Goal: Task Accomplishment & Management: Manage account settings

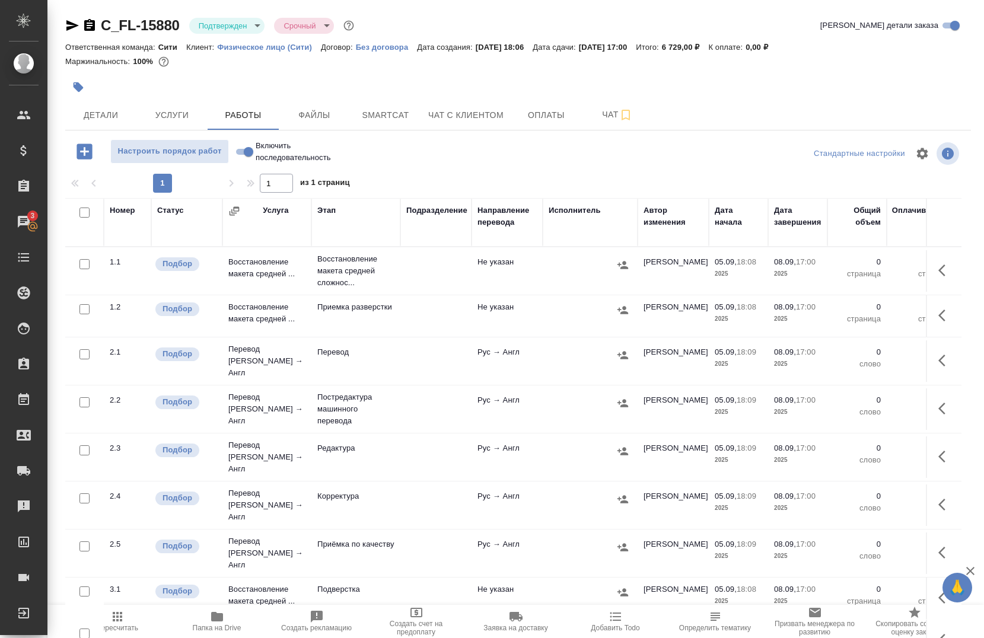
click at [224, 619] on icon "button" at bounding box center [217, 617] width 14 height 14
click at [212, 626] on span "Папка на Drive" at bounding box center [217, 628] width 49 height 8
click at [939, 277] on icon "button" at bounding box center [946, 270] width 14 height 14
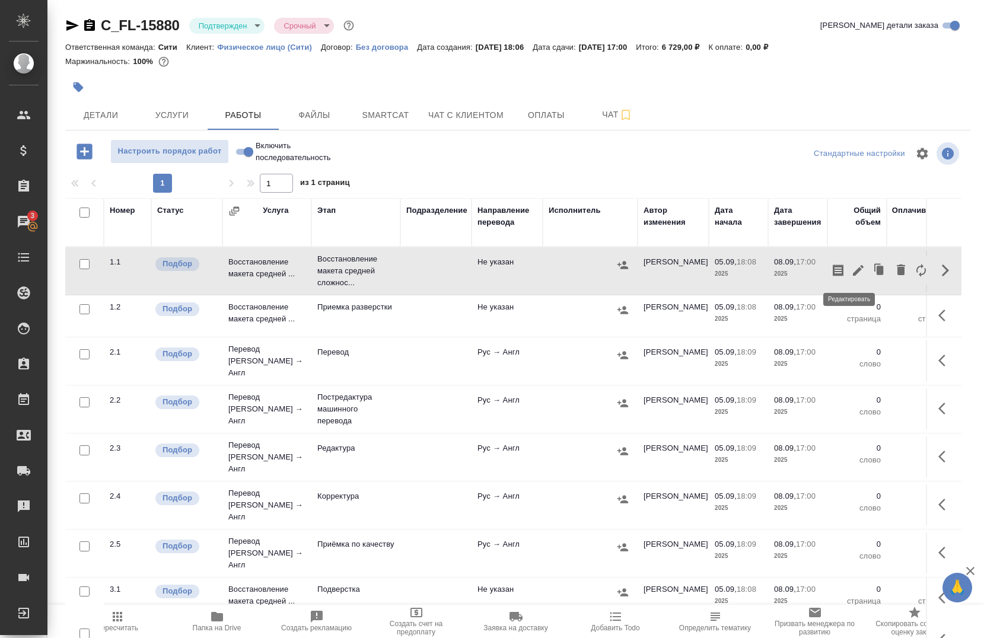
click at [856, 275] on icon "button" at bounding box center [858, 270] width 14 height 14
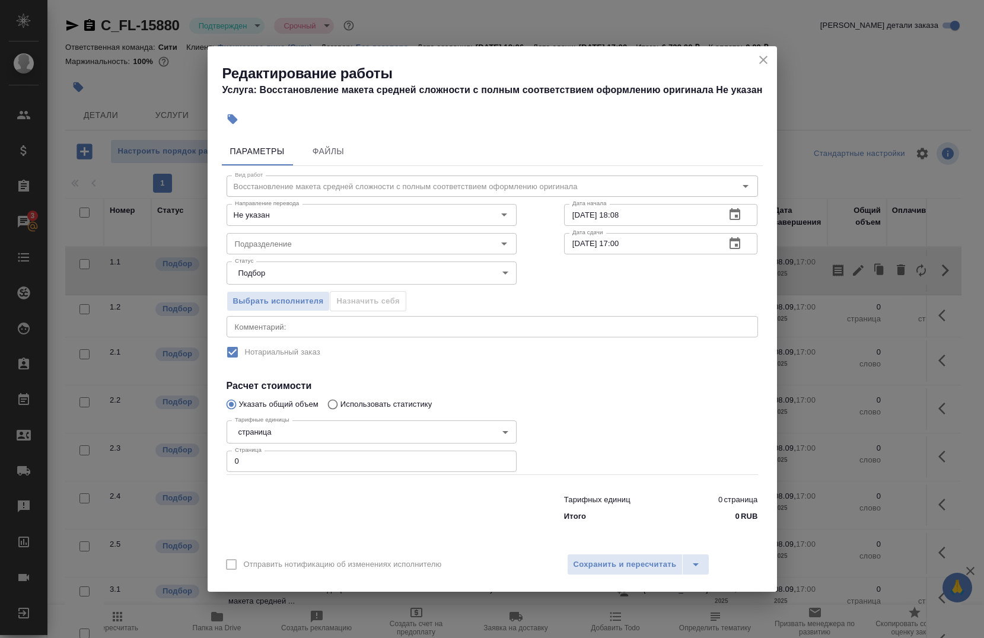
click at [282, 463] on input "0" at bounding box center [372, 461] width 290 height 21
type input "8"
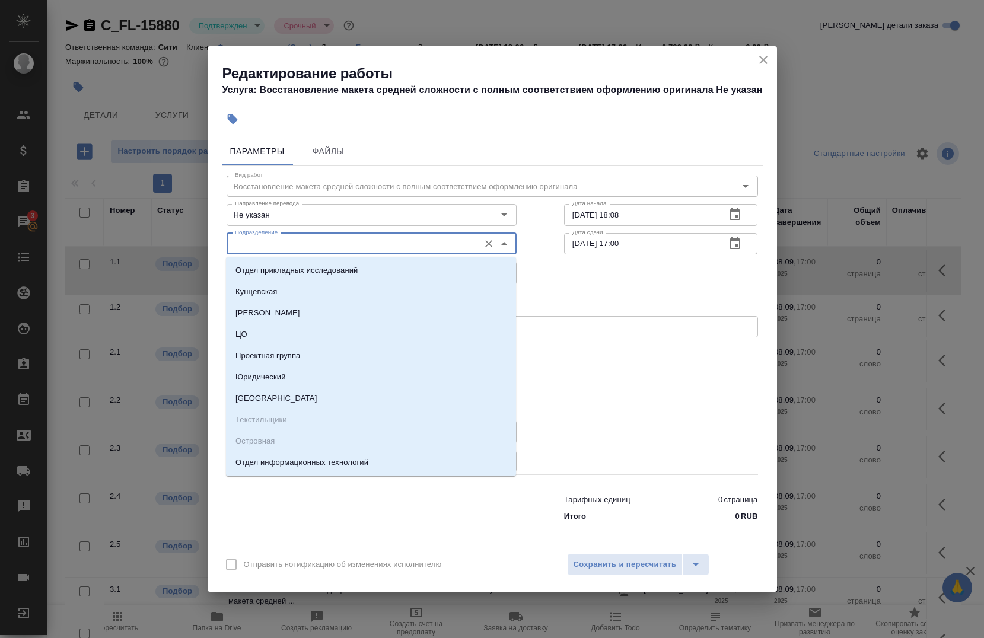
click at [363, 247] on input "Подразделение" at bounding box center [351, 244] width 243 height 14
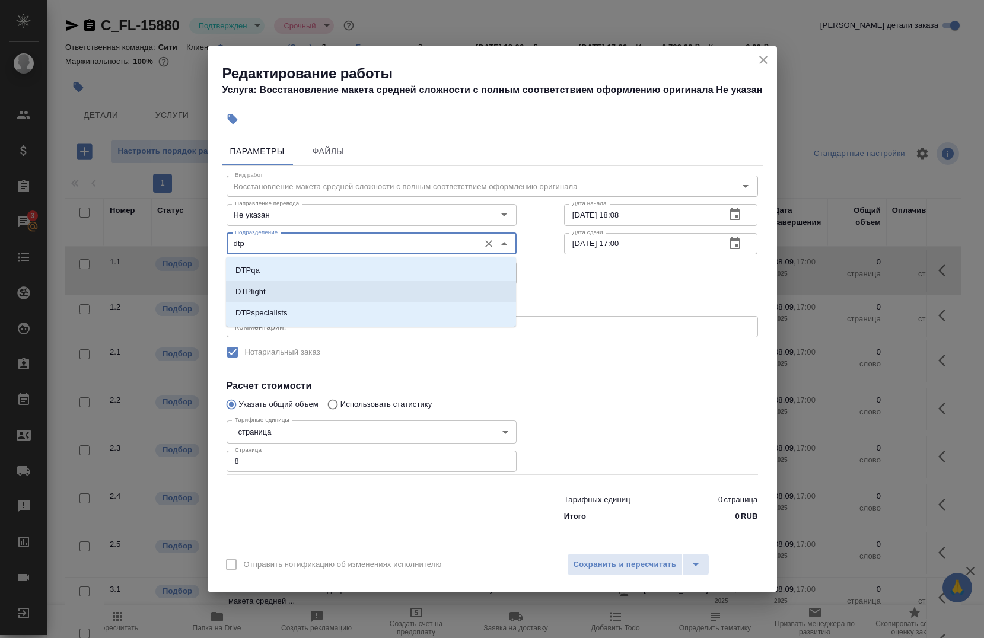
click at [282, 295] on li "DTPlight" at bounding box center [371, 291] width 290 height 21
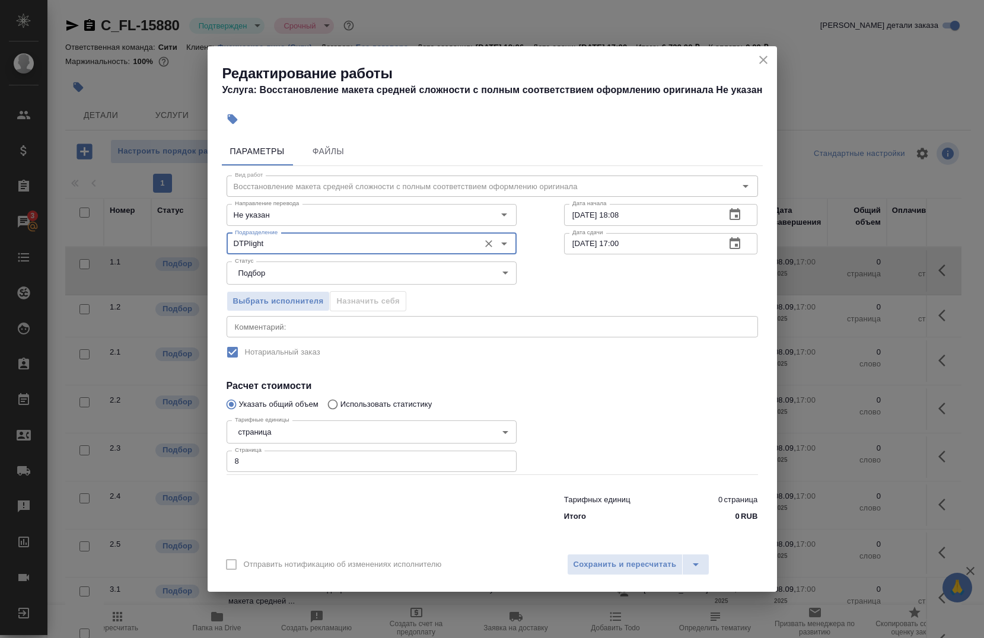
type input "DTPlight"
click at [310, 322] on div "x Комментарий:" at bounding box center [493, 326] width 532 height 21
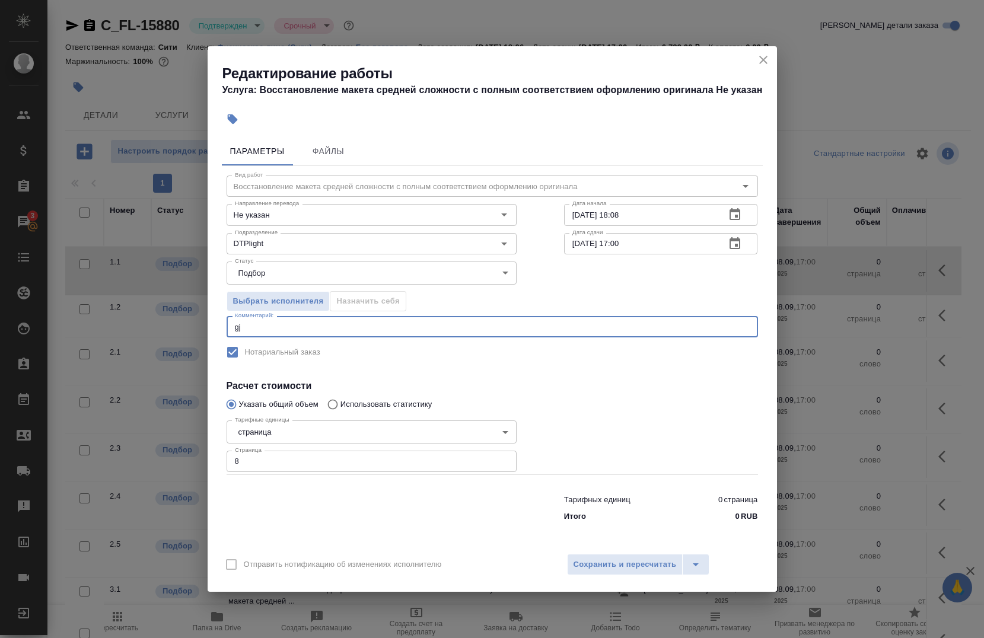
type textarea "g"
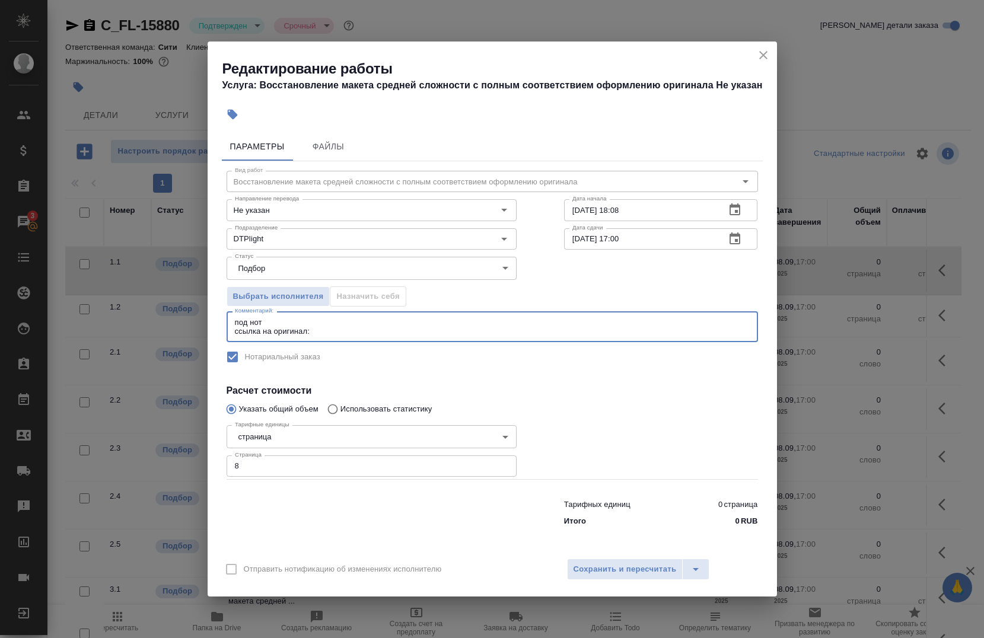
paste textarea "https://drive.awatera.com/s/7YmFHTz6arLkwCN"
type textarea "под нот ссылка на оригинал:https://drive.awatera.com/s/7YmFHTz6arLkwCN"
click at [678, 217] on input "05.09.2025 18:08" at bounding box center [640, 209] width 152 height 21
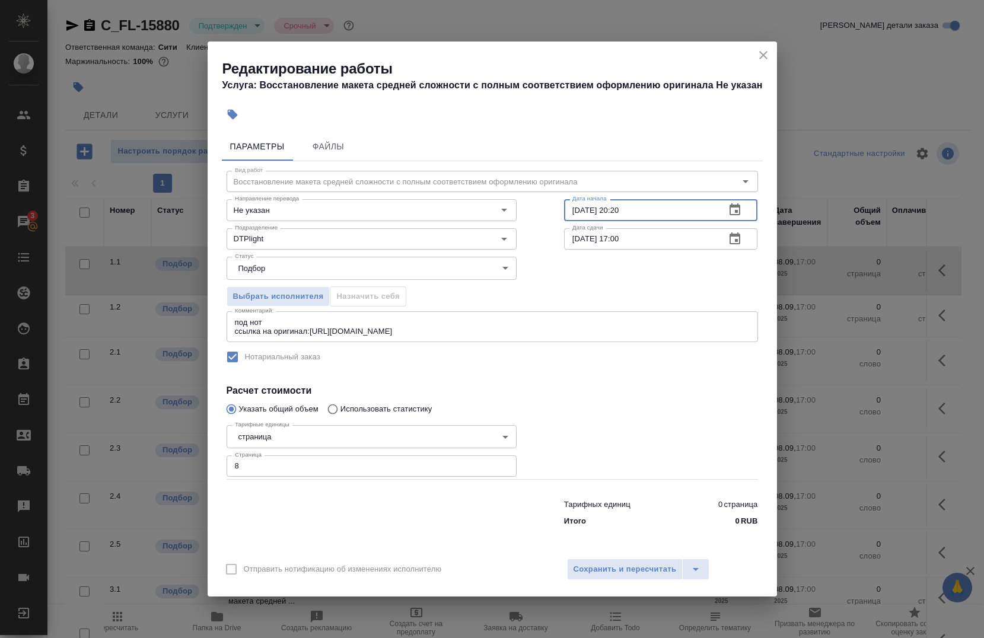
type input "05.09.2025 20:20"
click at [665, 243] on input "08.09.2025 17:00" at bounding box center [640, 238] width 152 height 21
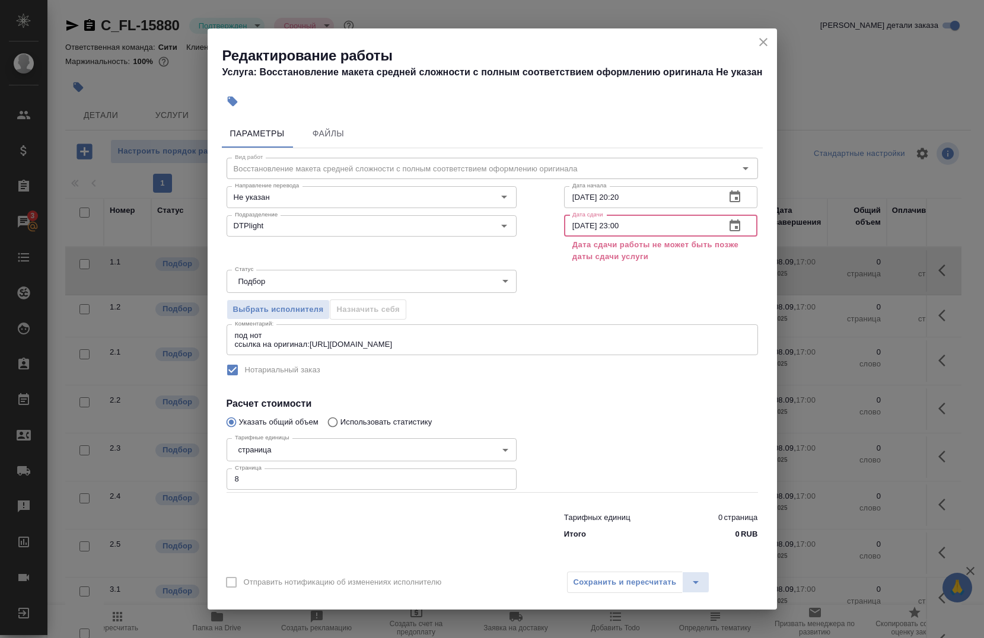
click at [581, 231] on input "08.09.2025 23:00" at bounding box center [640, 225] width 152 height 21
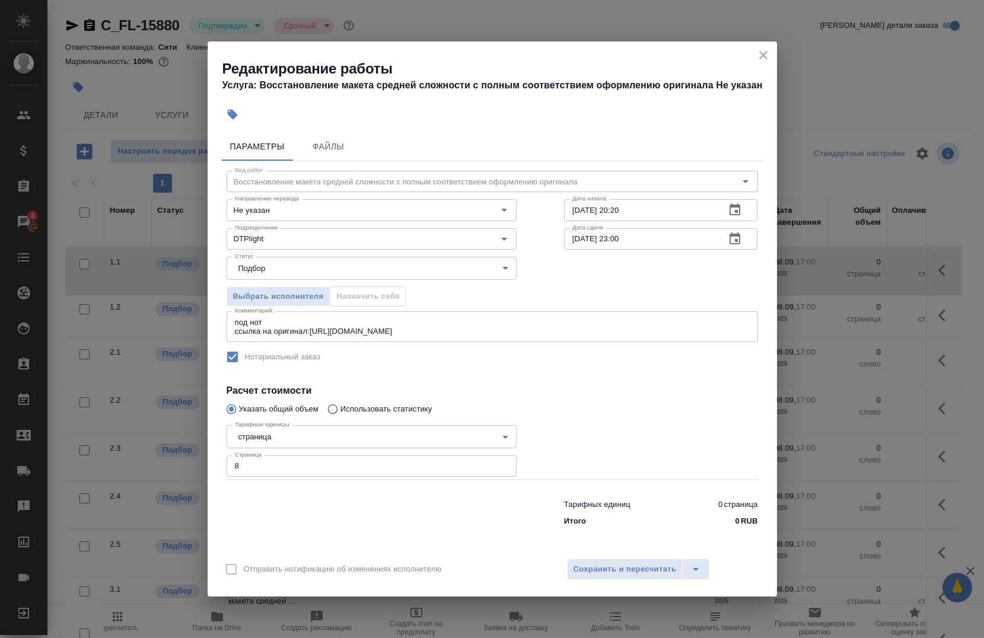
click at [570, 266] on div "Выбрать исполнителя Назначить себя" at bounding box center [492, 295] width 579 height 72
click at [635, 243] on input "05.09.2025 23:00" at bounding box center [640, 238] width 152 height 21
type input "05.09.2025 23:30"
click at [619, 569] on span "Сохранить и пересчитать" at bounding box center [625, 570] width 103 height 14
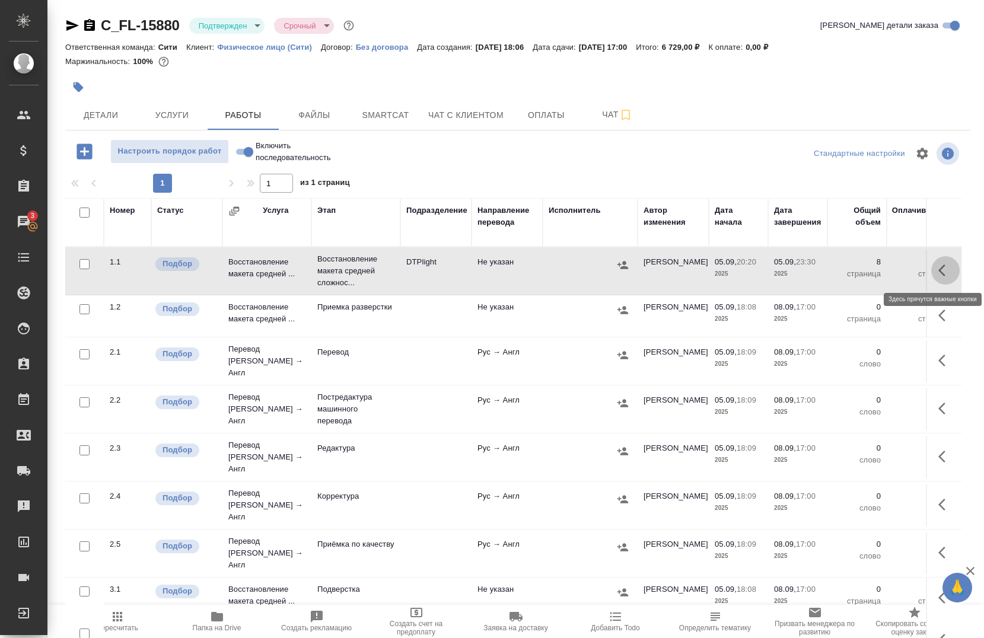
click at [940, 265] on icon "button" at bounding box center [946, 270] width 14 height 14
click at [837, 268] on button "button" at bounding box center [838, 270] width 20 height 28
click at [612, 113] on span "Чат" at bounding box center [617, 114] width 57 height 15
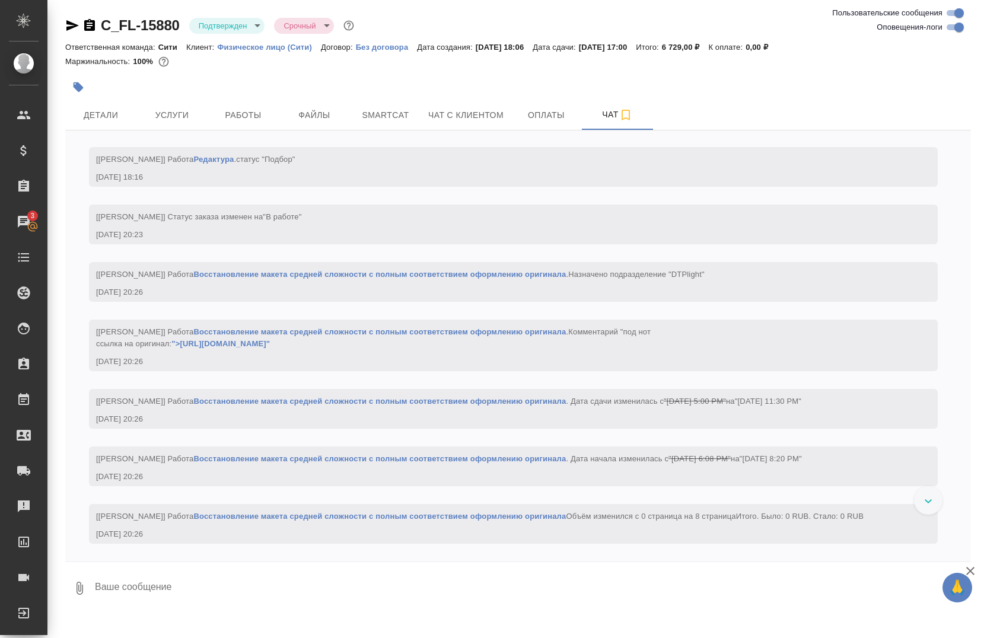
scroll to position [737, 0]
click at [955, 27] on input "Оповещения-логи" at bounding box center [959, 27] width 43 height 14
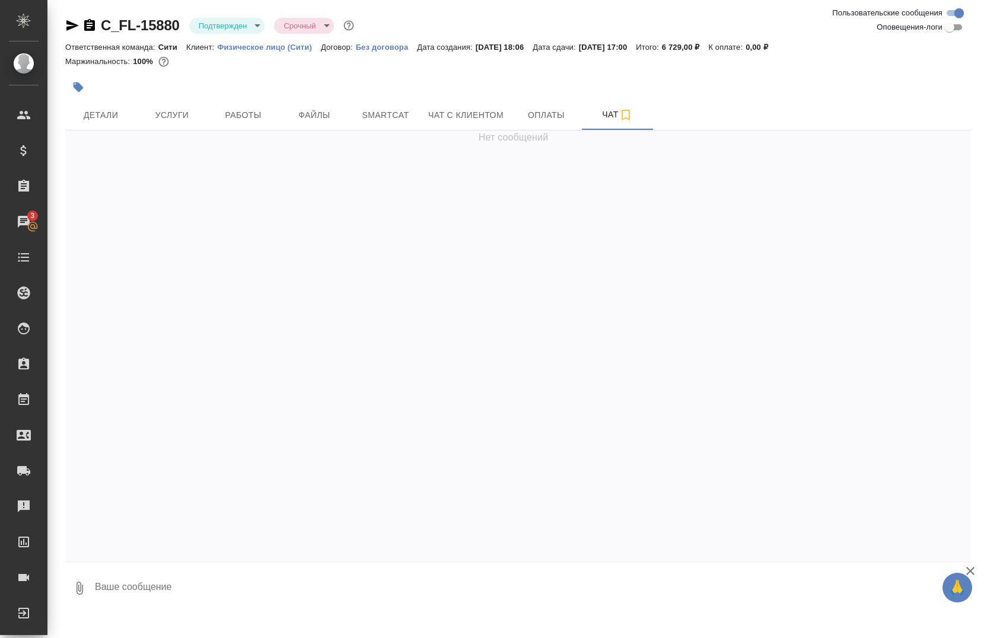
scroll to position [0, 0]
click at [946, 22] on input "Оповещения-логи" at bounding box center [950, 27] width 43 height 14
checkbox input "true"
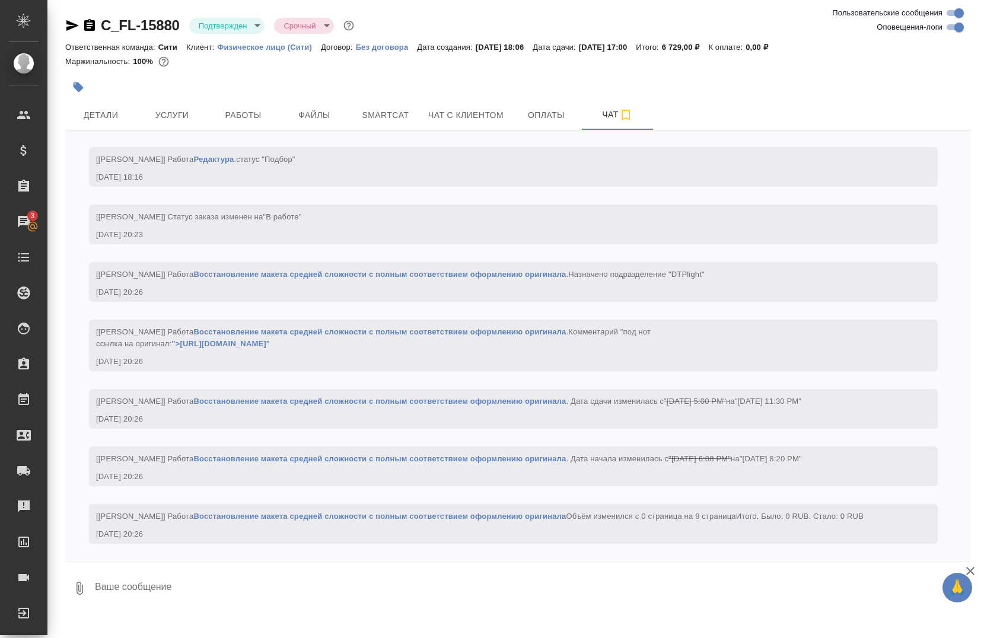
scroll to position [737, 0]
click at [246, 113] on span "Работы" at bounding box center [243, 115] width 57 height 15
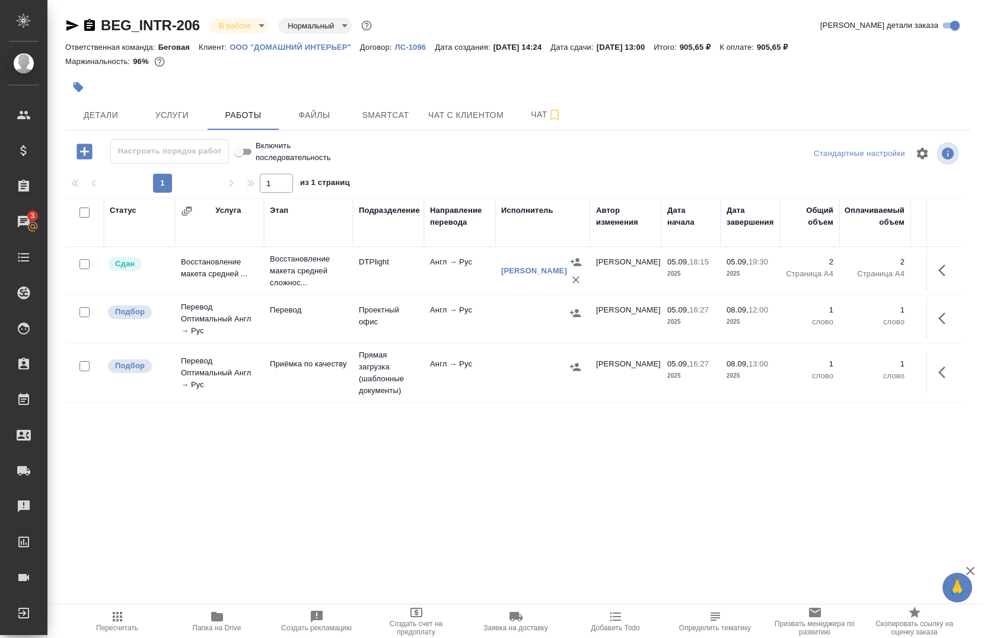
click at [212, 628] on span "Папка на Drive" at bounding box center [217, 628] width 49 height 8
click at [171, 117] on span "Услуги" at bounding box center [172, 115] width 57 height 15
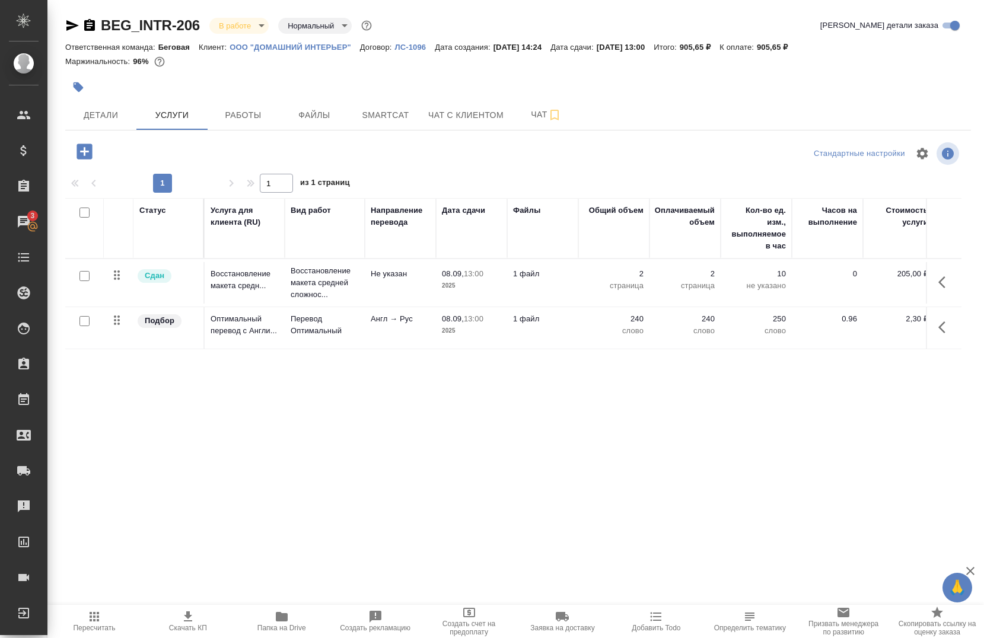
click at [946, 329] on icon "button" at bounding box center [946, 327] width 14 height 14
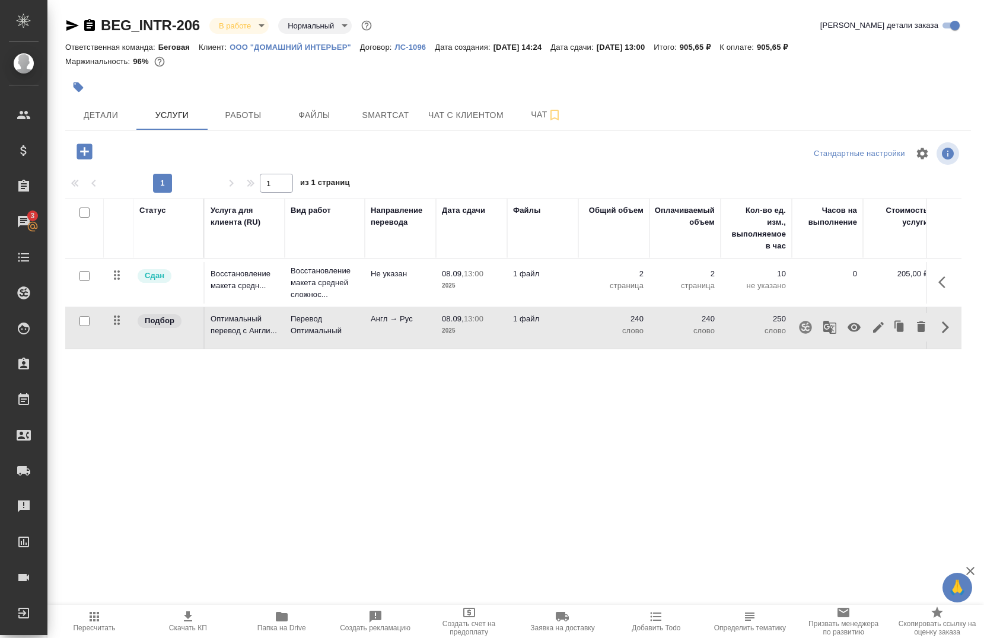
click at [836, 332] on icon "button" at bounding box center [830, 327] width 13 height 13
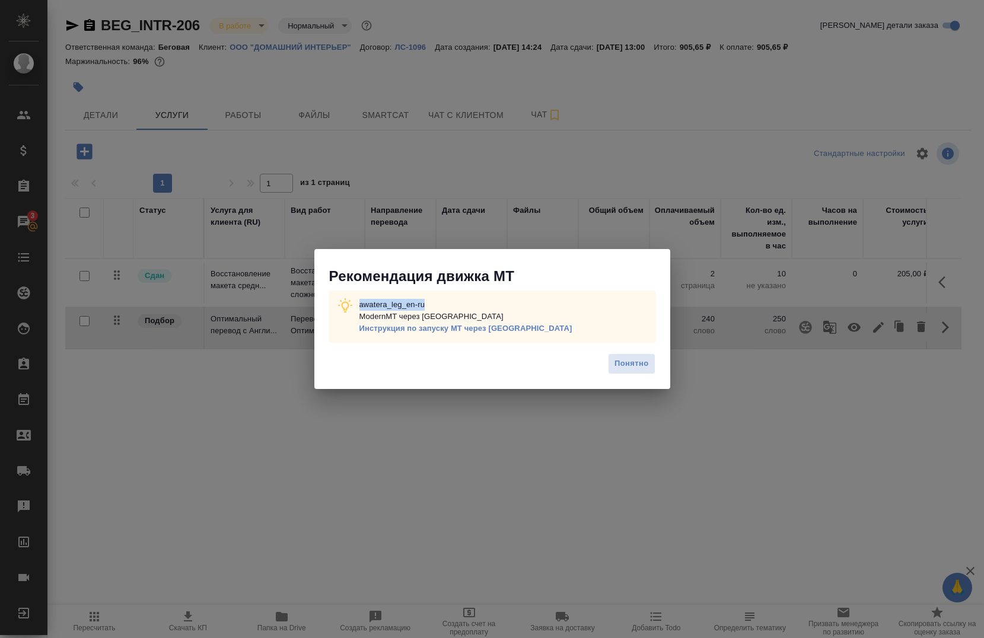
drag, startPoint x: 432, startPoint y: 295, endPoint x: 351, endPoint y: 301, distance: 80.9
click at [351, 301] on div "awatera_leg_en-ru ModernMT через Теру Инструкция по запуску МТ через Теру" at bounding box center [493, 317] width 328 height 52
copy p "awatera_leg_en-ru"
click at [632, 366] on span "Понятно" at bounding box center [632, 364] width 34 height 14
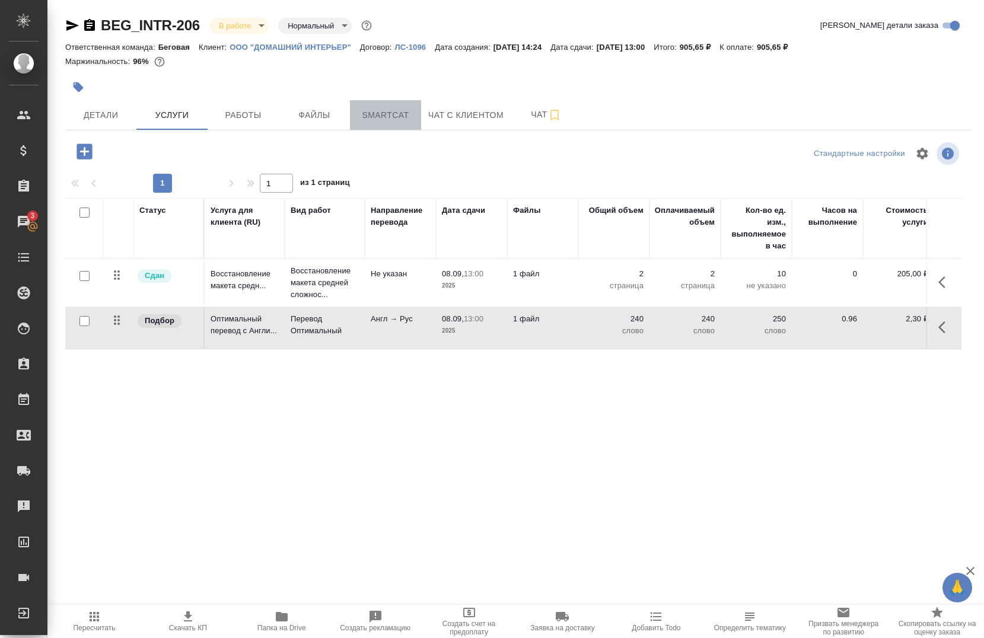
click at [375, 116] on span "Smartcat" at bounding box center [385, 115] width 57 height 15
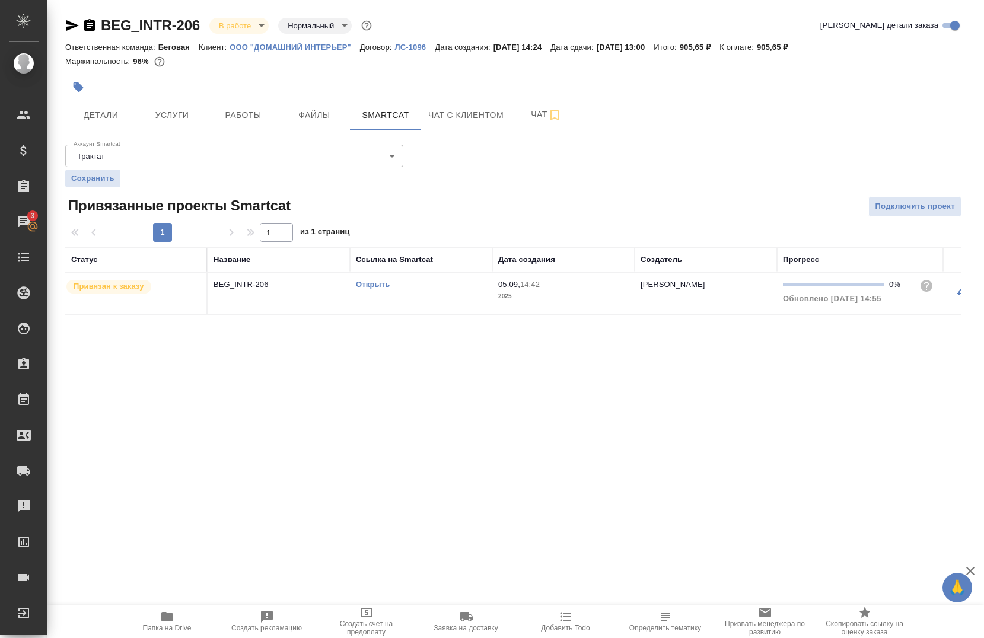
click at [374, 284] on link "Открыть" at bounding box center [373, 284] width 34 height 9
click at [247, 110] on span "Работы" at bounding box center [243, 115] width 57 height 15
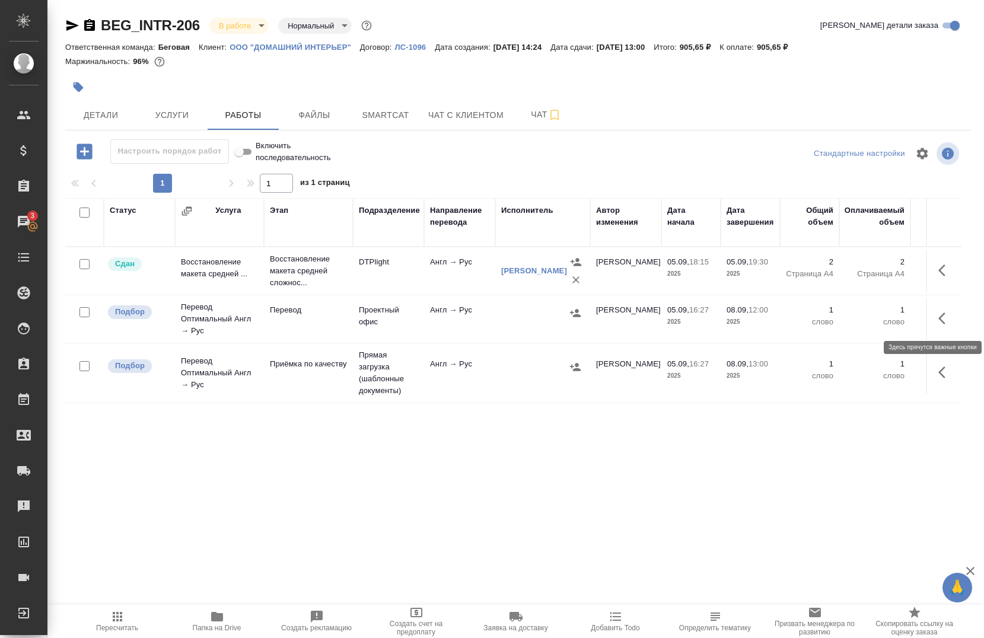
drag, startPoint x: 939, startPoint y: 323, endPoint x: 929, endPoint y: 324, distance: 10.1
click at [939, 323] on icon "button" at bounding box center [946, 318] width 14 height 14
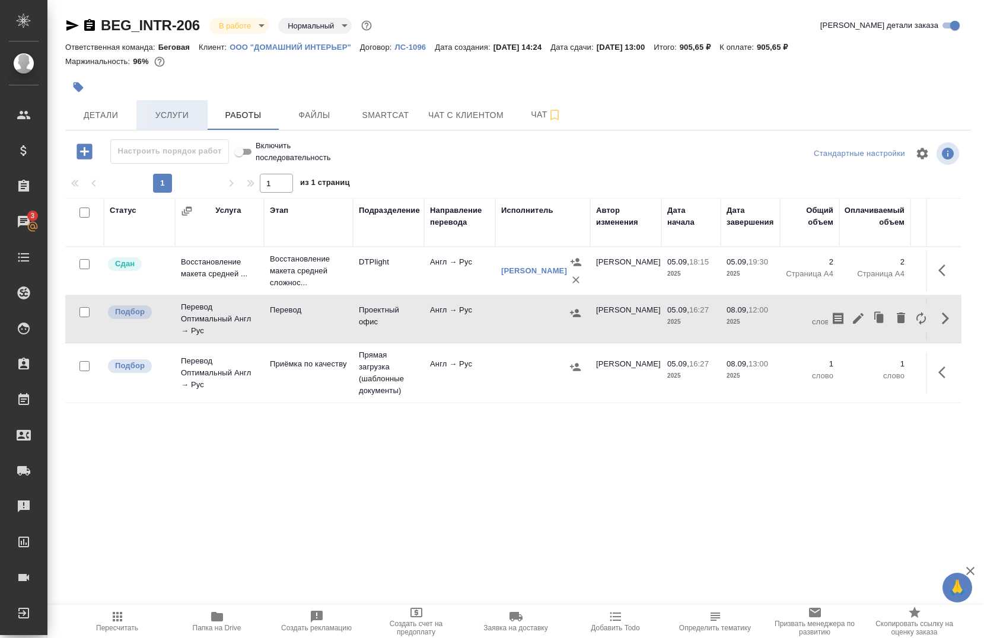
click at [138, 106] on button "Услуги" at bounding box center [171, 115] width 71 height 30
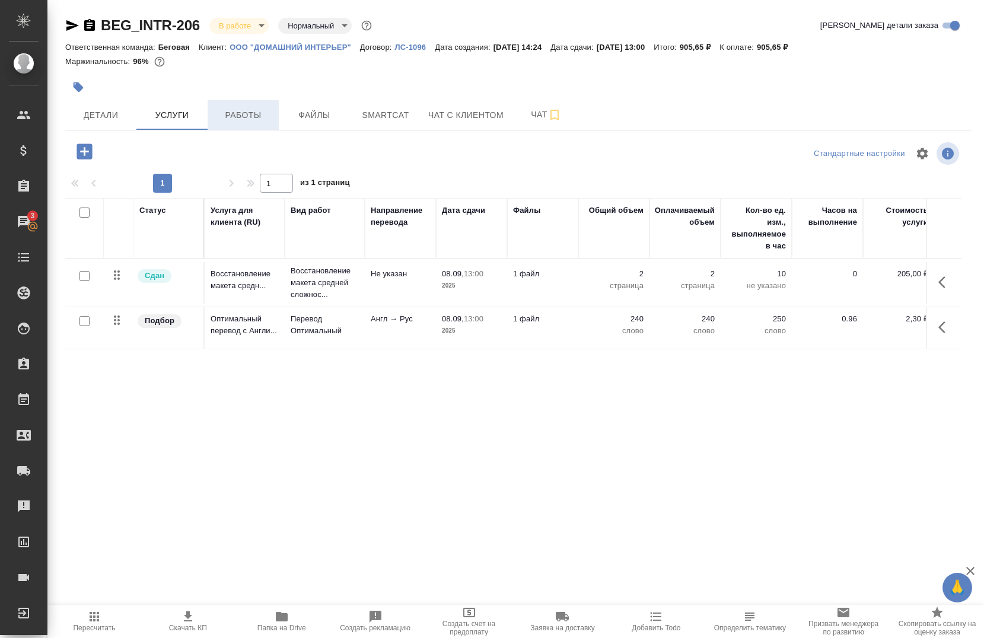
click at [233, 126] on button "Работы" at bounding box center [243, 115] width 71 height 30
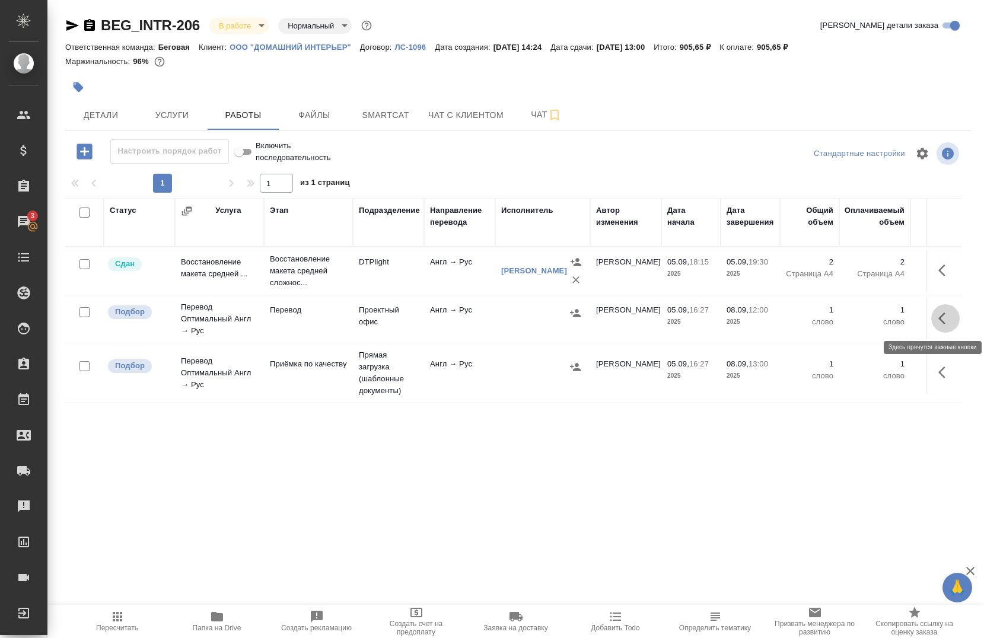
click at [931, 319] on button "button" at bounding box center [945, 318] width 28 height 28
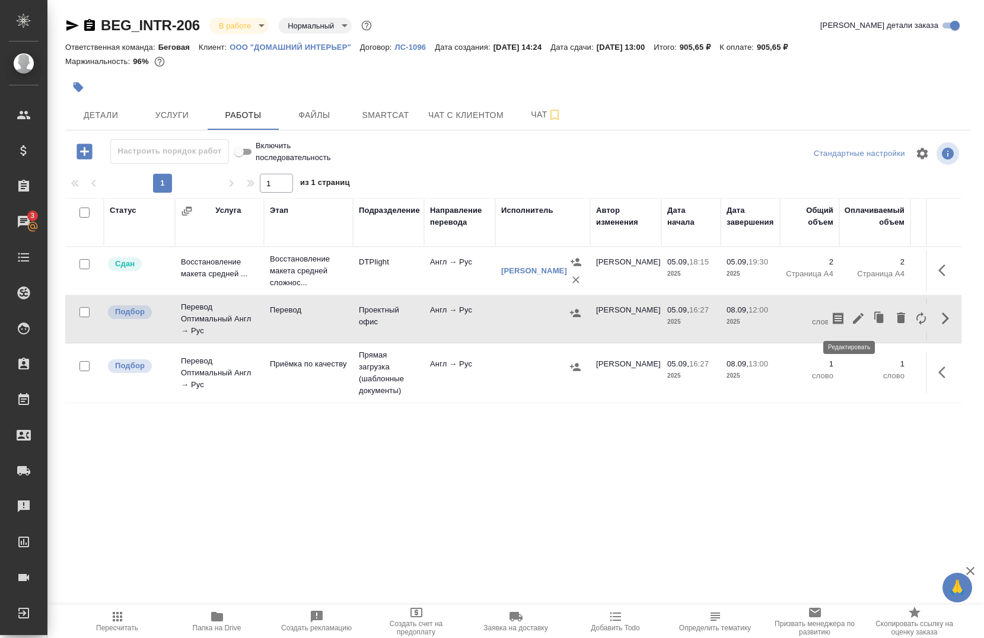
click at [851, 322] on icon "button" at bounding box center [858, 318] width 14 height 14
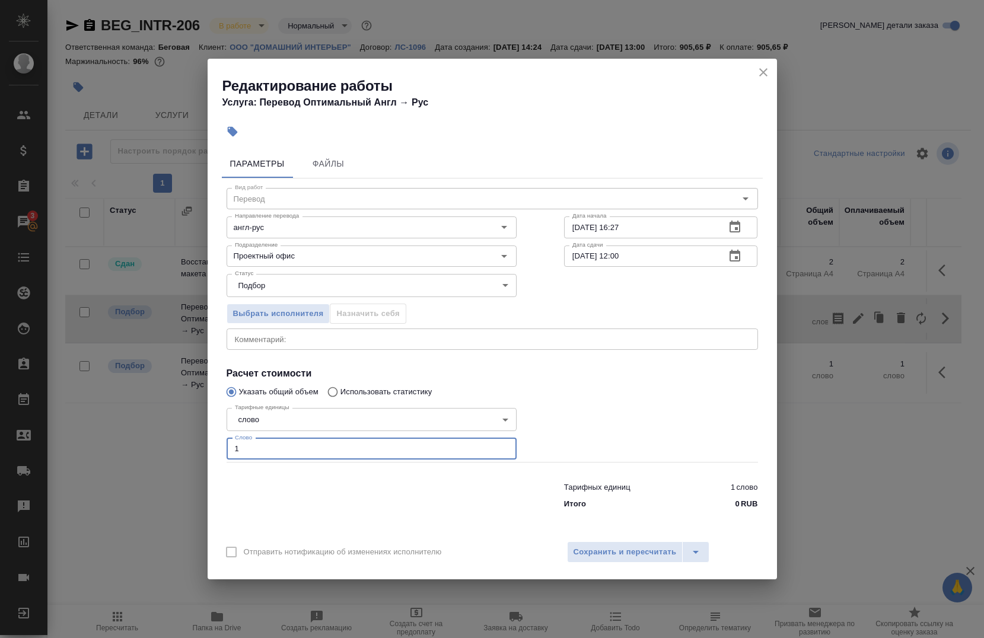
click at [278, 453] on input "1" at bounding box center [372, 448] width 290 height 21
type input "181"
click at [644, 225] on input "05.09.2025 16:27" at bounding box center [640, 227] width 152 height 21
type input "05.09.2025 20:00"
click at [640, 258] on input "08.09.2025 12:00" at bounding box center [640, 256] width 152 height 21
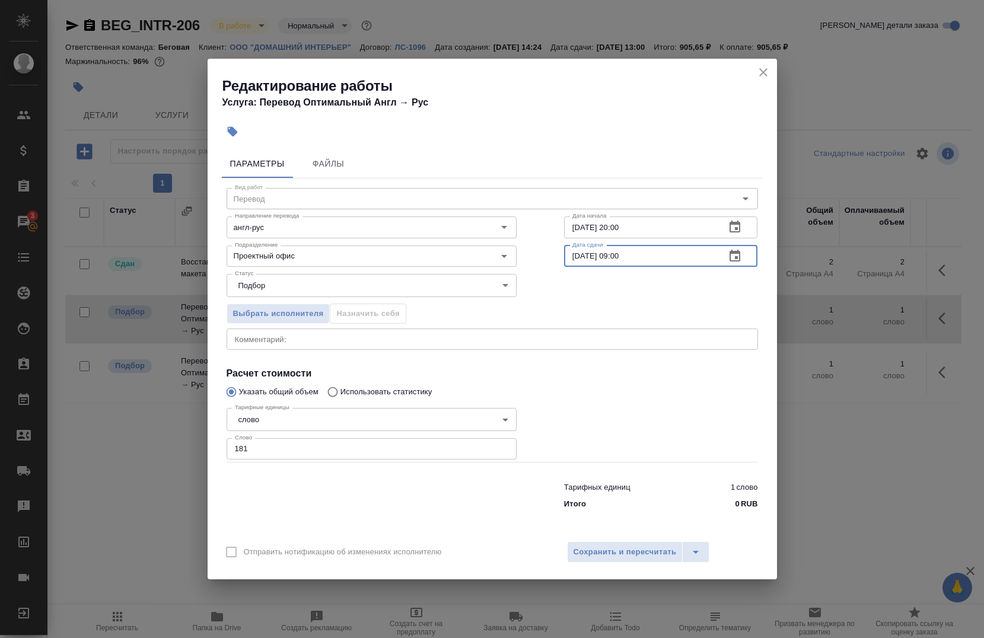
type input "08.09.2025 09:00"
click at [295, 339] on textarea at bounding box center [492, 339] width 515 height 9
click at [631, 377] on h4 "Расчет стоимости" at bounding box center [493, 374] width 532 height 14
click at [546, 335] on textarea at bounding box center [492, 339] width 515 height 9
click at [613, 562] on button "Сохранить и пересчитать" at bounding box center [625, 552] width 116 height 21
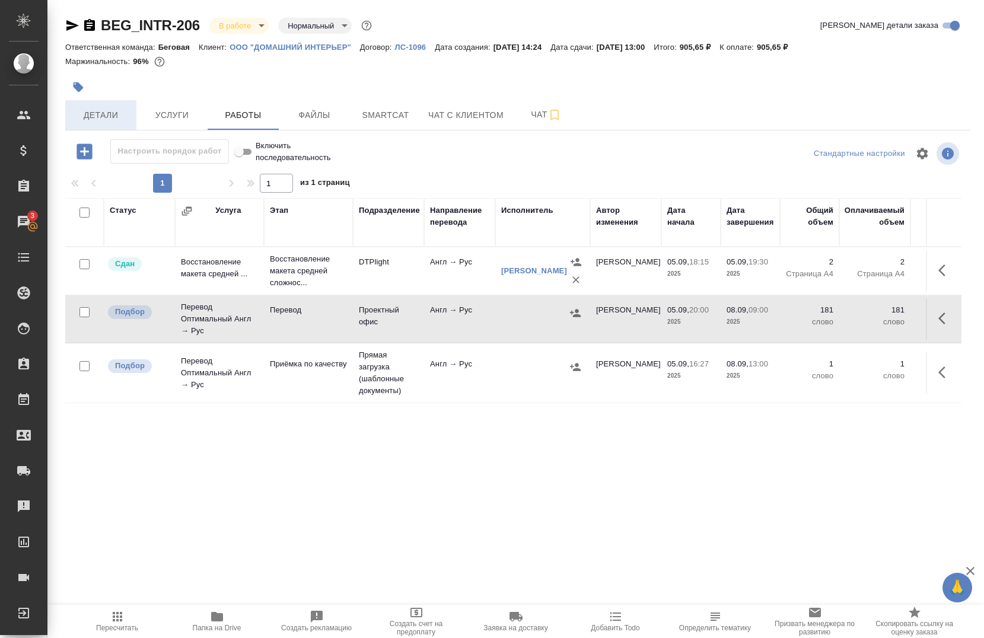
click at [94, 108] on span "Детали" at bounding box center [100, 115] width 57 height 15
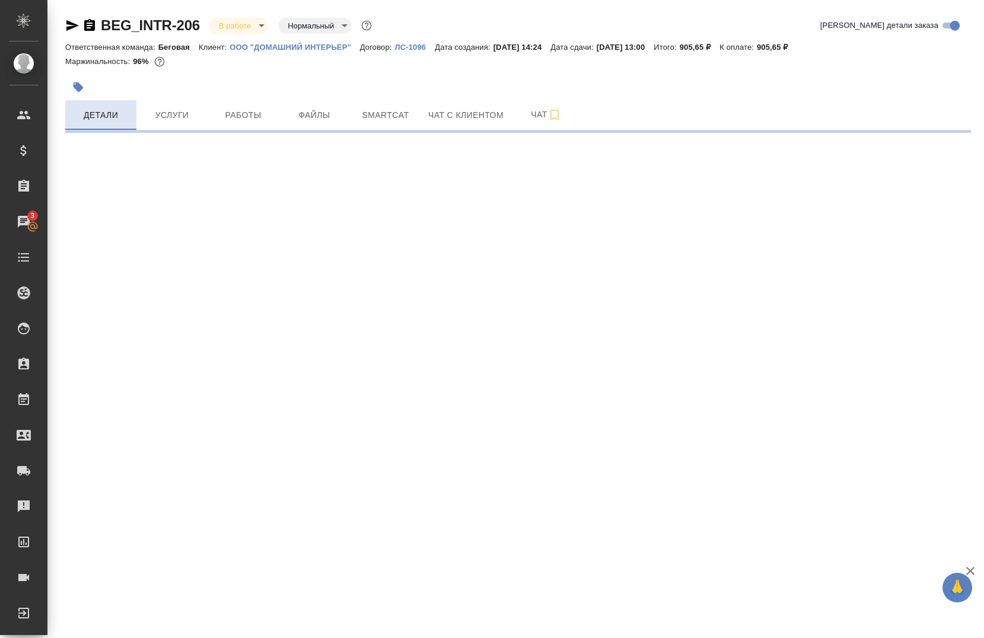
select select "RU"
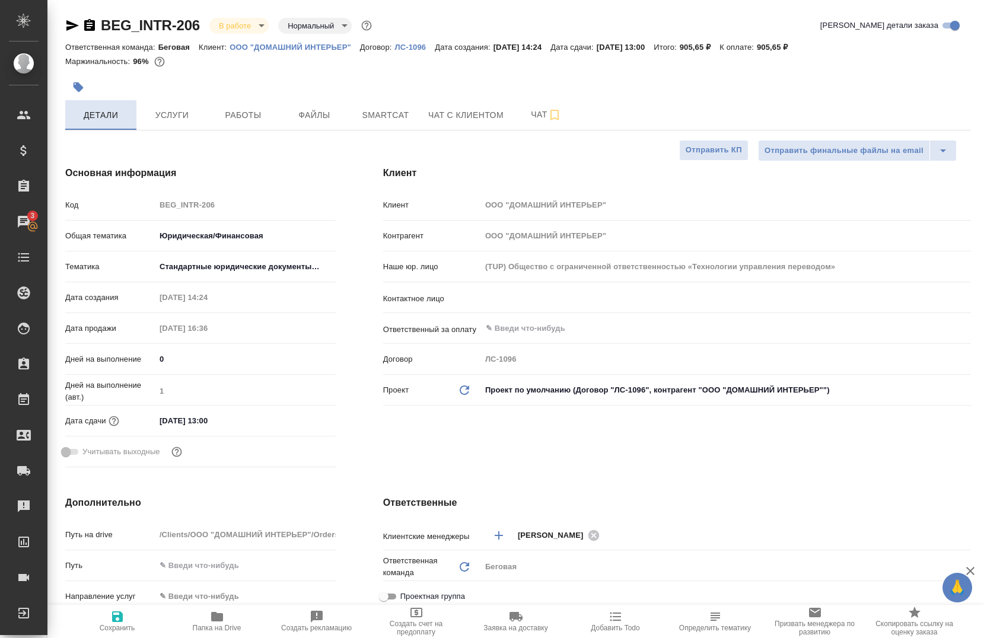
type textarea "x"
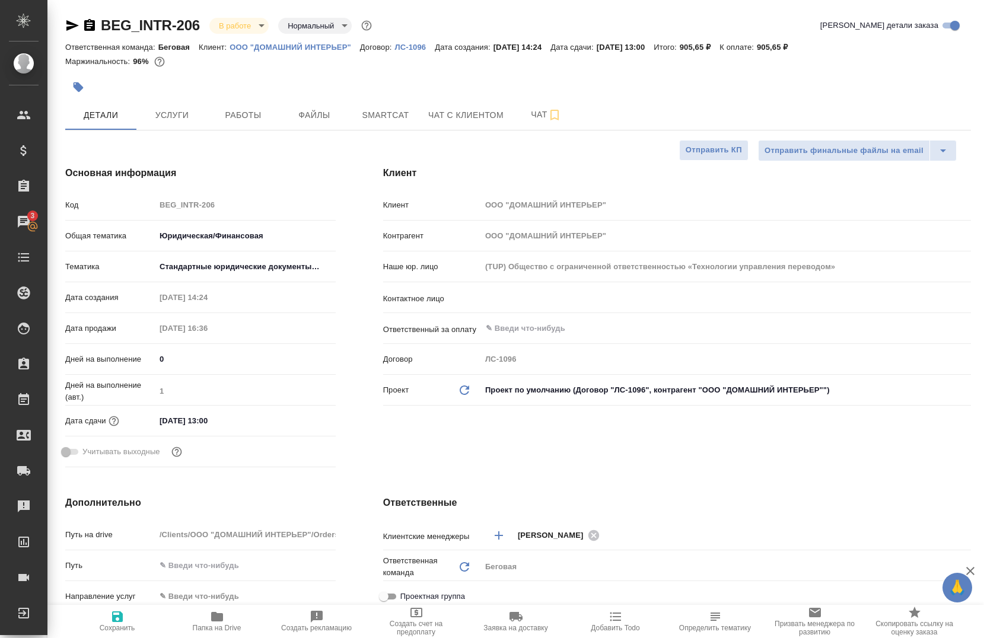
type textarea "x"
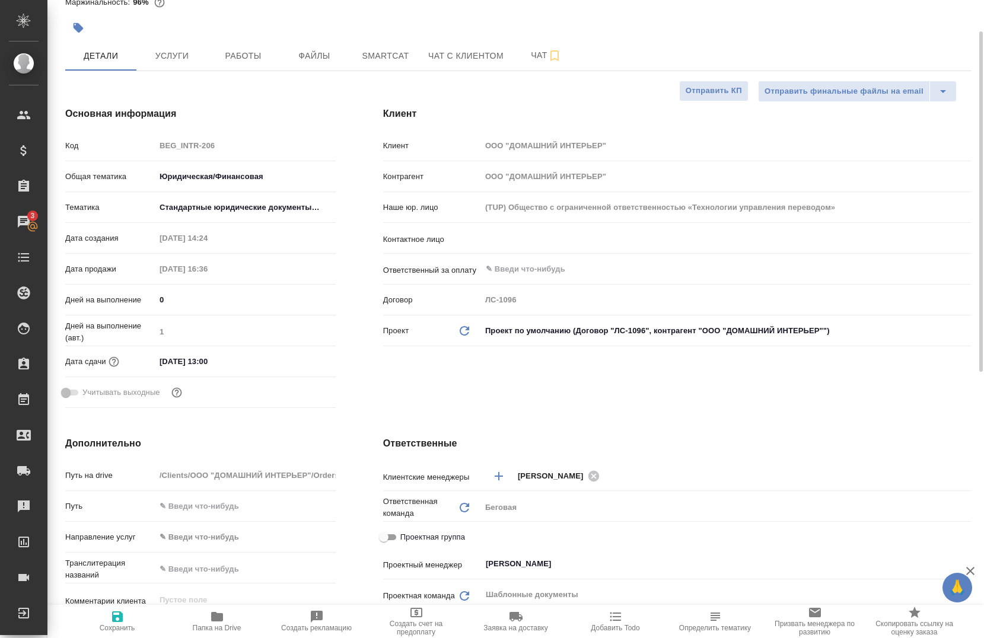
scroll to position [119, 0]
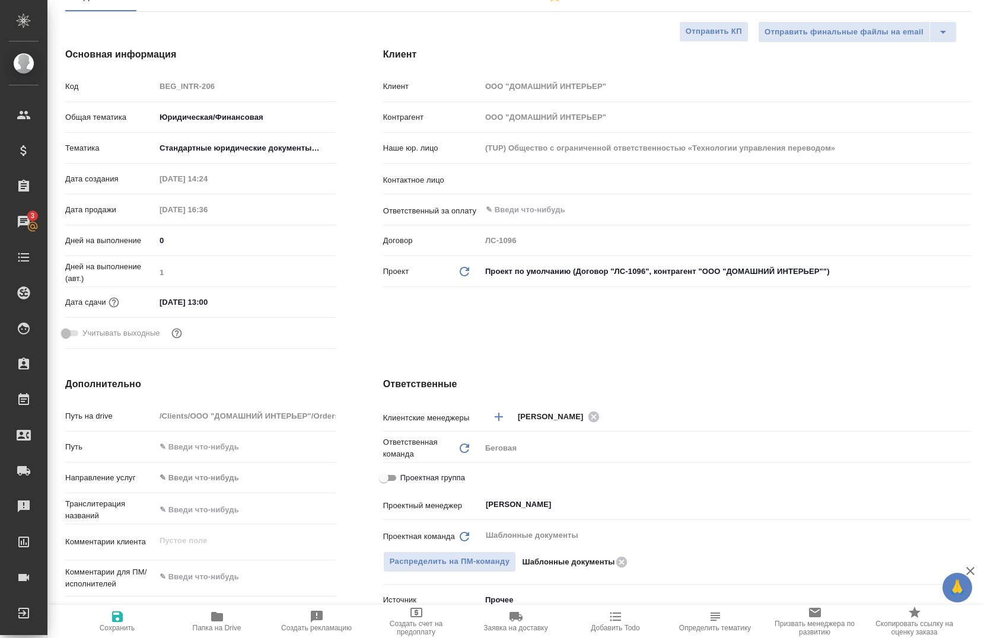
type textarea "x"
click at [418, 477] on span "Проектная группа" at bounding box center [432, 478] width 65 height 12
click at [405, 477] on input "Проектная группа" at bounding box center [384, 478] width 43 height 14
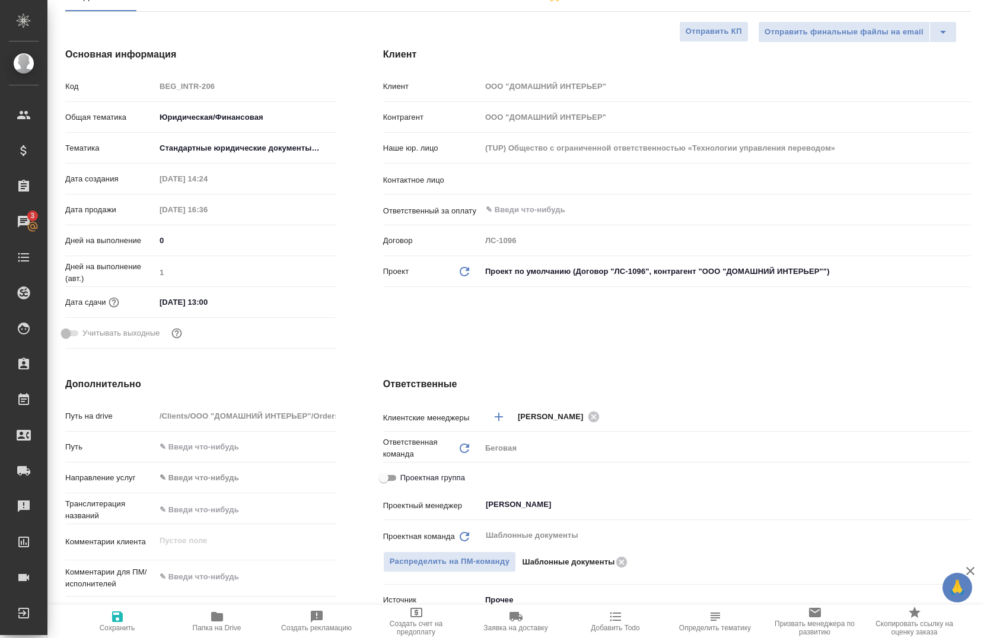
checkbox input "true"
type textarea "x"
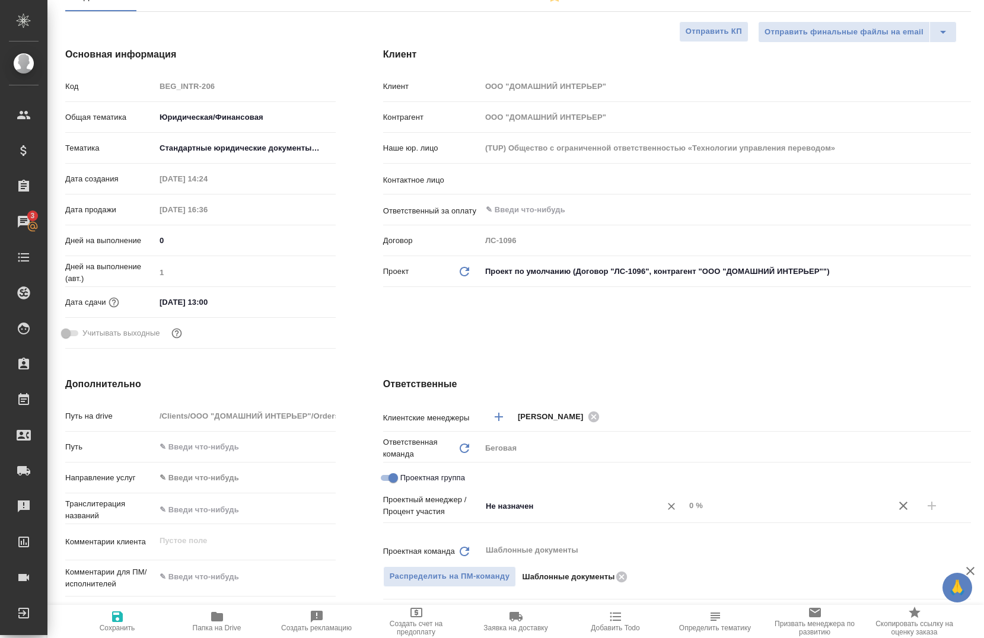
click at [527, 506] on input "Не назначен" at bounding box center [563, 506] width 157 height 14
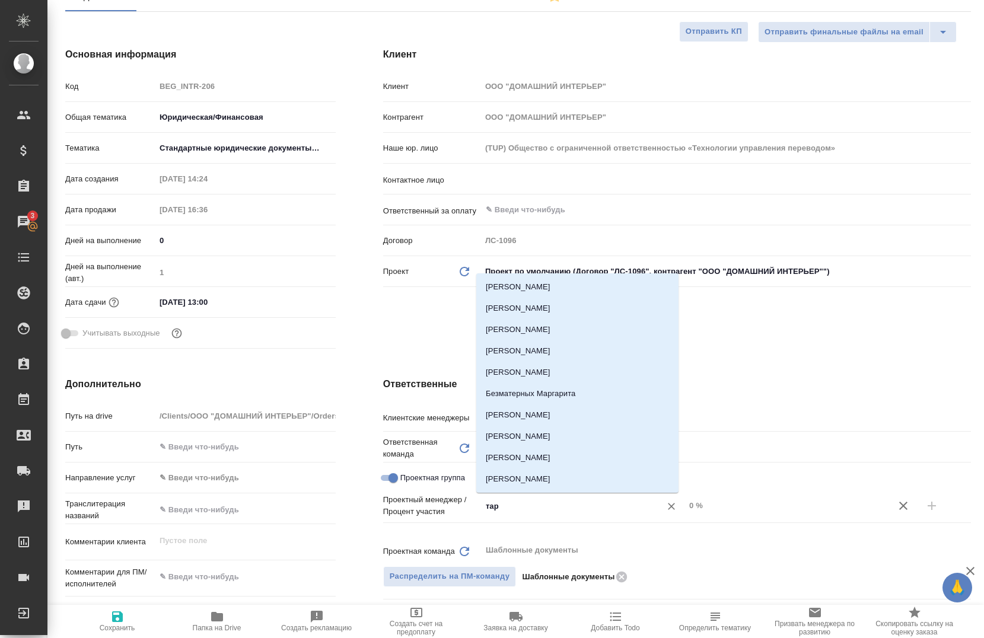
type input "тара"
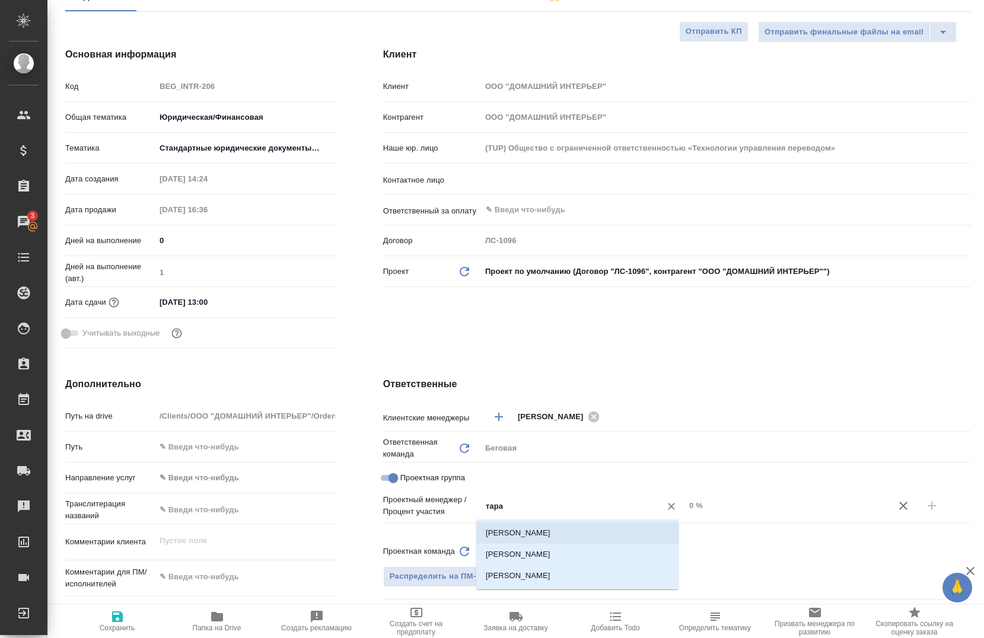
click at [535, 532] on li "[PERSON_NAME]" at bounding box center [577, 533] width 202 height 21
type textarea "x"
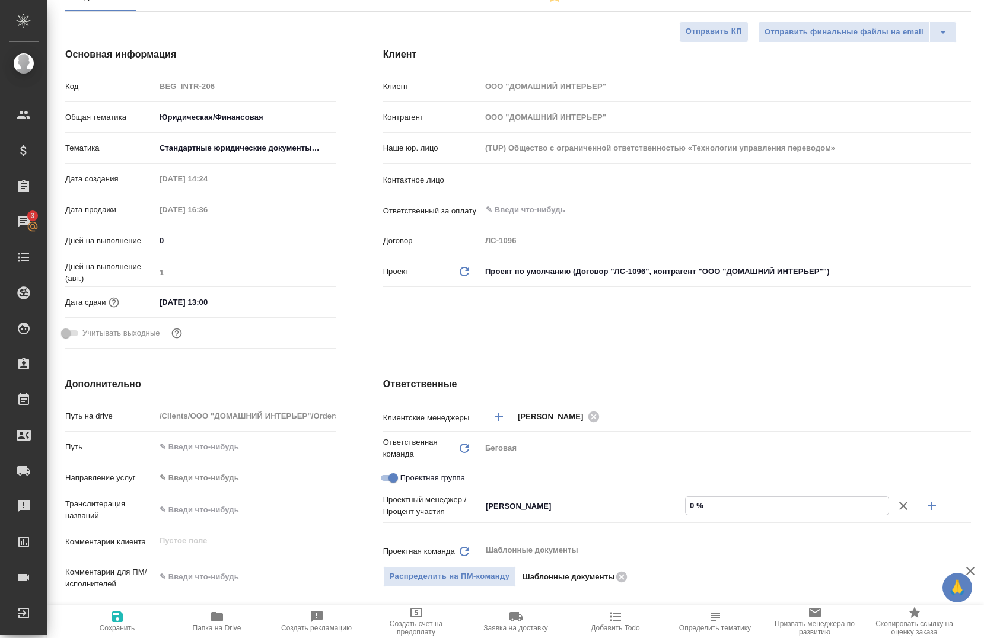
click at [686, 514] on input "0 %" at bounding box center [787, 505] width 203 height 17
type textarea "x"
type input "50 %"
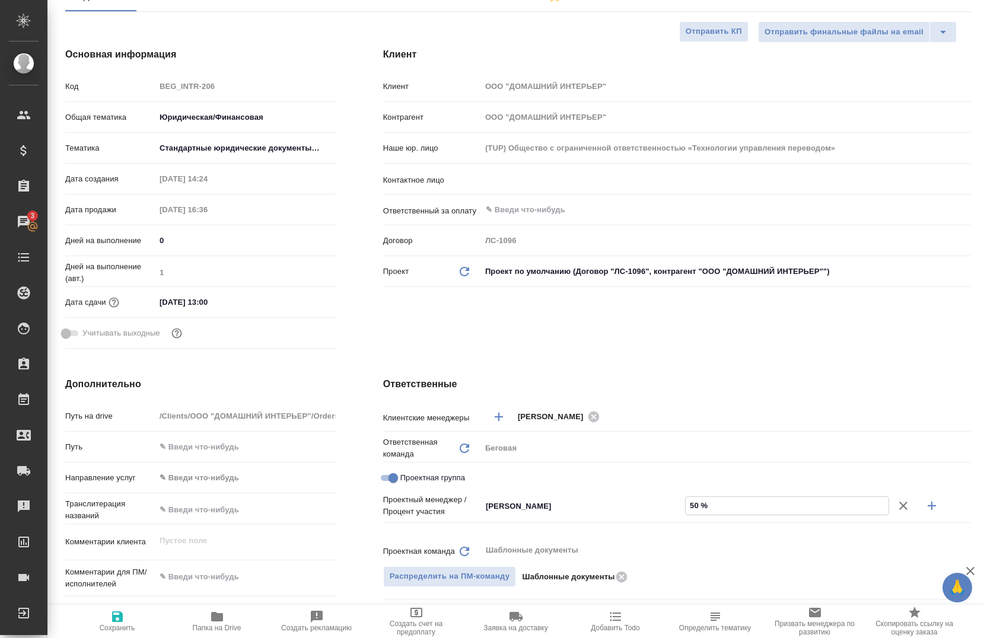
click at [926, 511] on icon "button" at bounding box center [932, 506] width 14 height 14
type textarea "x"
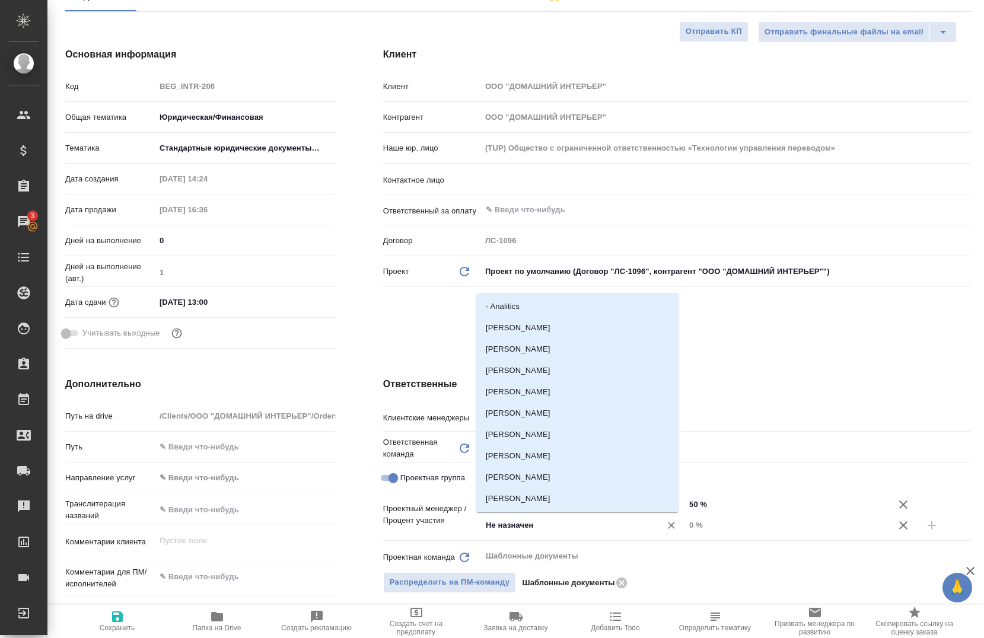
click at [539, 530] on input "Не назначен" at bounding box center [563, 526] width 157 height 14
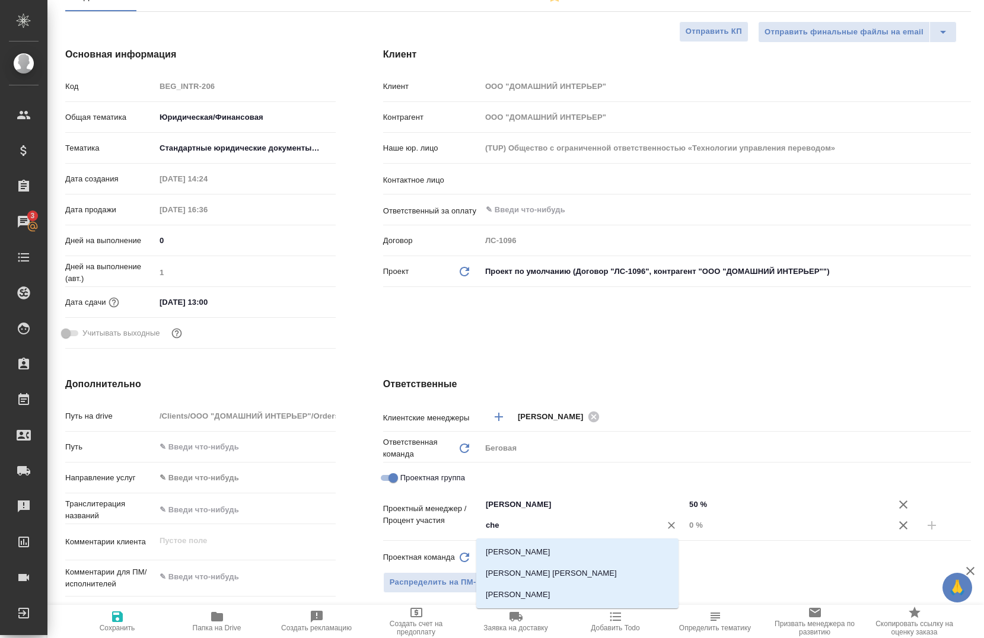
type input "cher"
click at [555, 553] on li "[PERSON_NAME]" at bounding box center [577, 552] width 202 height 21
type textarea "x"
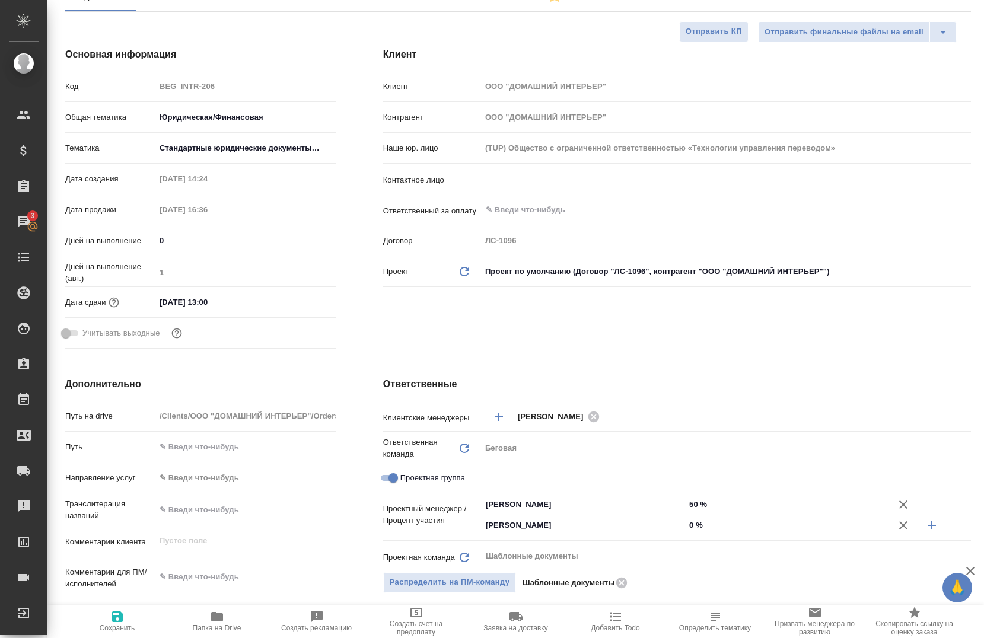
click at [685, 534] on input "0 %" at bounding box center [787, 525] width 204 height 17
type input "50 %"
type textarea "x"
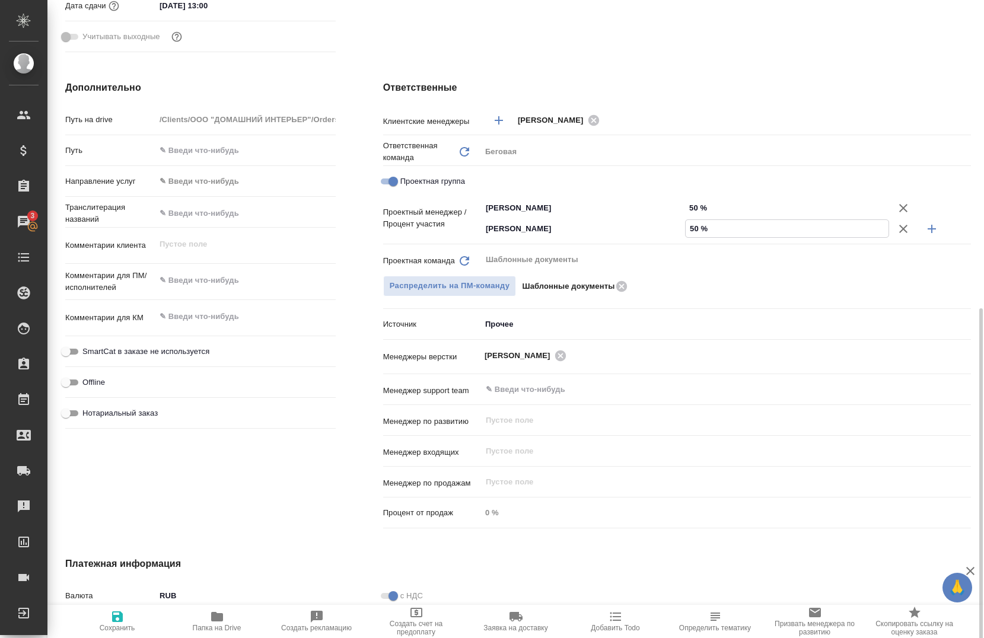
scroll to position [475, 0]
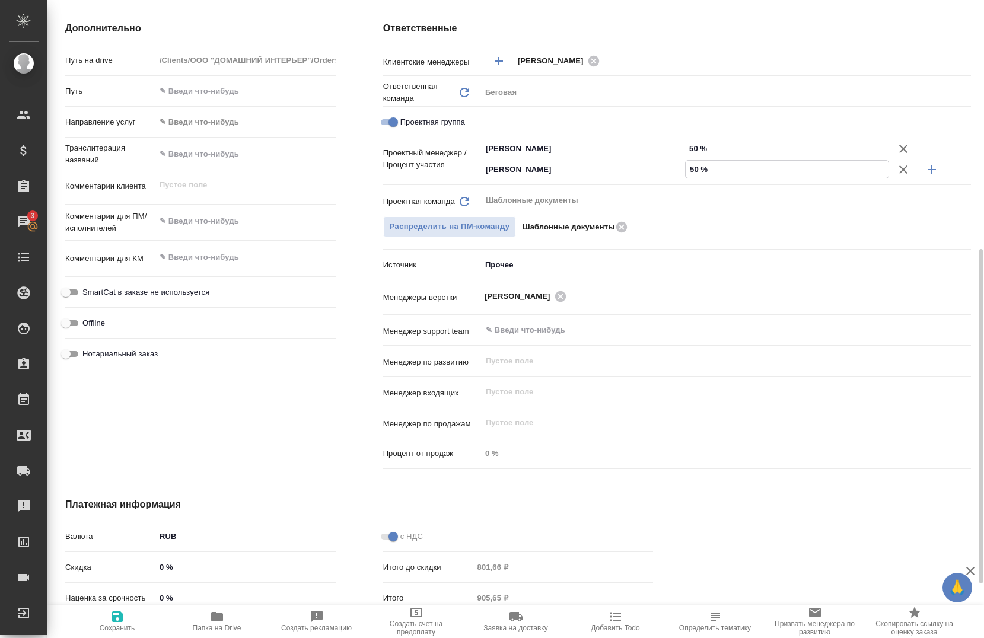
type input "50 %"
click at [120, 620] on icon "button" at bounding box center [117, 617] width 11 height 11
type textarea "x"
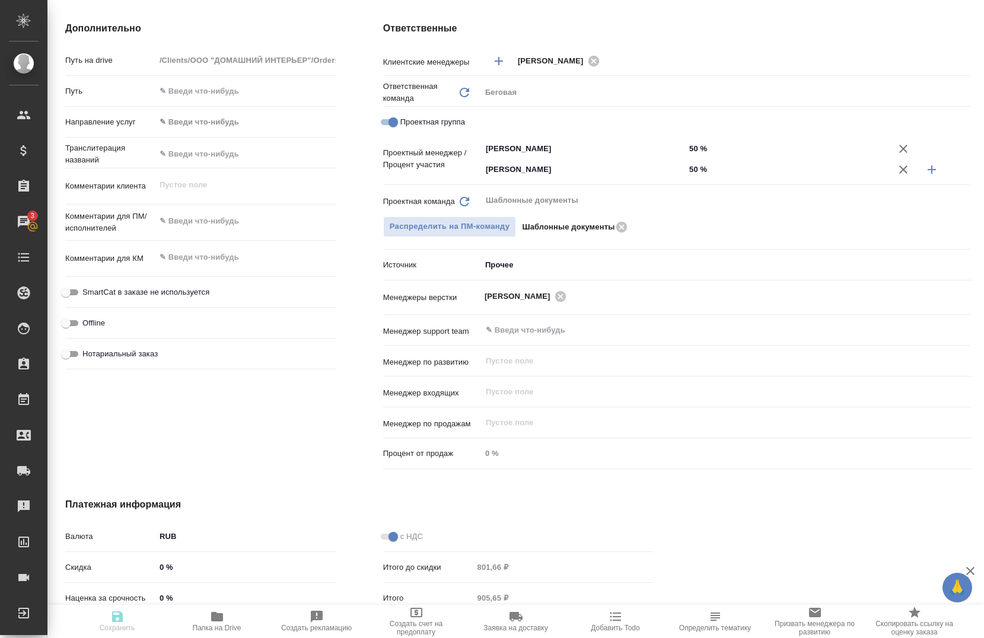
type textarea "x"
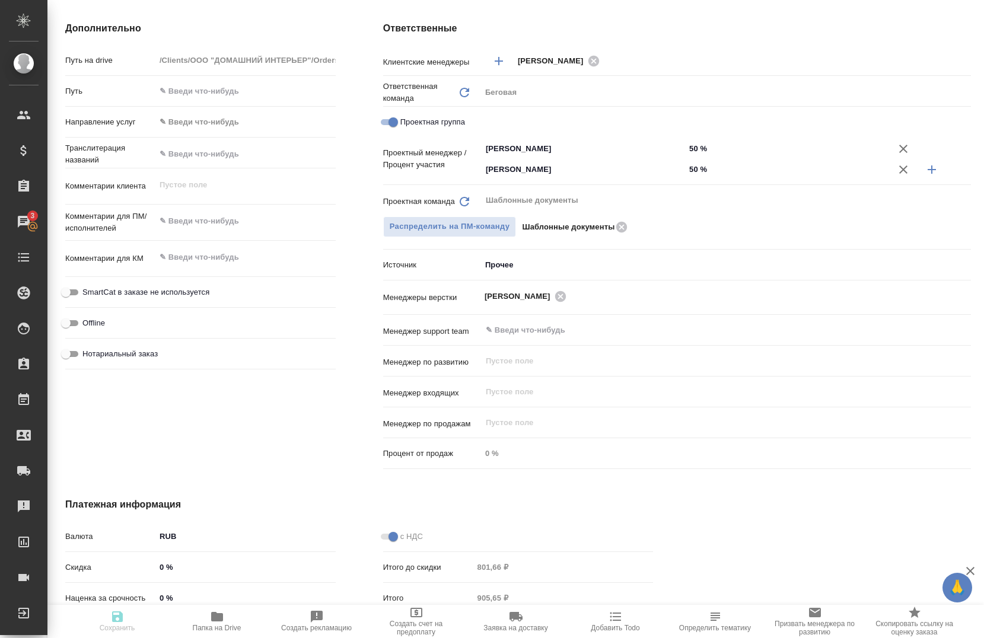
type textarea "x"
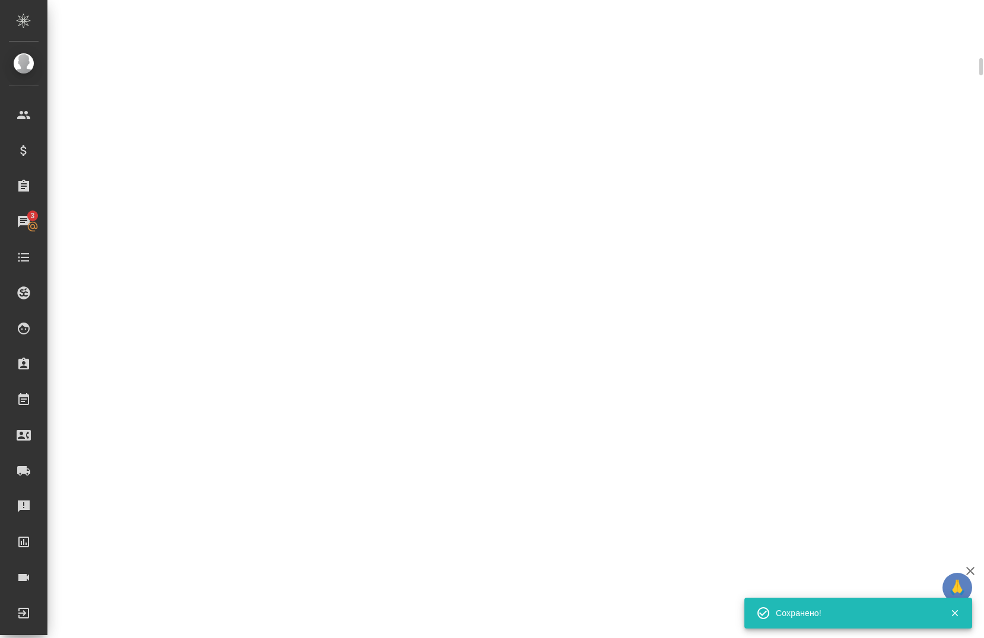
select select "RU"
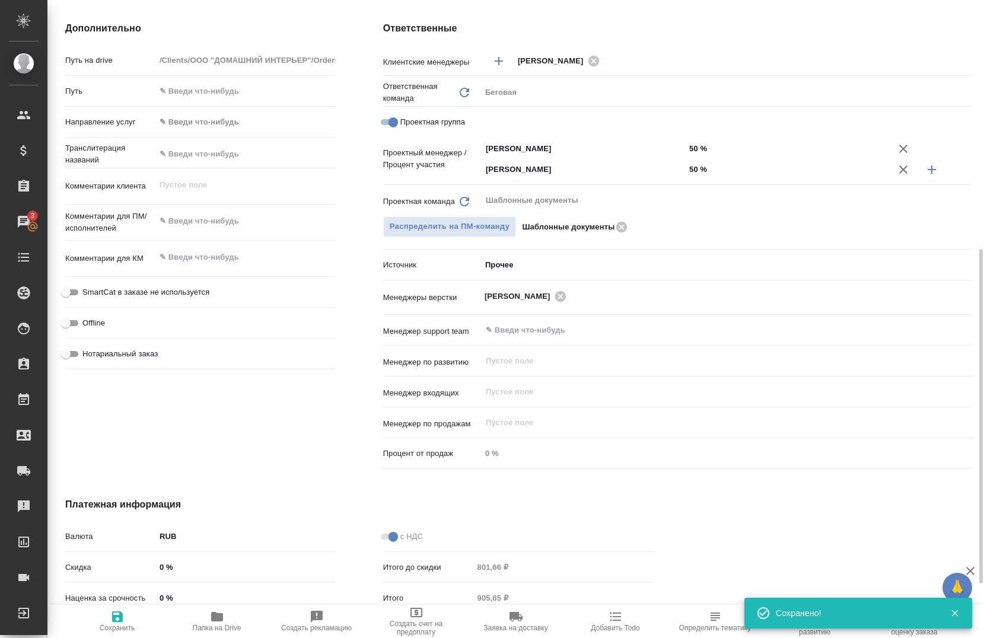
type textarea "x"
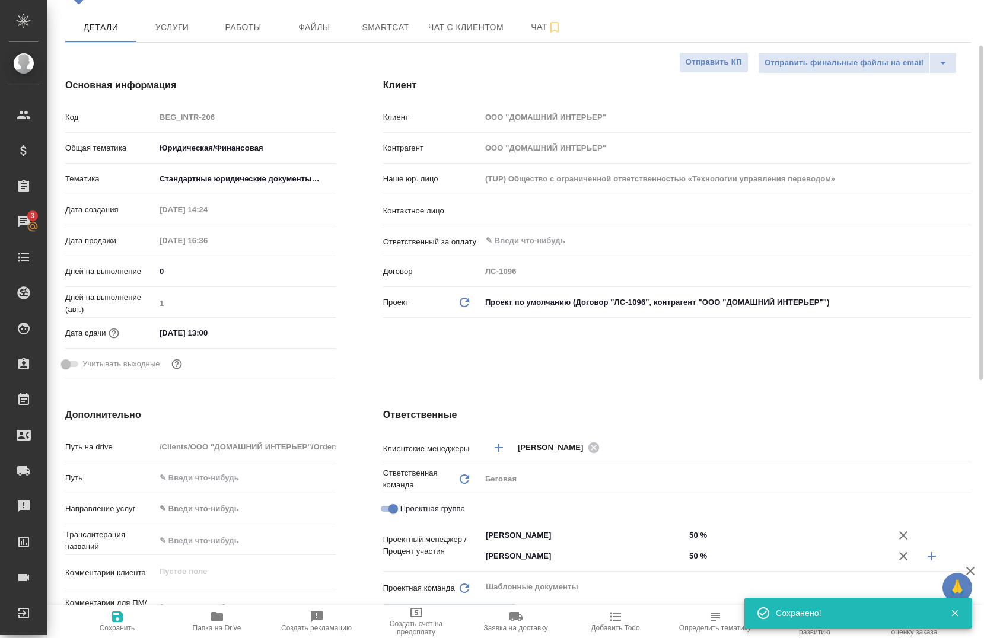
scroll to position [0, 0]
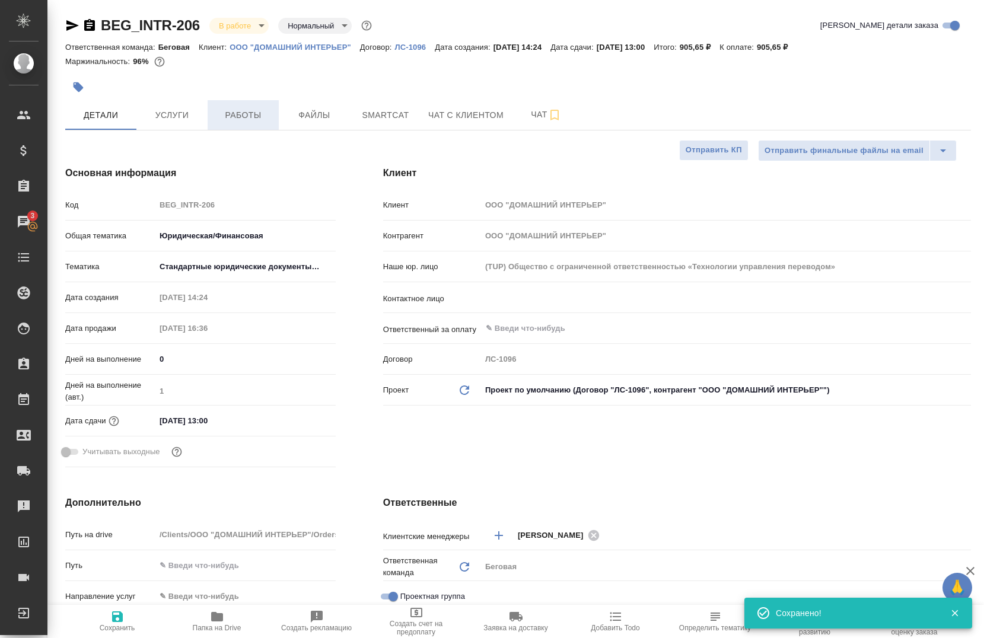
click at [247, 113] on span "Работы" at bounding box center [243, 115] width 57 height 15
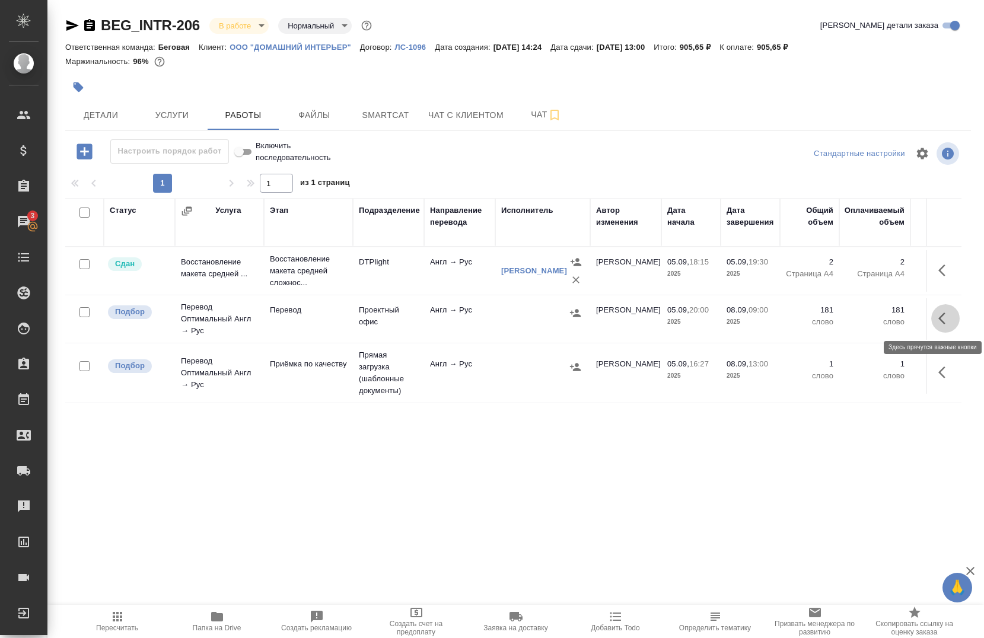
click at [939, 321] on icon "button" at bounding box center [942, 319] width 7 height 12
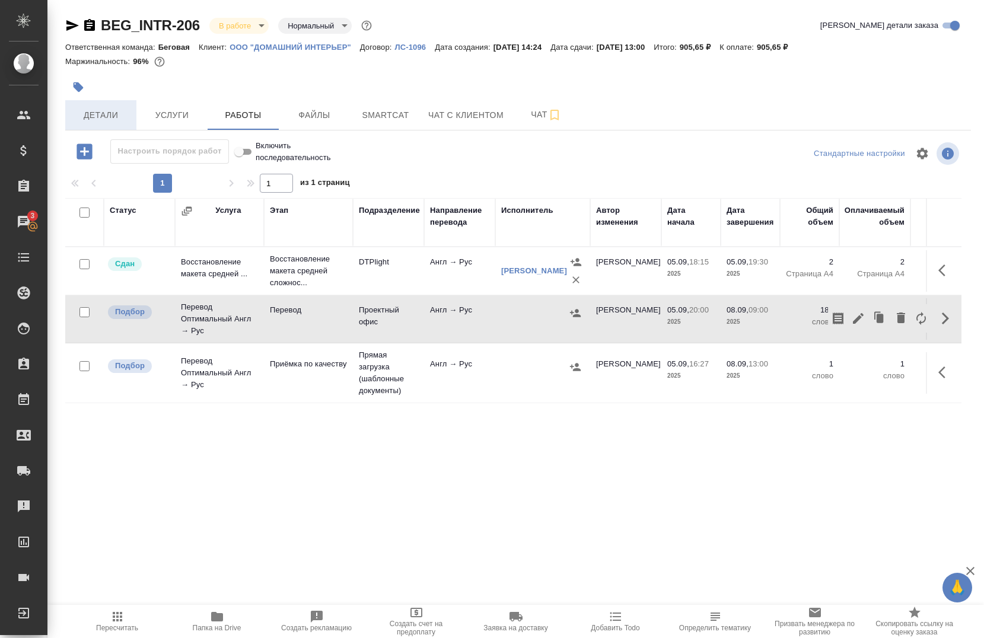
click at [103, 123] on button "Детали" at bounding box center [100, 115] width 71 height 30
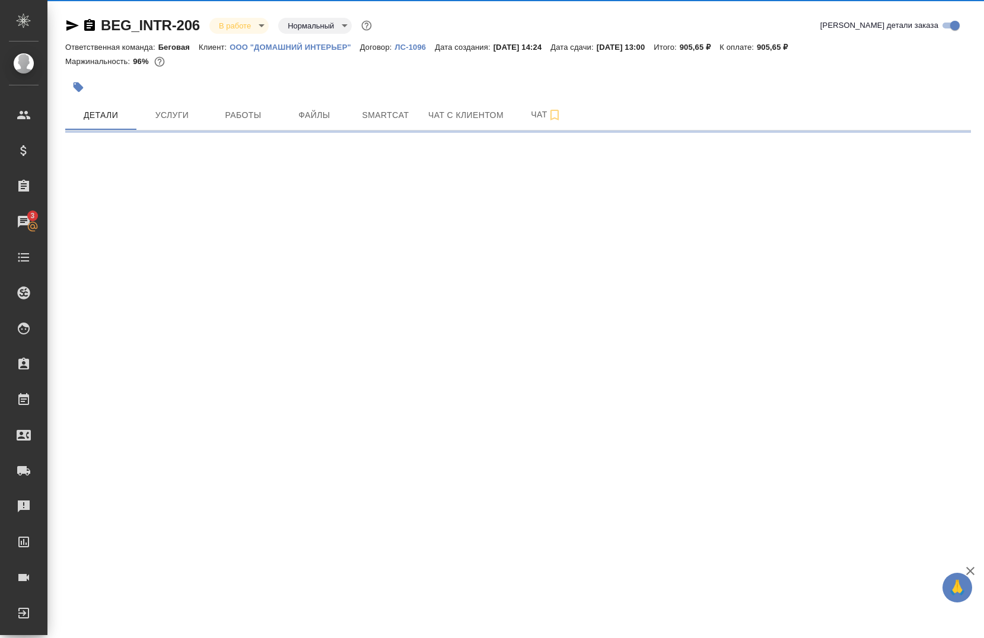
select select "RU"
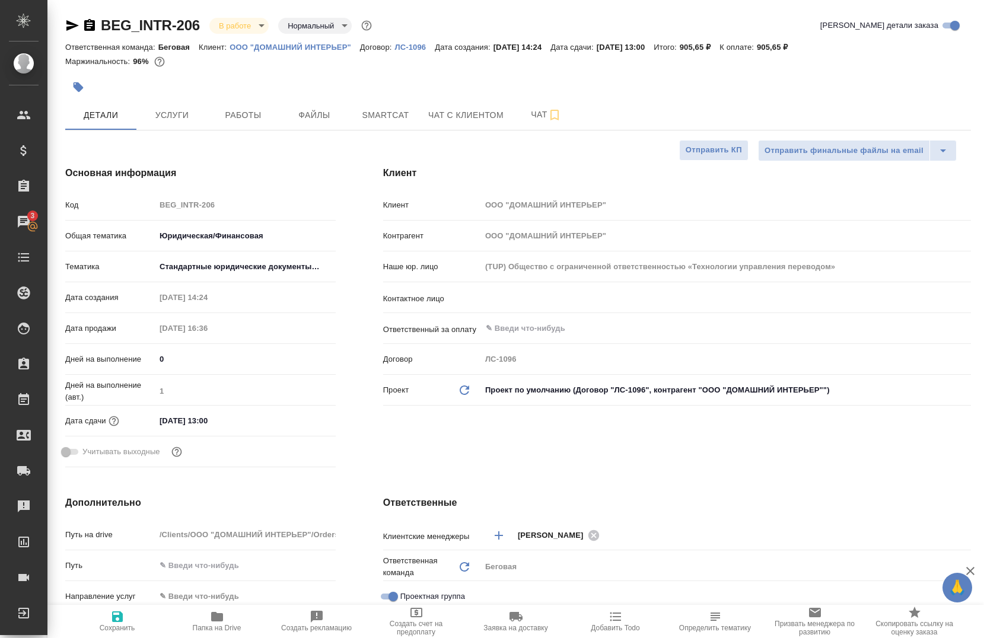
type textarea "x"
click at [224, 117] on span "Работы" at bounding box center [243, 115] width 57 height 15
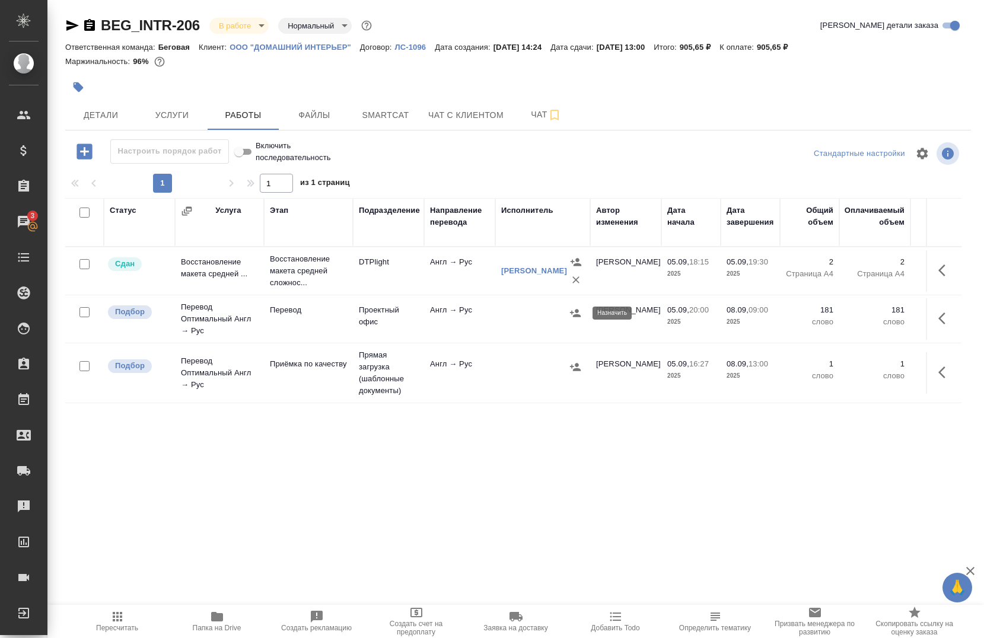
click at [573, 320] on button "button" at bounding box center [576, 313] width 18 height 18
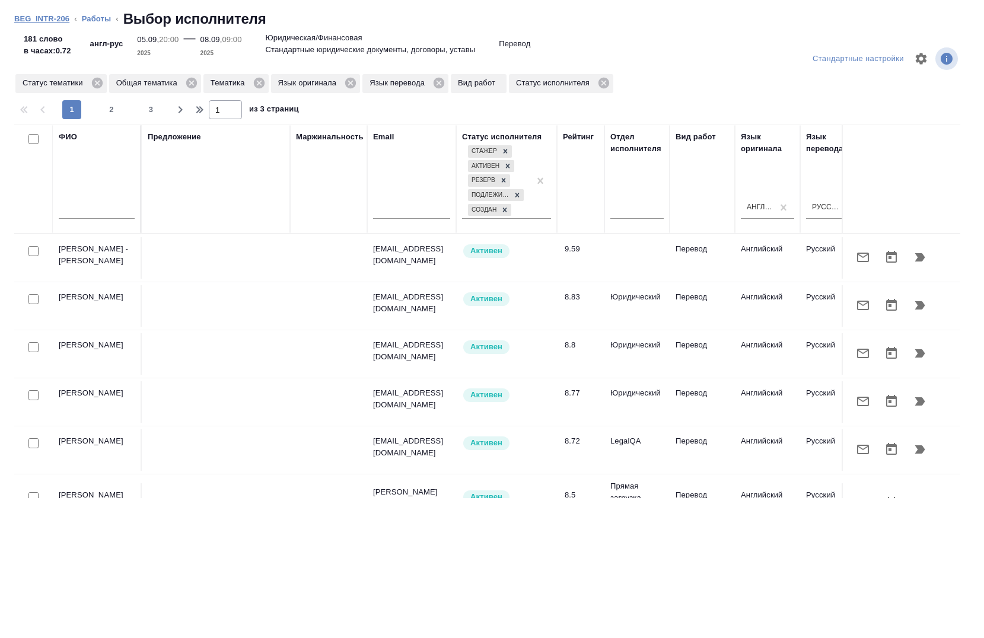
click at [53, 21] on link "BEG_INTR-206" at bounding box center [41, 18] width 55 height 9
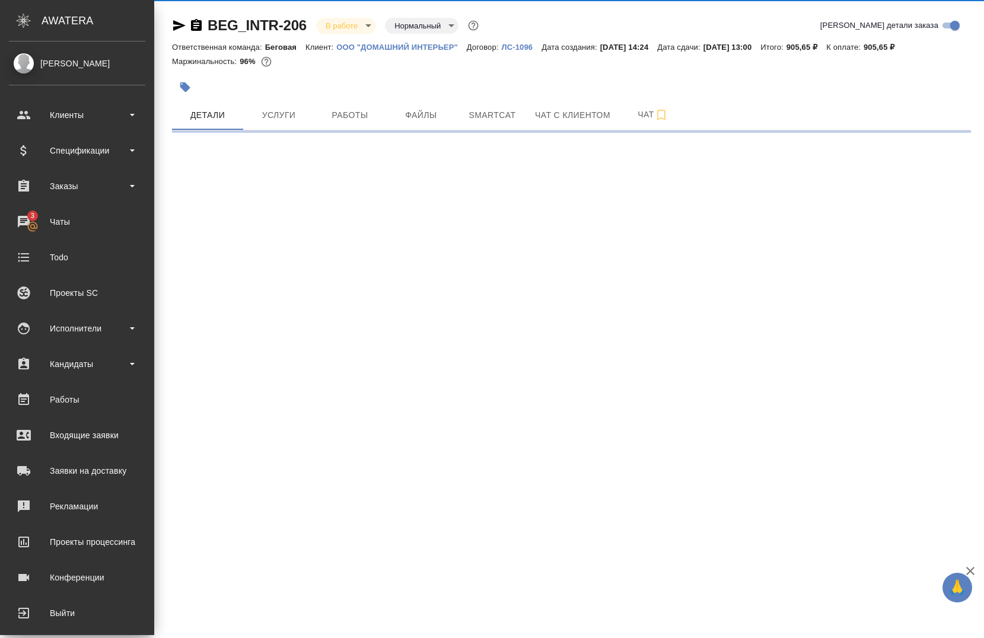
select select "RU"
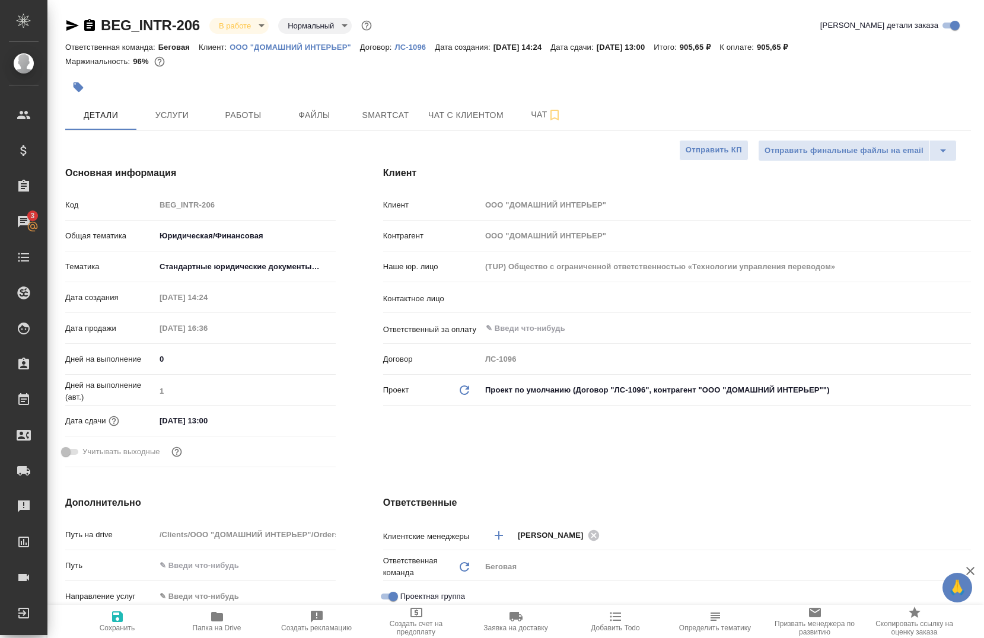
type textarea "x"
click at [251, 119] on span "Работы" at bounding box center [243, 115] width 57 height 15
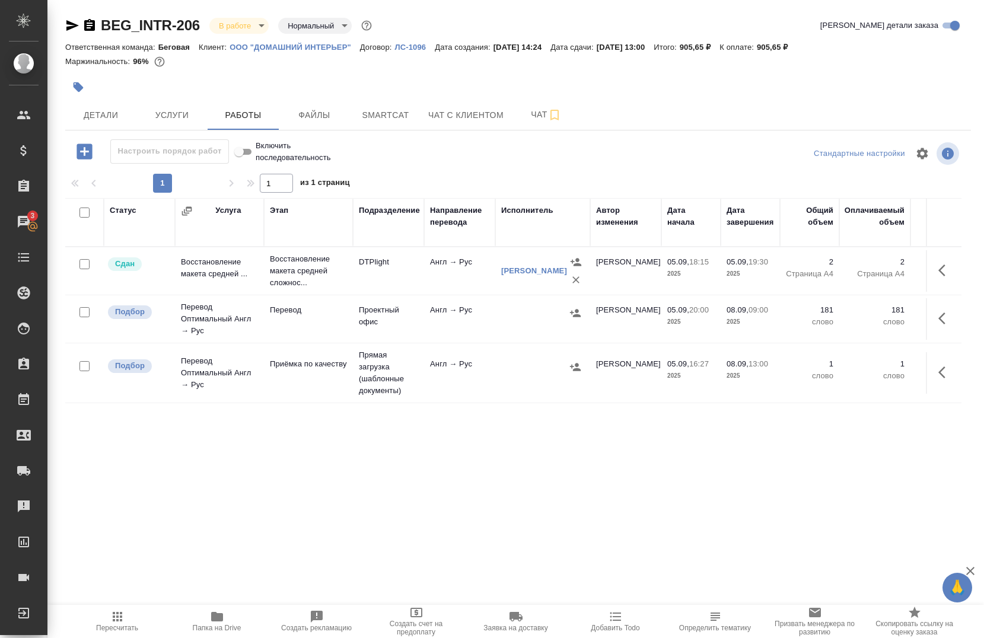
click at [931, 325] on button "button" at bounding box center [945, 318] width 28 height 28
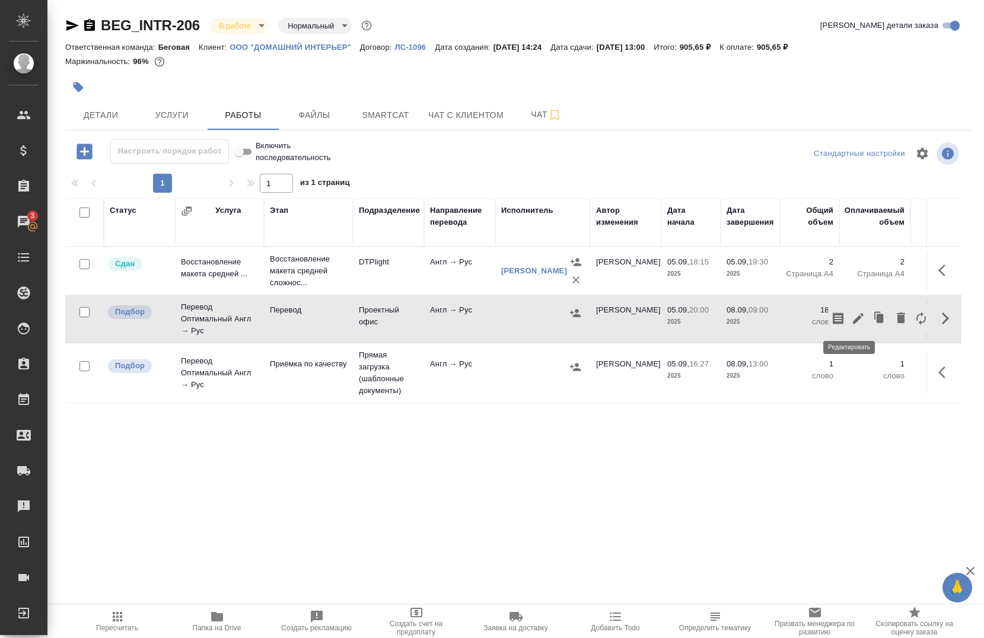
click at [851, 323] on icon "button" at bounding box center [858, 318] width 14 height 14
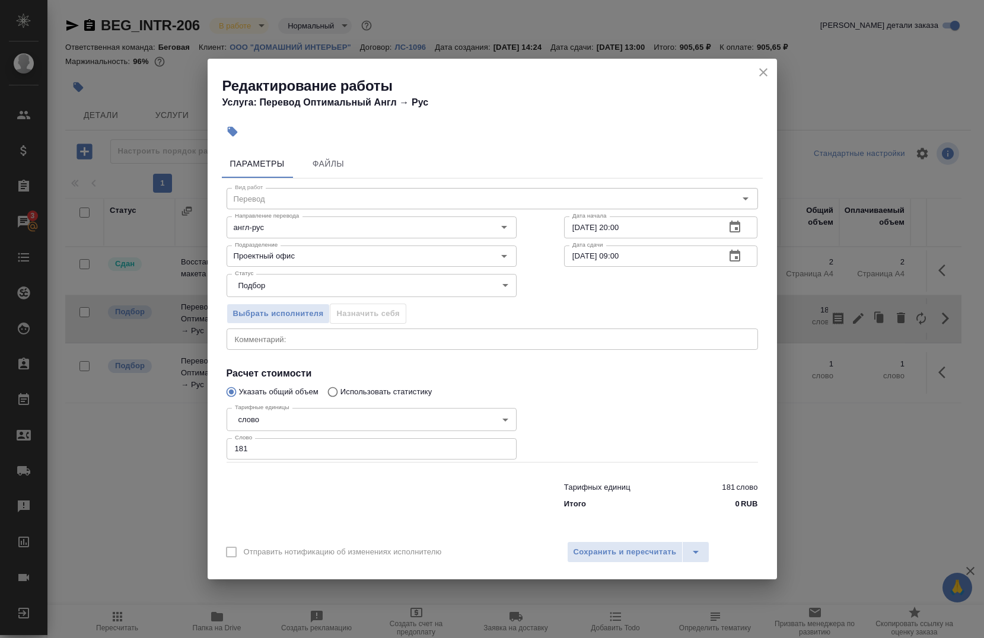
click at [393, 358] on div "Вид работ Перевод Вид работ Направление перевода англ-рус Направление перевода …" at bounding box center [492, 347] width 541 height 336
click at [393, 349] on div "x Комментарий:" at bounding box center [493, 339] width 532 height 21
paste textarea "https://drive.awatera.com/s/e6QWwYRAa4cSJRo"
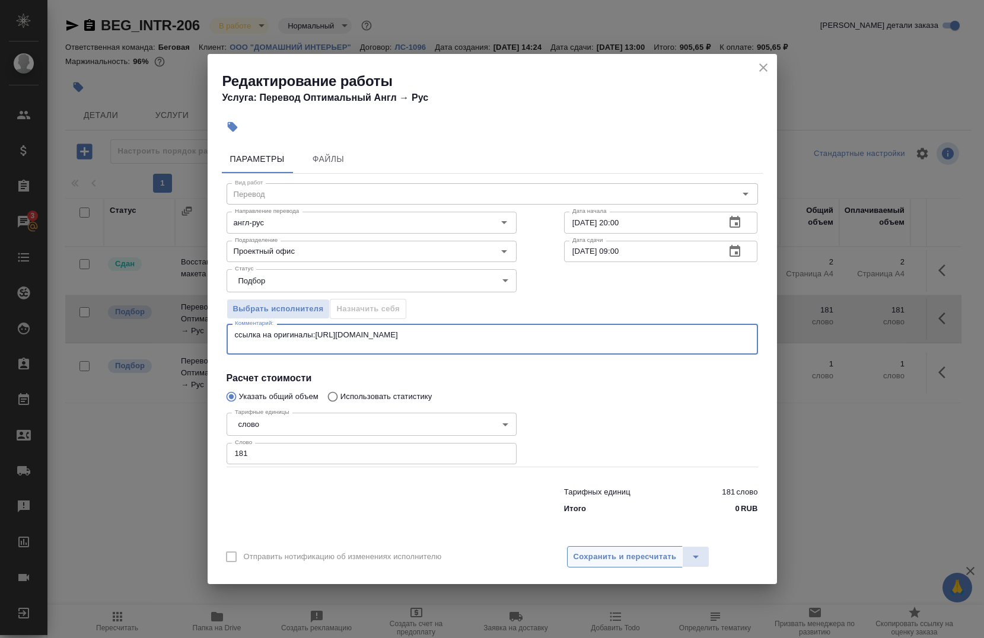
type textarea "ссылка на оригиналы:https://drive.awatera.com/s/e6QWwYRAa4cSJRo"
click at [606, 549] on button "Сохранить и пересчитать" at bounding box center [625, 556] width 116 height 21
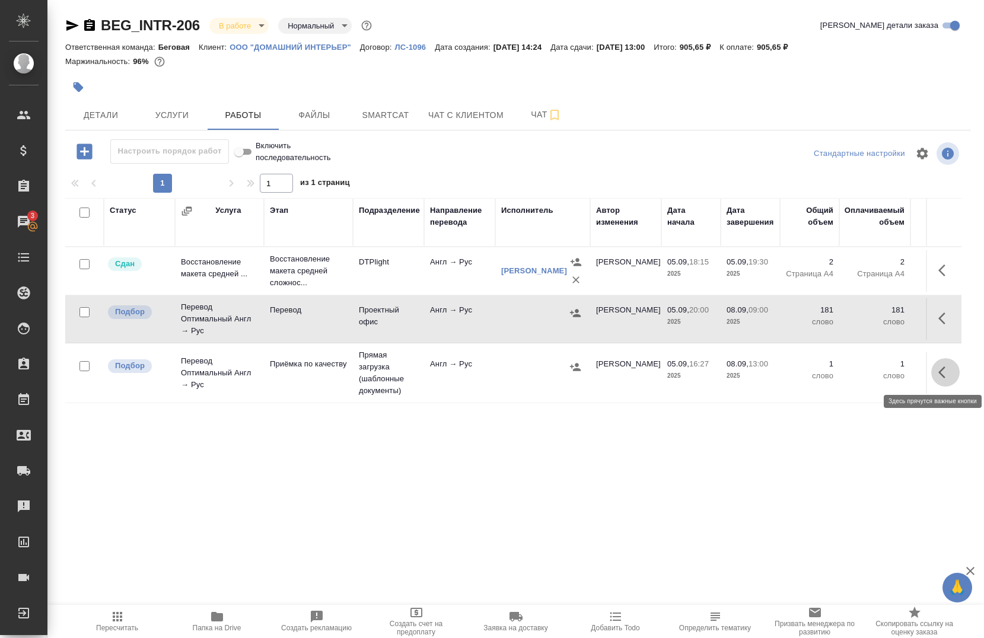
click at [940, 379] on icon "button" at bounding box center [946, 372] width 14 height 14
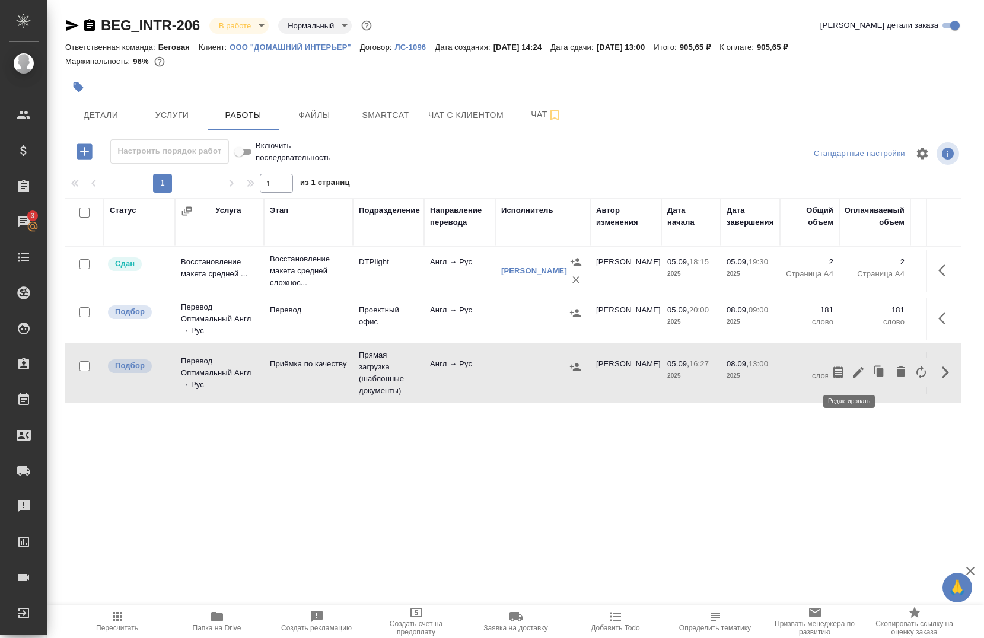
click at [853, 383] on button "button" at bounding box center [858, 372] width 20 height 28
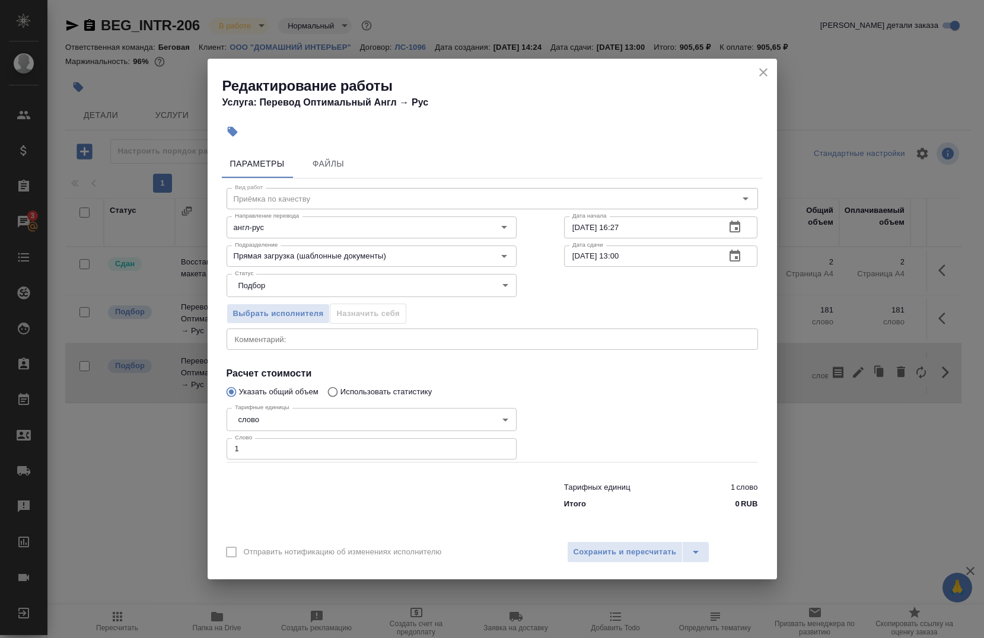
click at [645, 256] on input "08.09.2025 13:00" at bounding box center [640, 256] width 152 height 21
type input "0_.__.____ __:__"
type input "08.09.2025 12:00"
click at [651, 227] on input "05.09.2025 16:27" at bounding box center [640, 227] width 152 height 21
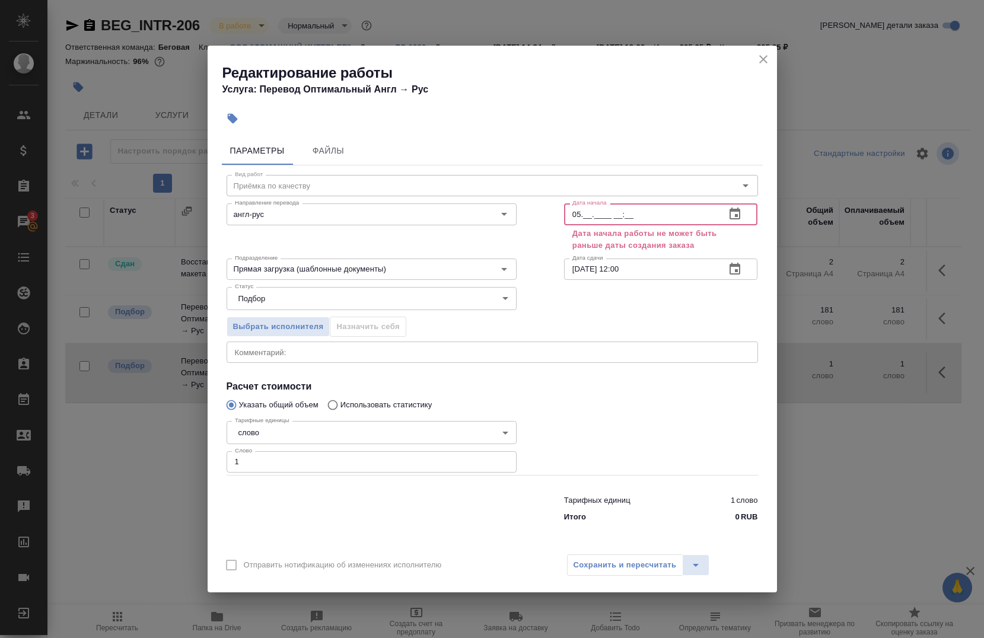
type input "0_.__.____ __:__"
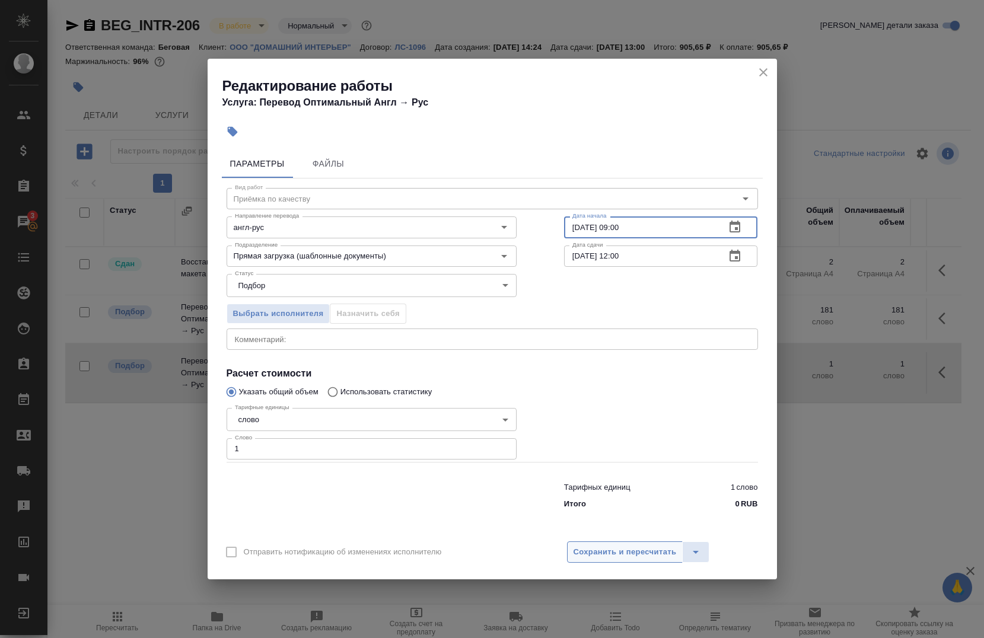
type input "08.09.2025 09:00"
click at [657, 561] on button "Сохранить и пересчитать" at bounding box center [625, 552] width 116 height 21
click at [625, 561] on button "Сохранить и пересчитать" at bounding box center [625, 552] width 116 height 21
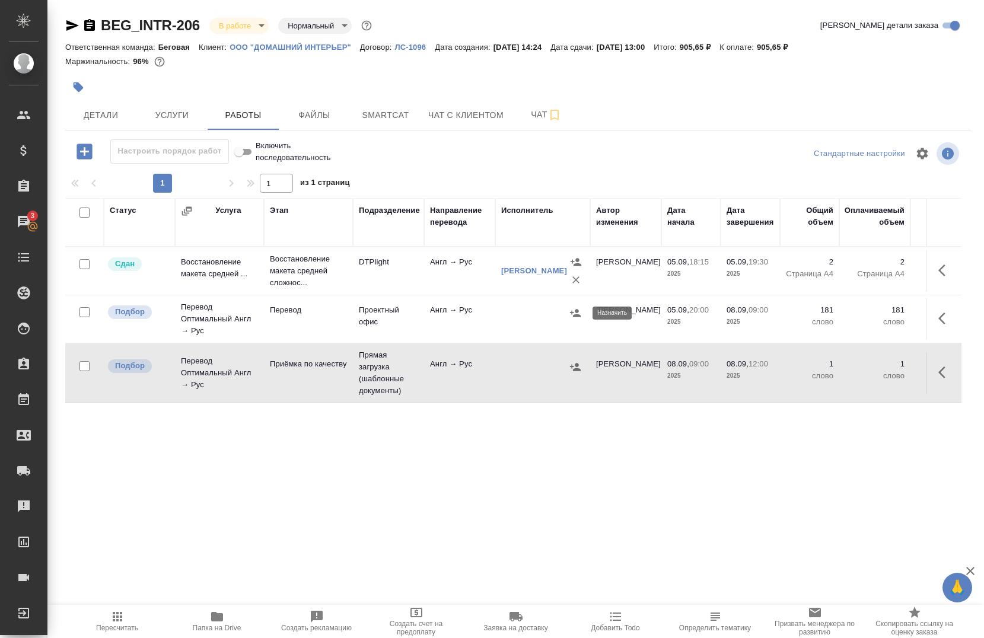
click at [577, 320] on button "button" at bounding box center [576, 313] width 18 height 18
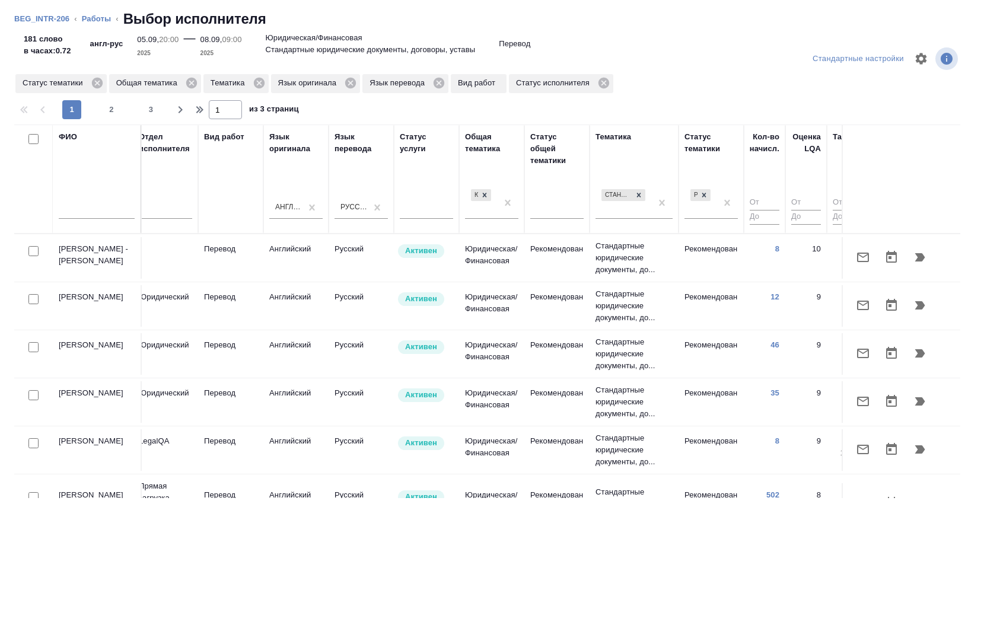
scroll to position [0, 678]
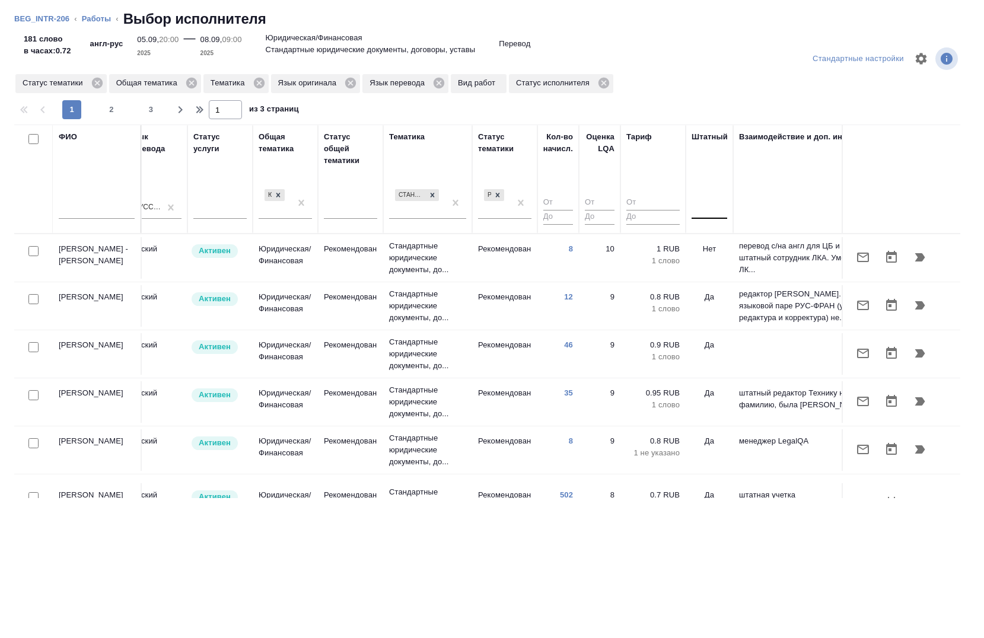
drag, startPoint x: 690, startPoint y: 205, endPoint x: 700, endPoint y: 213, distance: 13.1
click at [696, 208] on th "Штатный" at bounding box center [709, 179] width 47 height 109
click at [706, 214] on div at bounding box center [710, 207] width 36 height 17
drag, startPoint x: 708, startPoint y: 241, endPoint x: 675, endPoint y: 313, distance: 79.4
click at [708, 241] on div "Нет" at bounding box center [781, 244] width 178 height 21
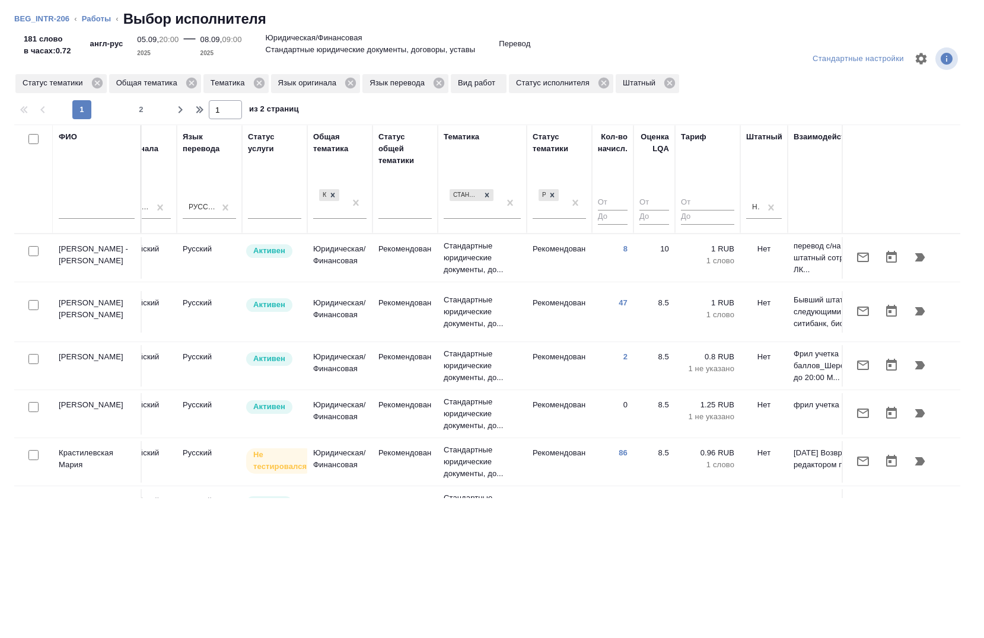
scroll to position [0, 615]
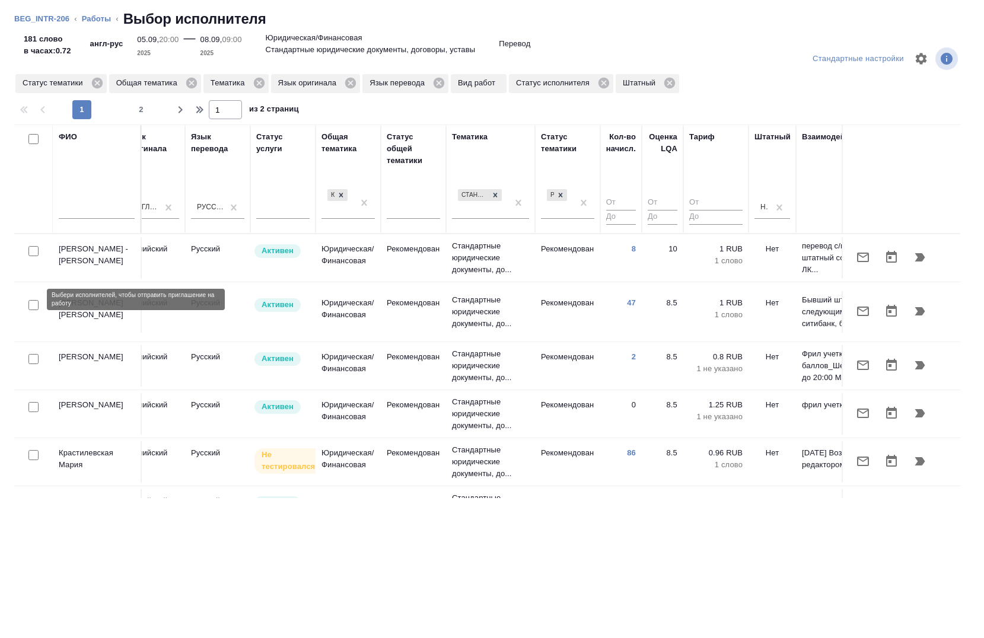
click at [33, 300] on input "checkbox" at bounding box center [33, 305] width 10 height 10
checkbox input "true"
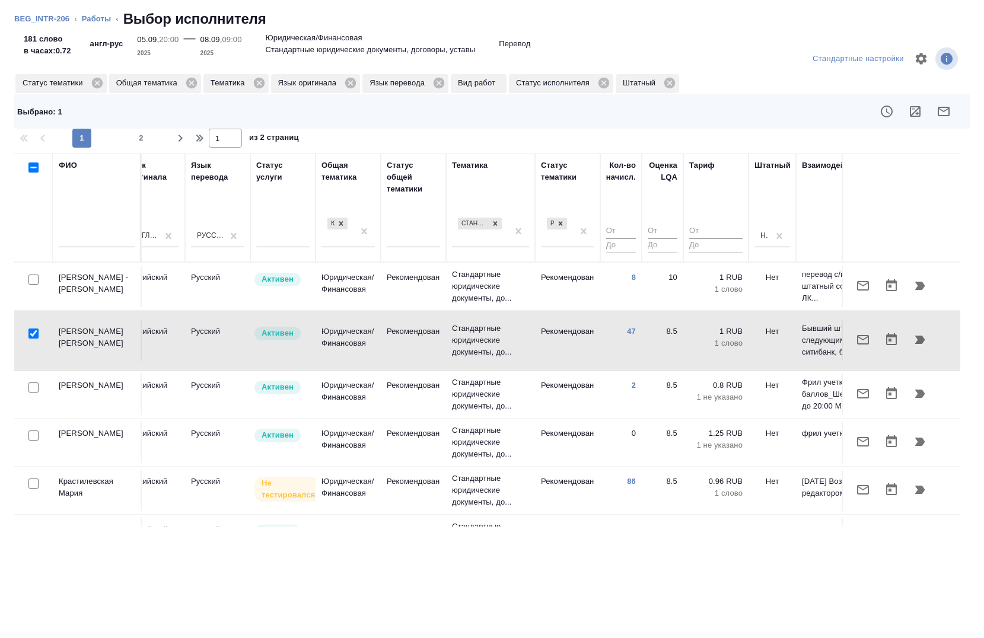
click at [31, 479] on input "checkbox" at bounding box center [33, 484] width 10 height 10
checkbox input "true"
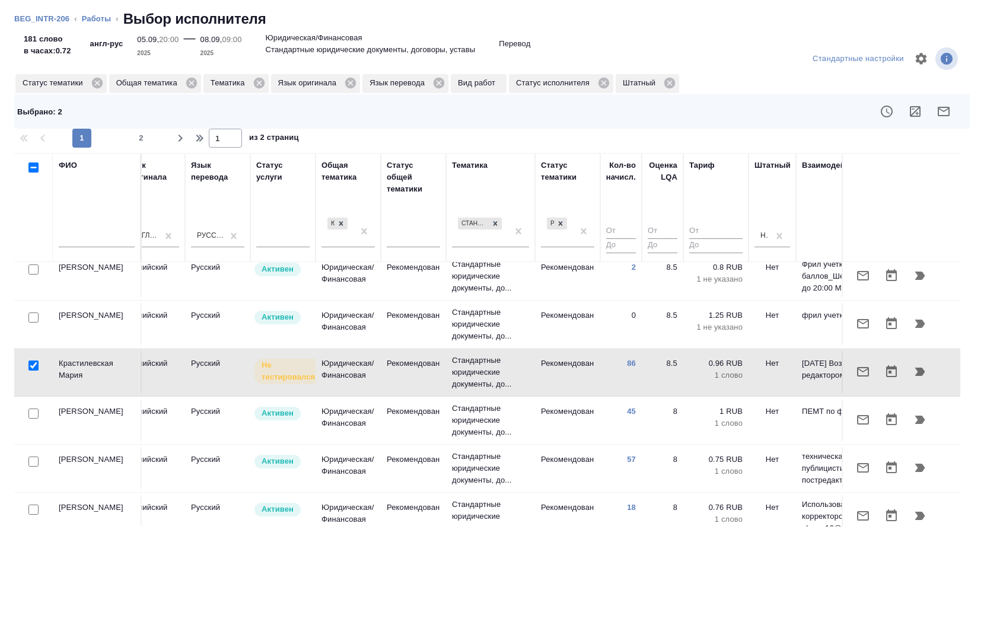
scroll to position [119, 615]
drag, startPoint x: 33, startPoint y: 404, endPoint x: 26, endPoint y: 456, distance: 52.8
click at [33, 408] on input "checkbox" at bounding box center [33, 413] width 10 height 10
checkbox input "true"
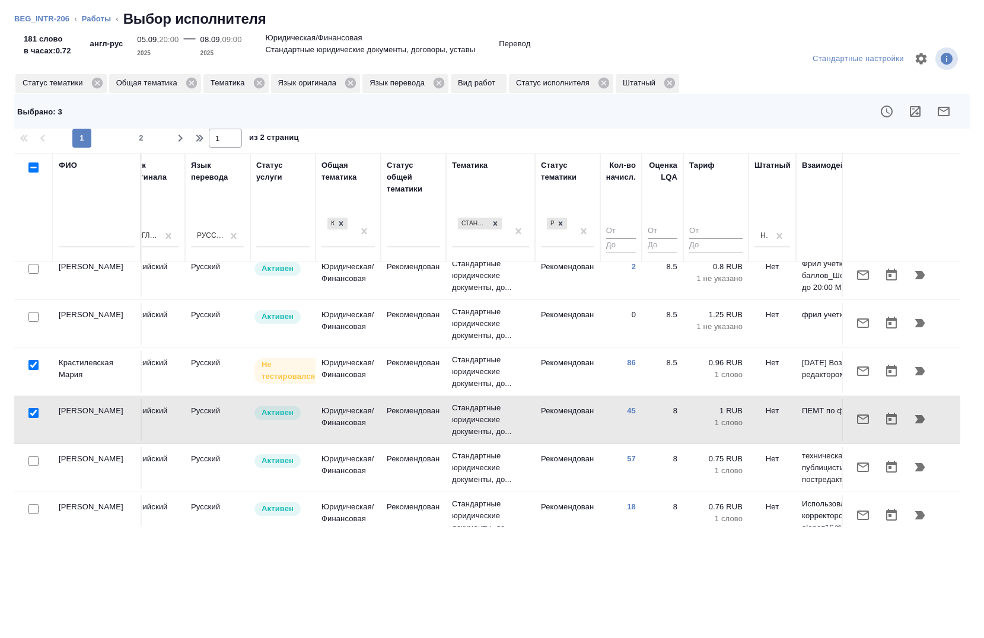
click at [37, 360] on input "checkbox" at bounding box center [33, 365] width 10 height 10
checkbox input "false"
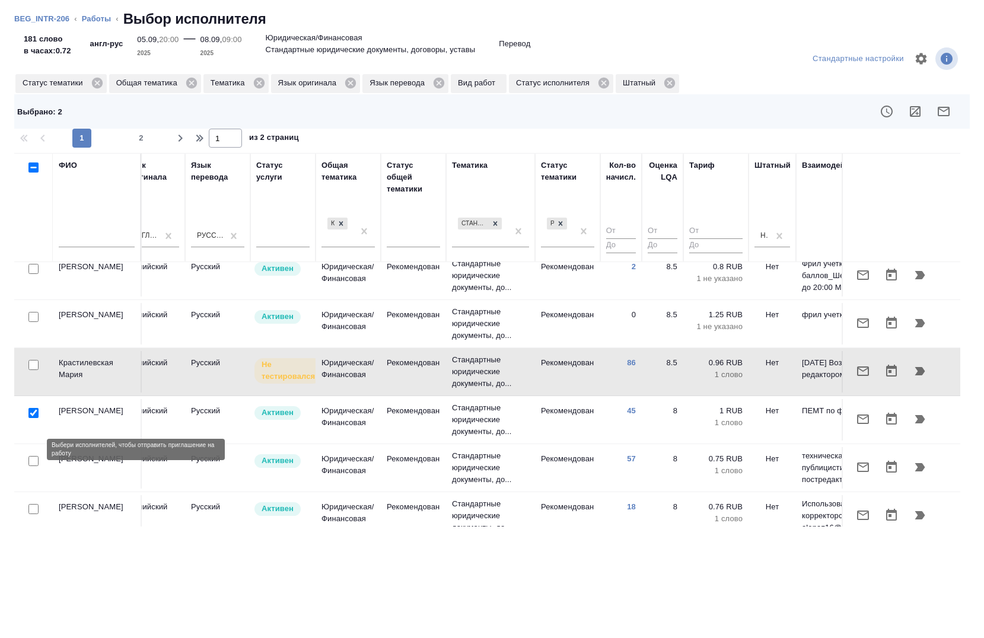
drag, startPoint x: 37, startPoint y: 449, endPoint x: 36, endPoint y: 466, distance: 16.7
click at [36, 456] on input "checkbox" at bounding box center [33, 461] width 10 height 10
checkbox input "true"
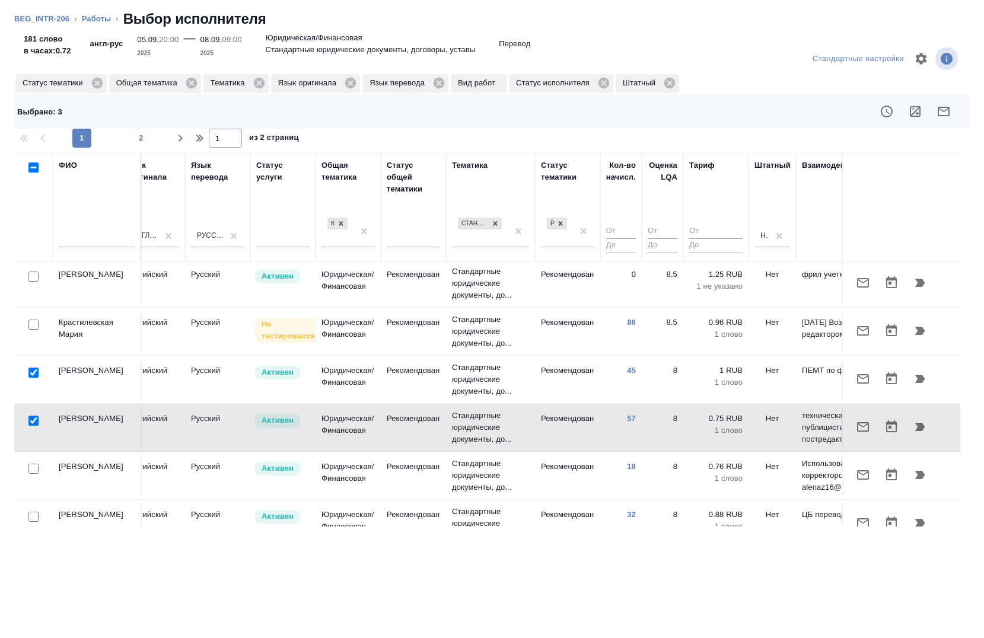
scroll to position [178, 615]
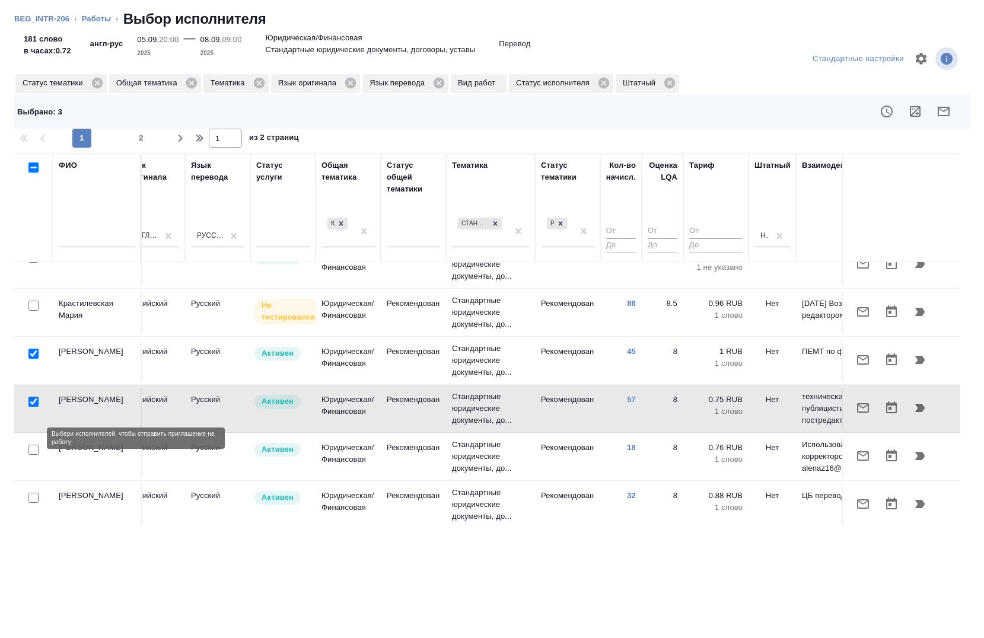
click at [34, 445] on input "checkbox" at bounding box center [33, 450] width 10 height 10
checkbox input "true"
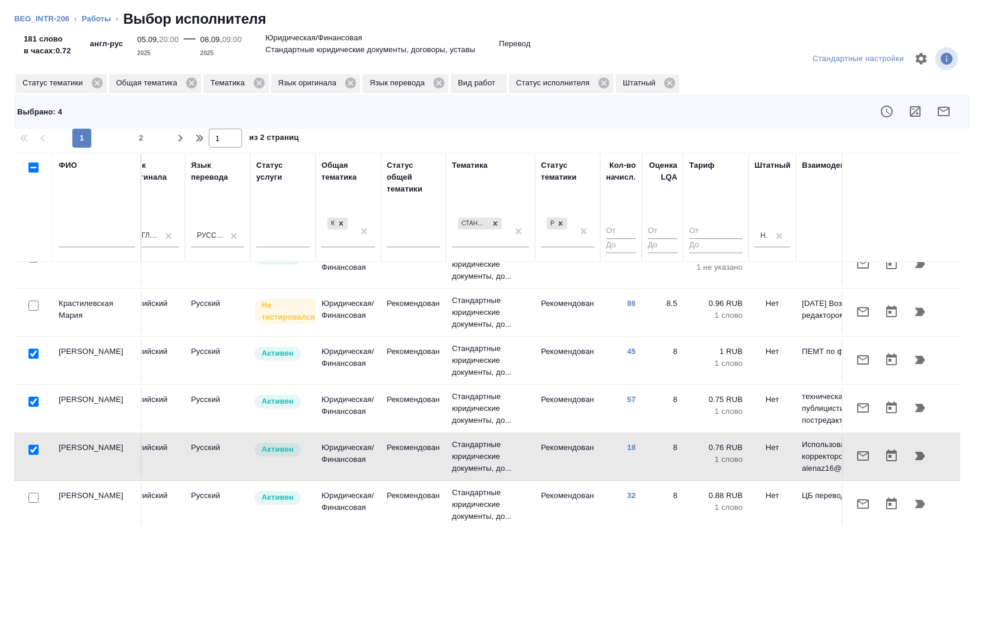
scroll to position [237, 615]
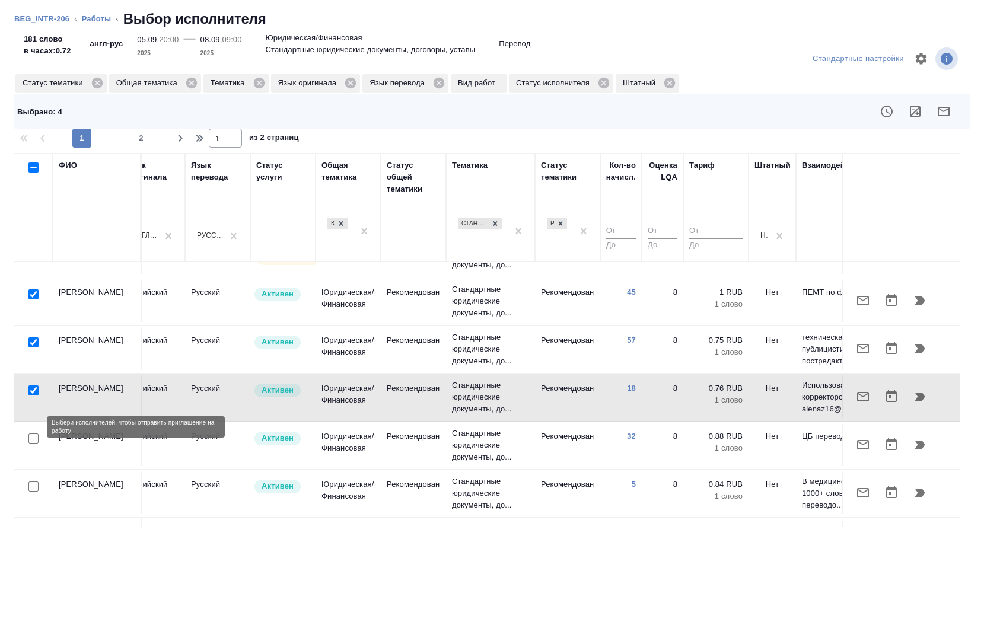
click at [33, 434] on input "checkbox" at bounding box center [33, 439] width 10 height 10
checkbox input "true"
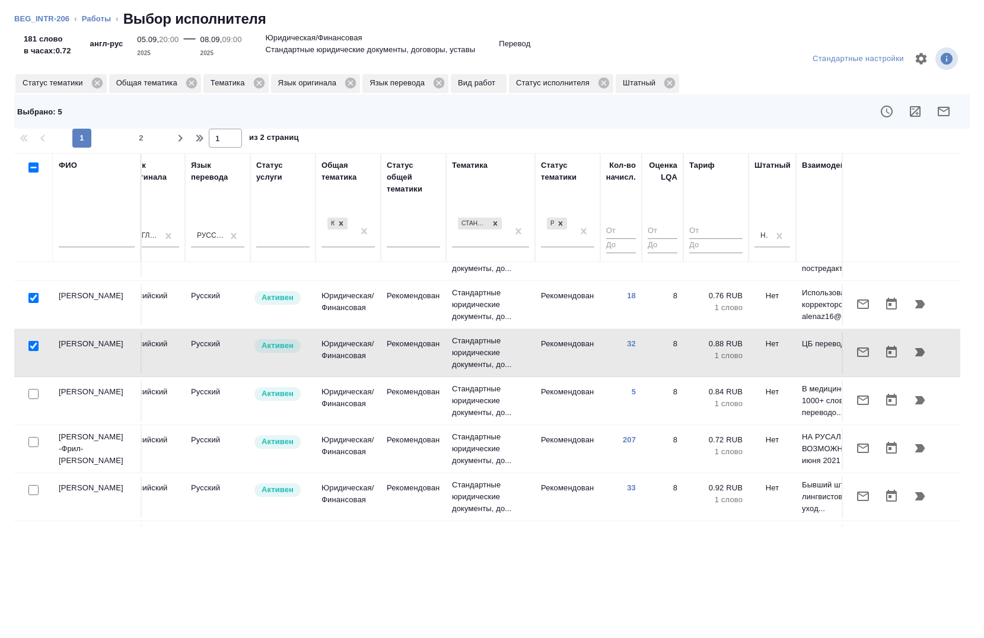
scroll to position [356, 615]
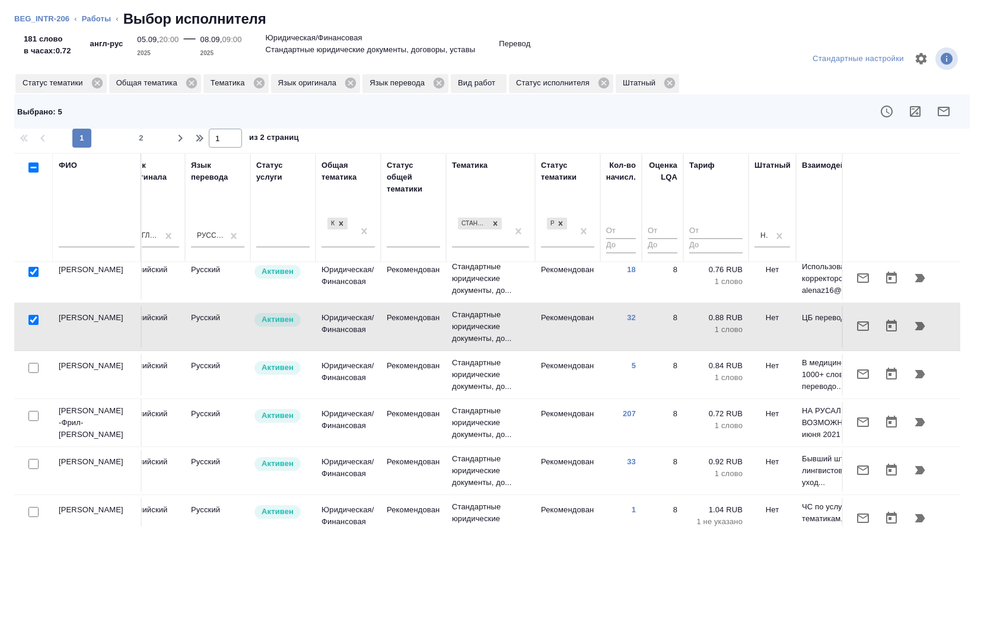
click at [32, 411] on input "checkbox" at bounding box center [33, 416] width 10 height 10
checkbox input "true"
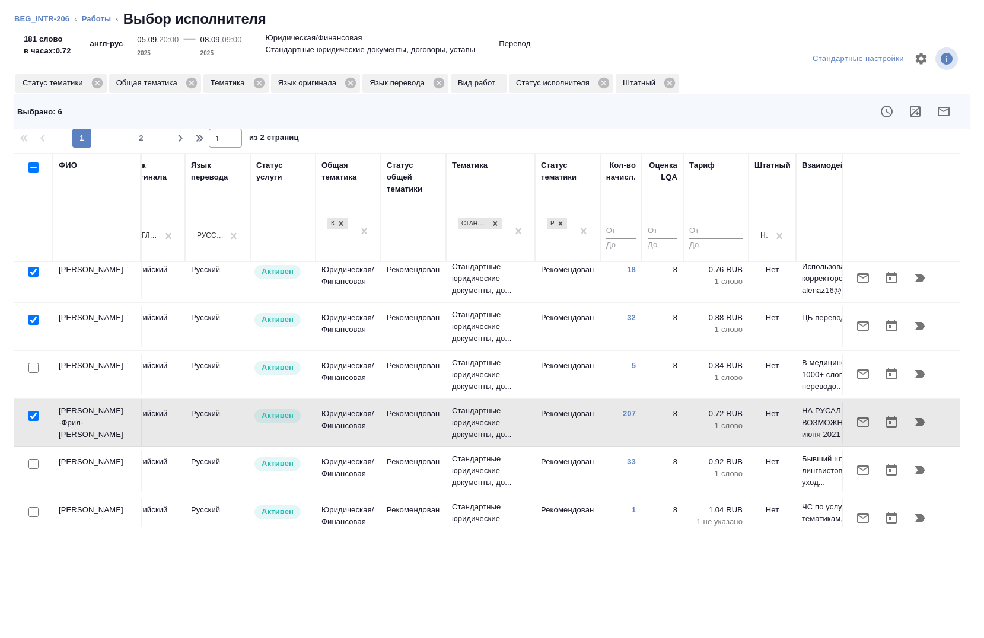
click at [38, 459] on input "checkbox" at bounding box center [33, 464] width 10 height 10
checkbox input "true"
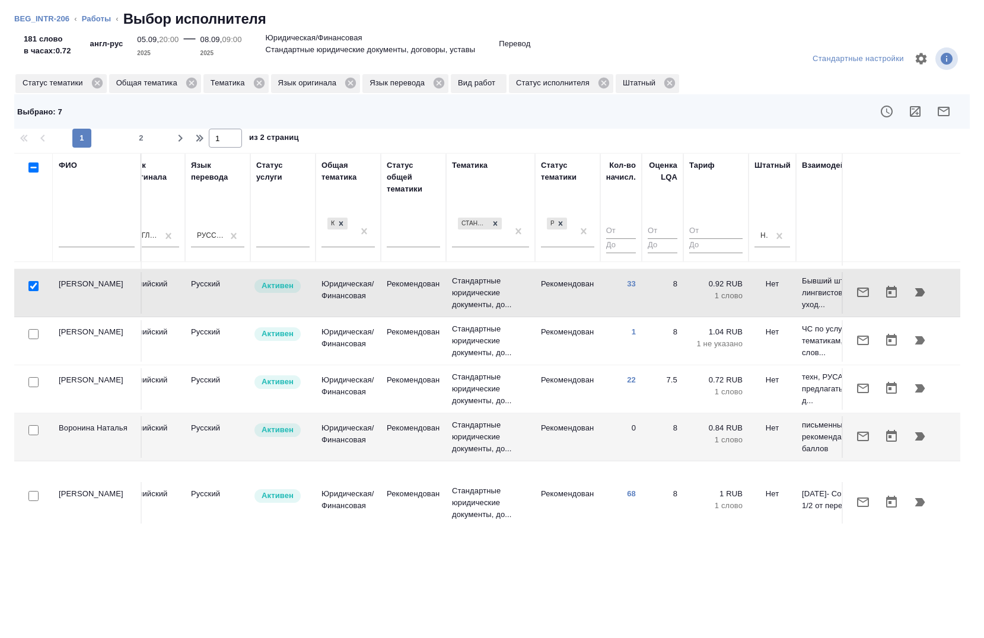
scroll to position [593, 615]
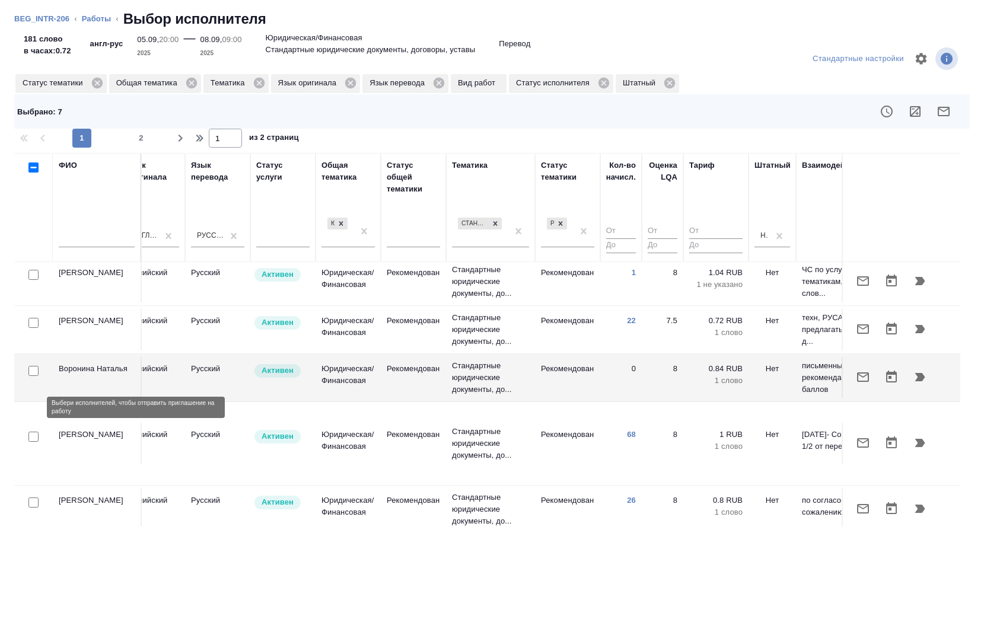
click at [31, 432] on input "checkbox" at bounding box center [33, 437] width 10 height 10
checkbox input "true"
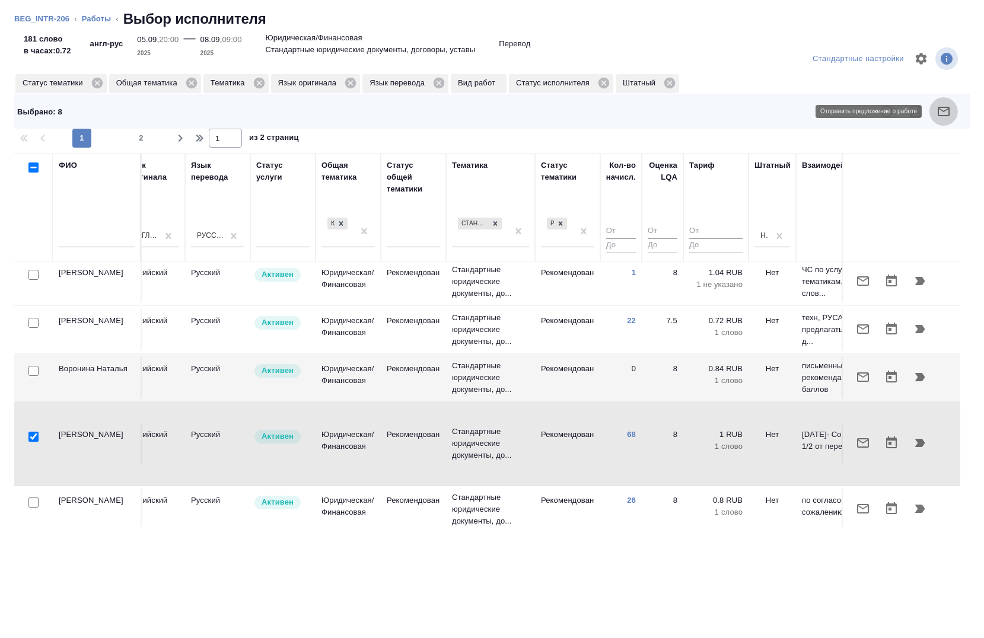
click at [939, 116] on icon "button" at bounding box center [944, 111] width 14 height 14
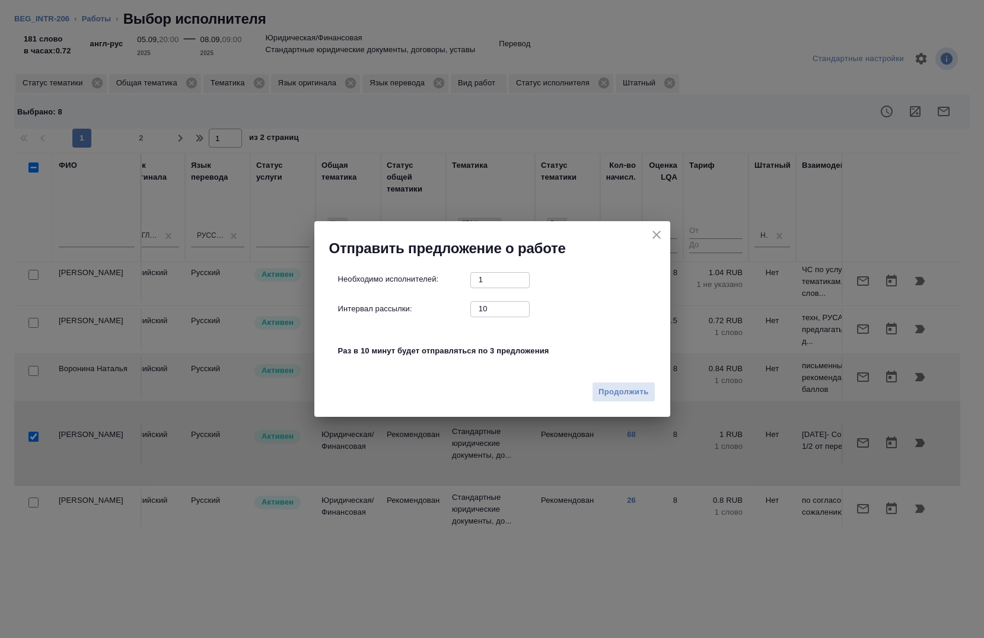
click at [494, 311] on input "10" at bounding box center [499, 308] width 59 height 15
type input "0"
click at [633, 395] on span "Продолжить" at bounding box center [624, 393] width 50 height 14
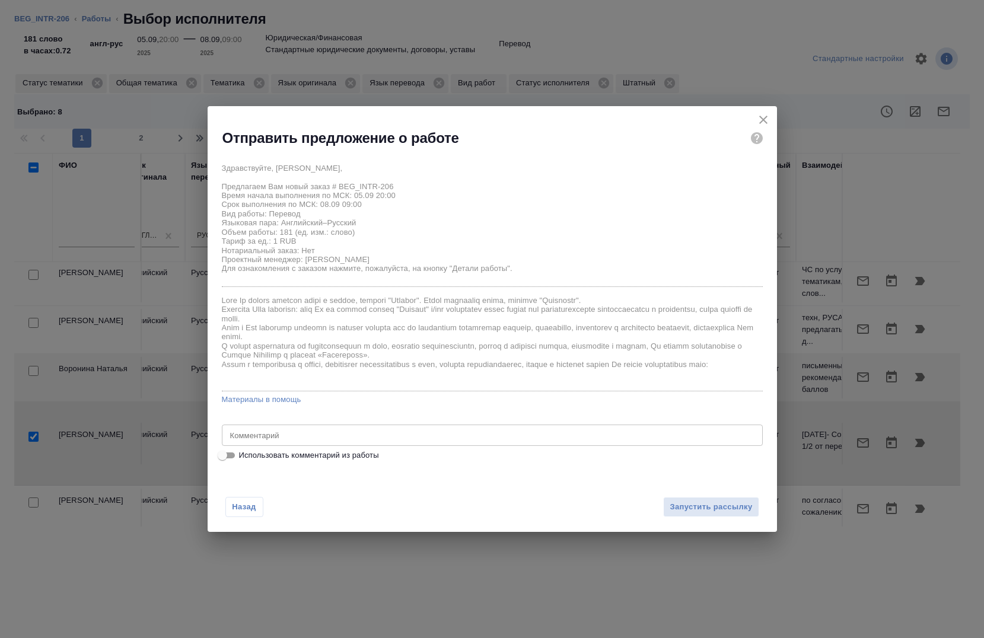
click at [268, 459] on span "Использовать комментарий из работы" at bounding box center [309, 456] width 140 height 12
click at [244, 459] on input "Использовать комментарий из работы" at bounding box center [222, 456] width 43 height 14
checkbox input "true"
type textarea "ссылка на оригиналы:https://drive.awatera.com/s/e6QWwYRAa4cSJRo"
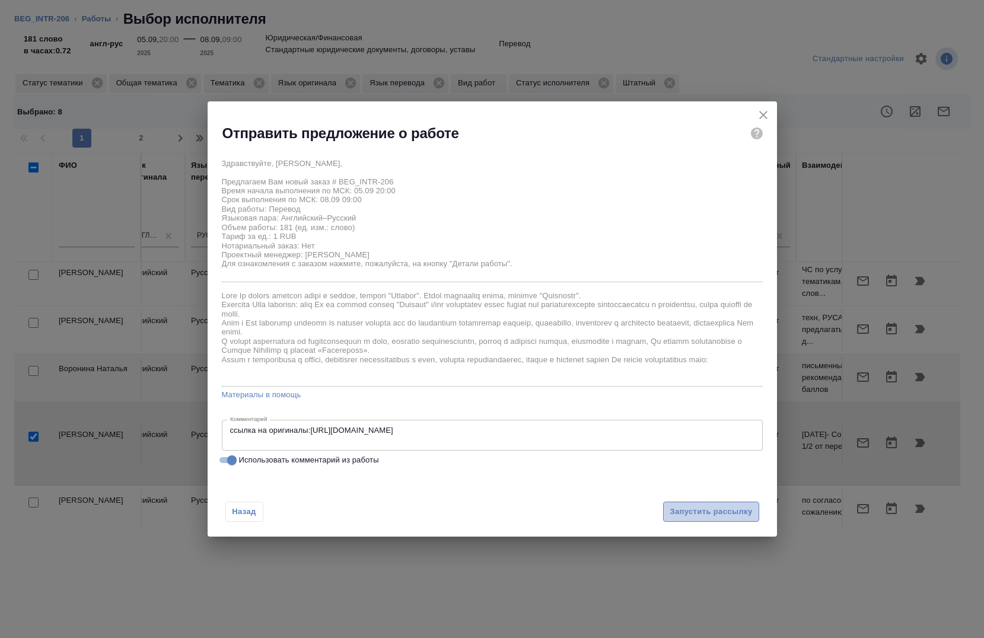
click at [741, 513] on span "Запустить рассылку" at bounding box center [711, 512] width 82 height 14
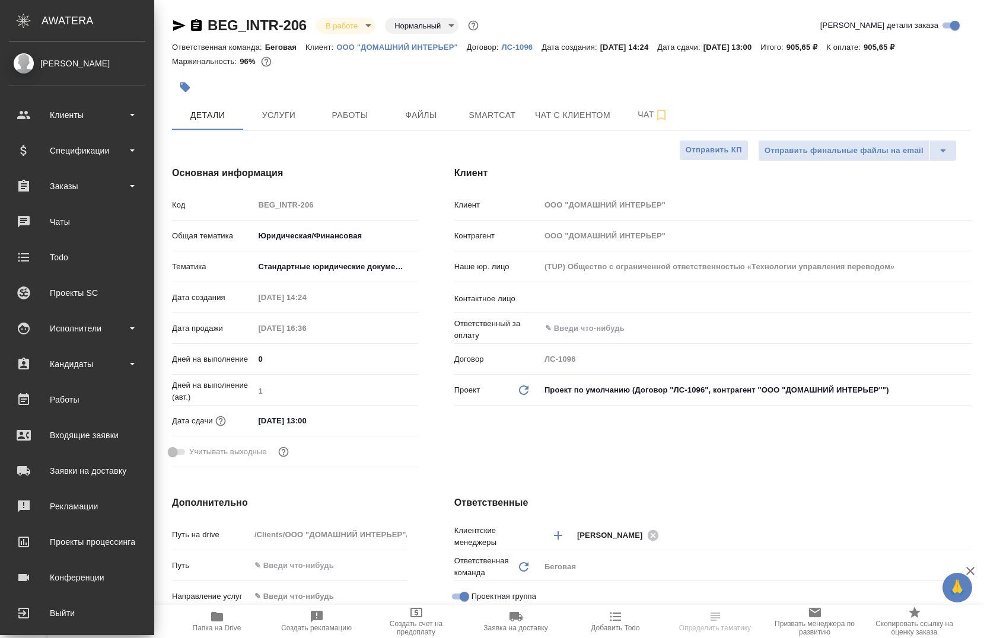
select select "RU"
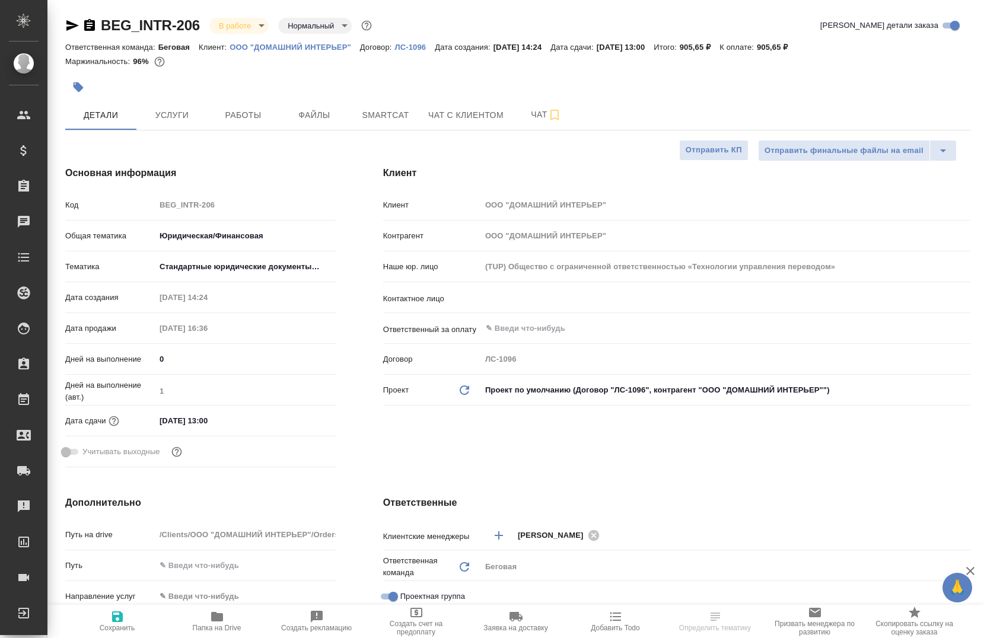
click at [199, 626] on span "Папка на Drive" at bounding box center [217, 628] width 49 height 8
select select "RU"
type textarea "x"
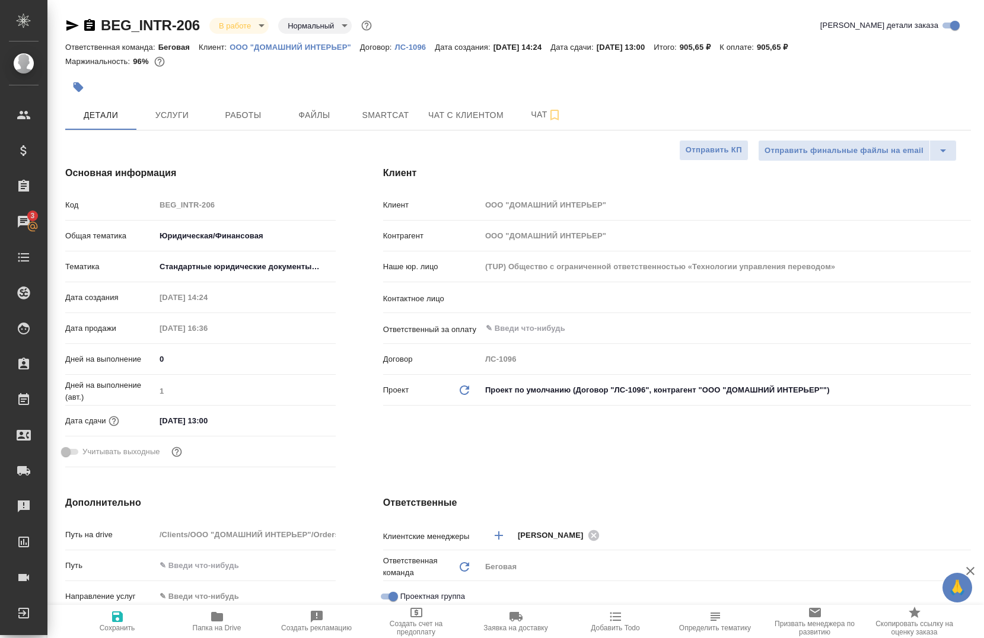
type textarea "x"
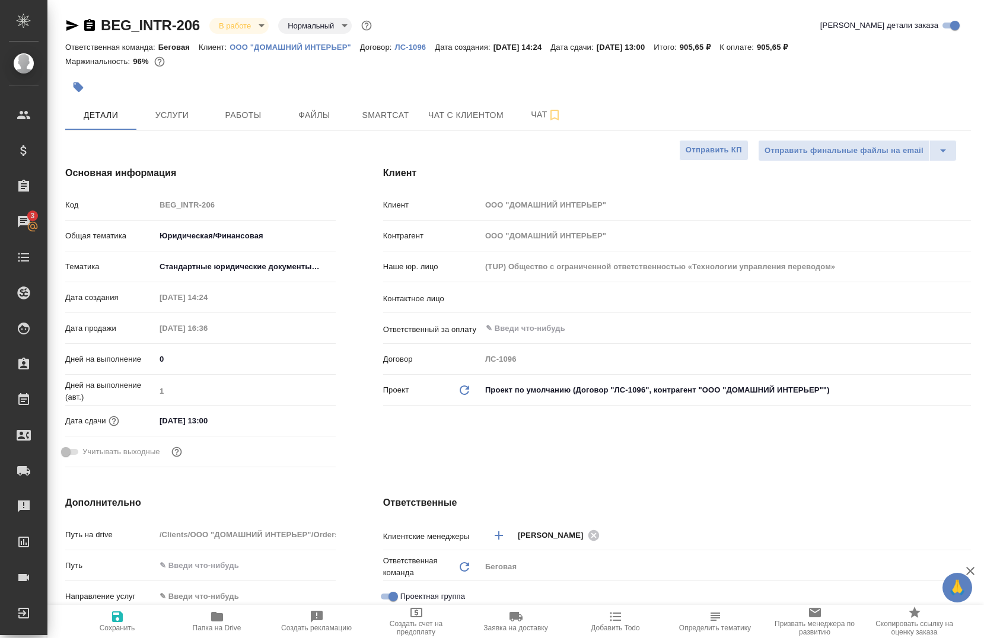
type textarea "x"
click at [244, 120] on span "Работы" at bounding box center [243, 115] width 57 height 15
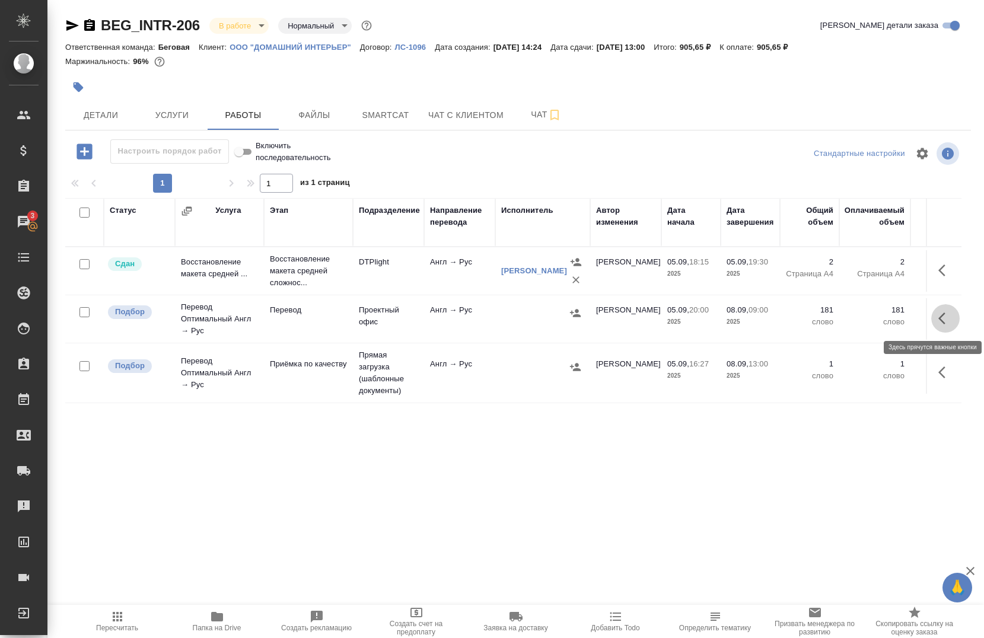
click at [942, 323] on icon "button" at bounding box center [946, 318] width 14 height 14
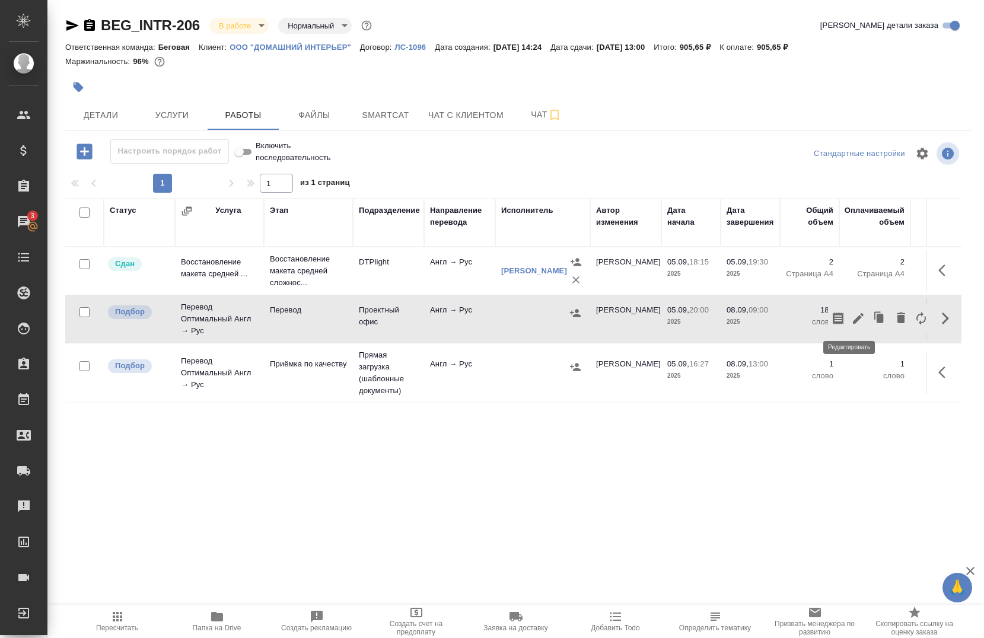
click at [851, 325] on icon "button" at bounding box center [858, 318] width 14 height 14
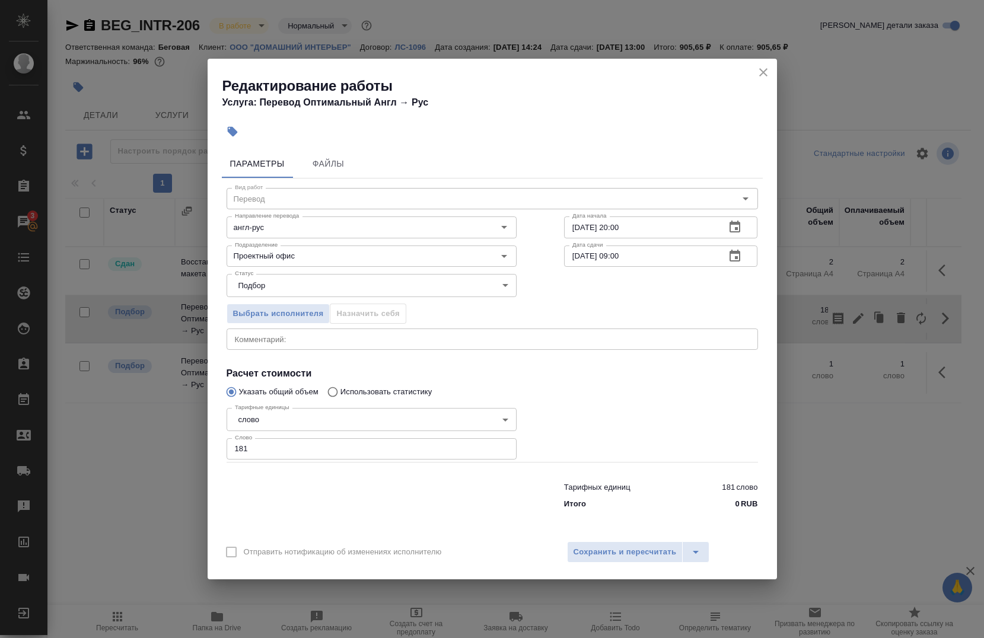
click at [293, 344] on div "x Комментарий:" at bounding box center [493, 339] width 532 height 21
type textarea "c"
click at [310, 323] on button "Выбрать исполнителя" at bounding box center [279, 314] width 104 height 21
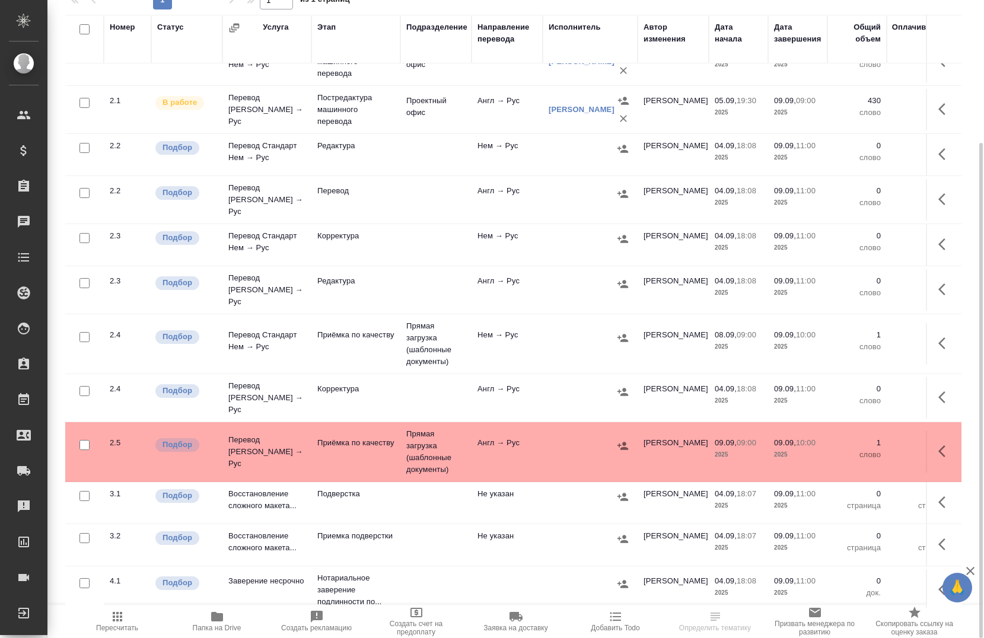
scroll to position [126, 0]
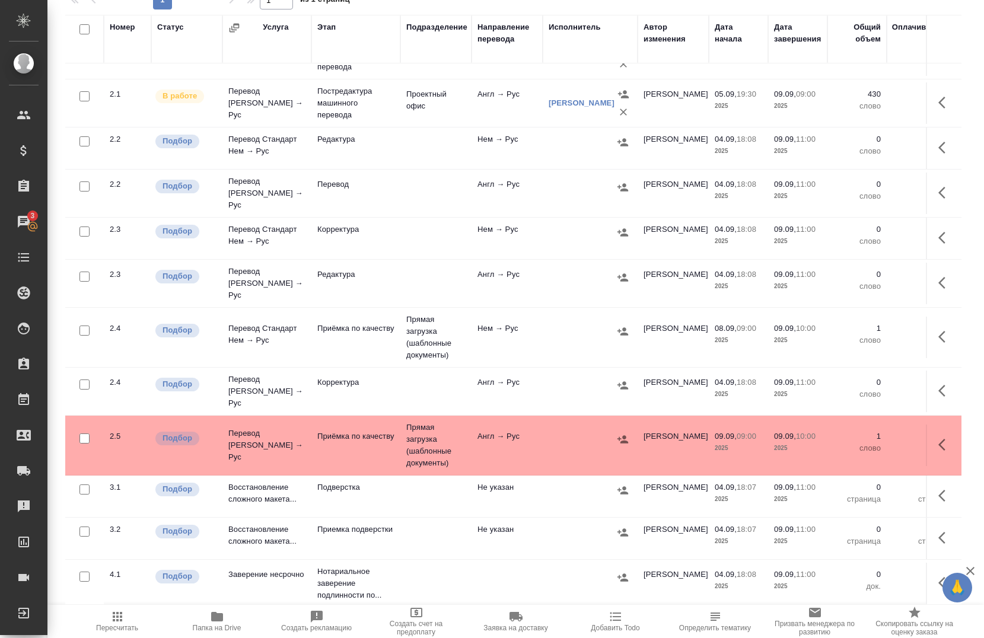
click at [88, 527] on input "checkbox" at bounding box center [85, 532] width 10 height 10
checkbox input "true"
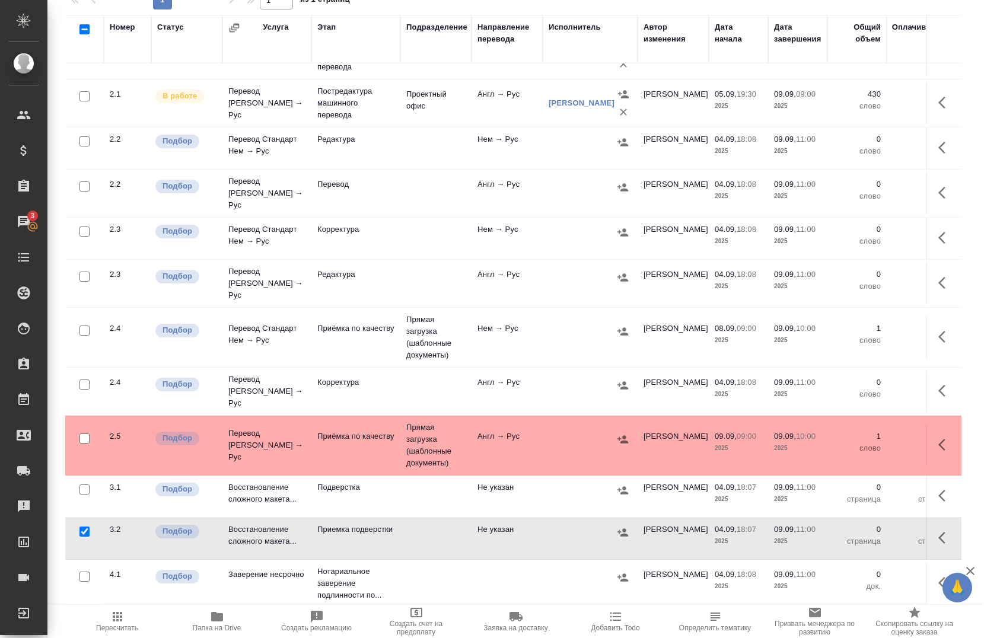
click at [87, 485] on input "checkbox" at bounding box center [85, 490] width 10 height 10
checkbox input "true"
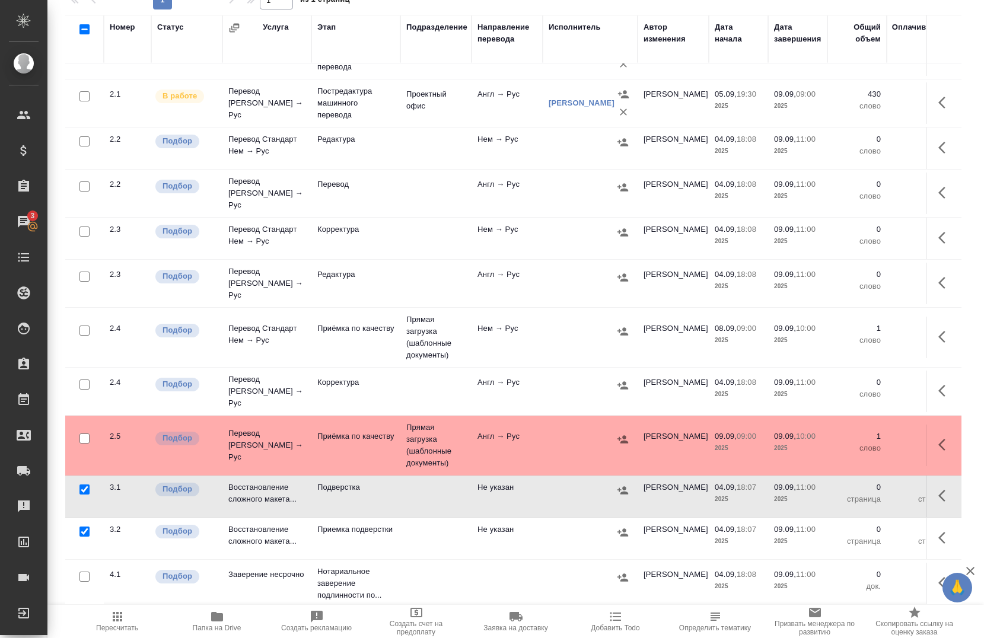
click at [87, 380] on input "checkbox" at bounding box center [85, 385] width 10 height 10
checkbox input "true"
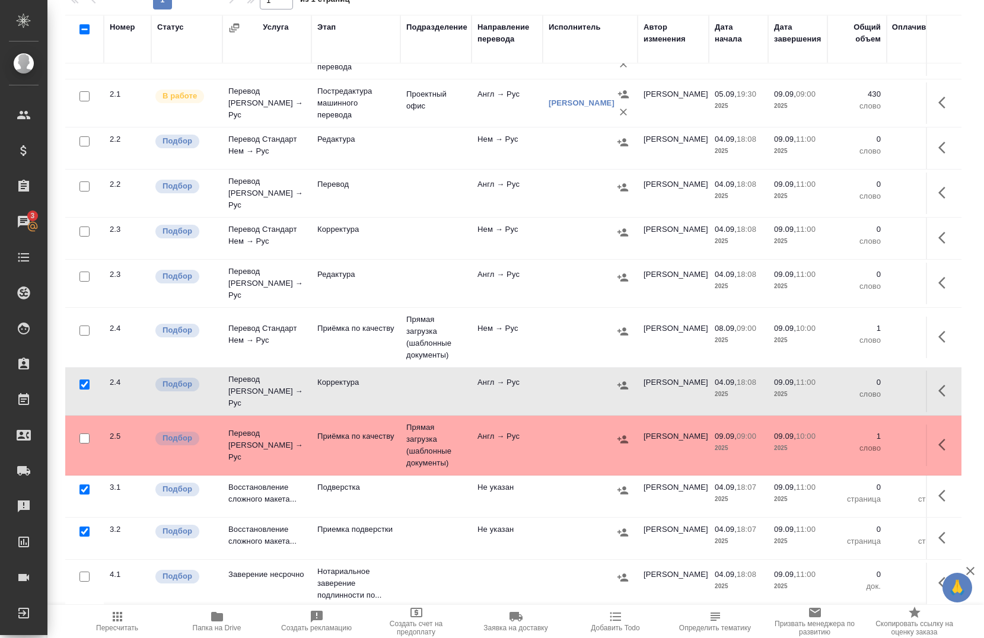
click at [81, 280] on input "checkbox" at bounding box center [85, 277] width 10 height 10
checkbox input "true"
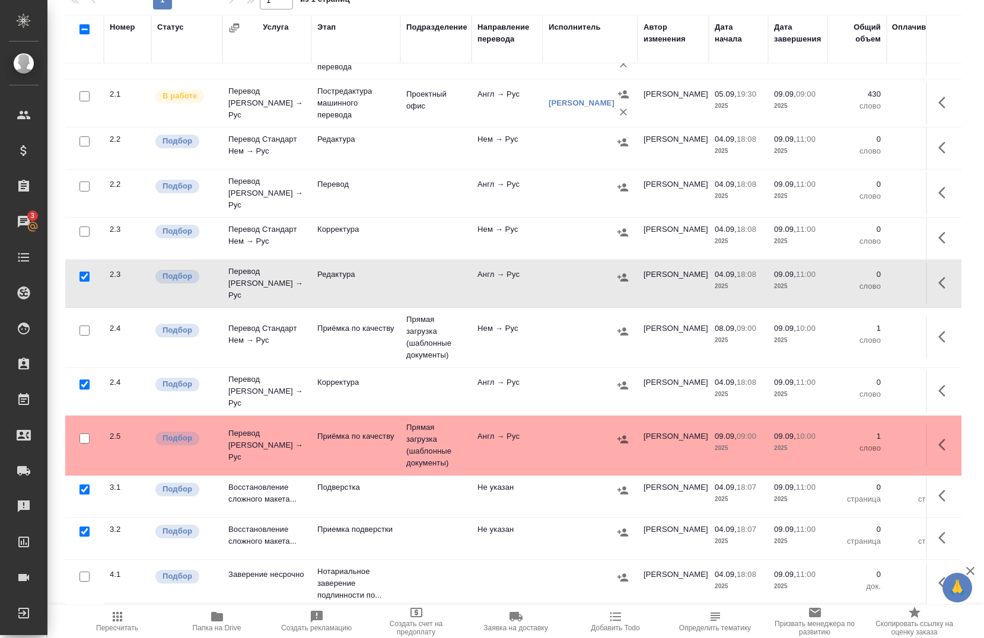
click at [84, 231] on input "checkbox" at bounding box center [85, 232] width 10 height 10
checkbox input "true"
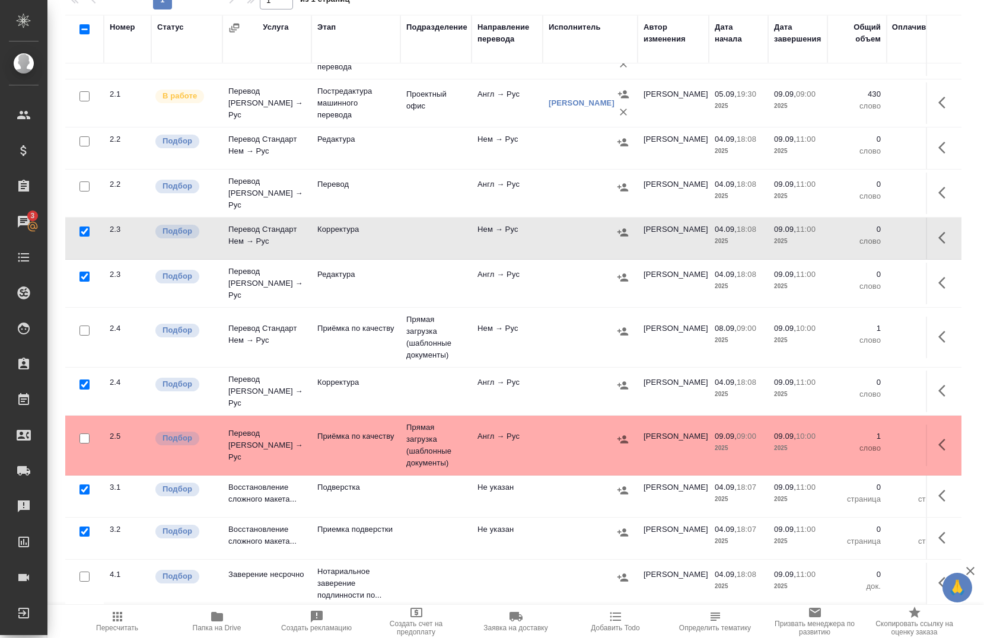
click at [85, 192] on input "checkbox" at bounding box center [85, 187] width 10 height 10
checkbox input "true"
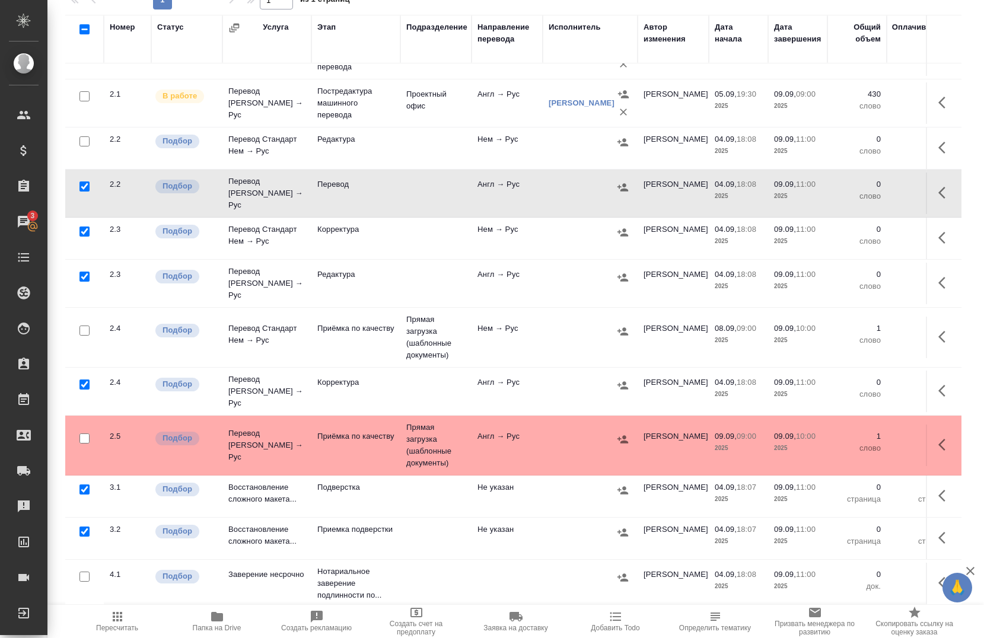
click at [96, 150] on div at bounding box center [84, 141] width 27 height 17
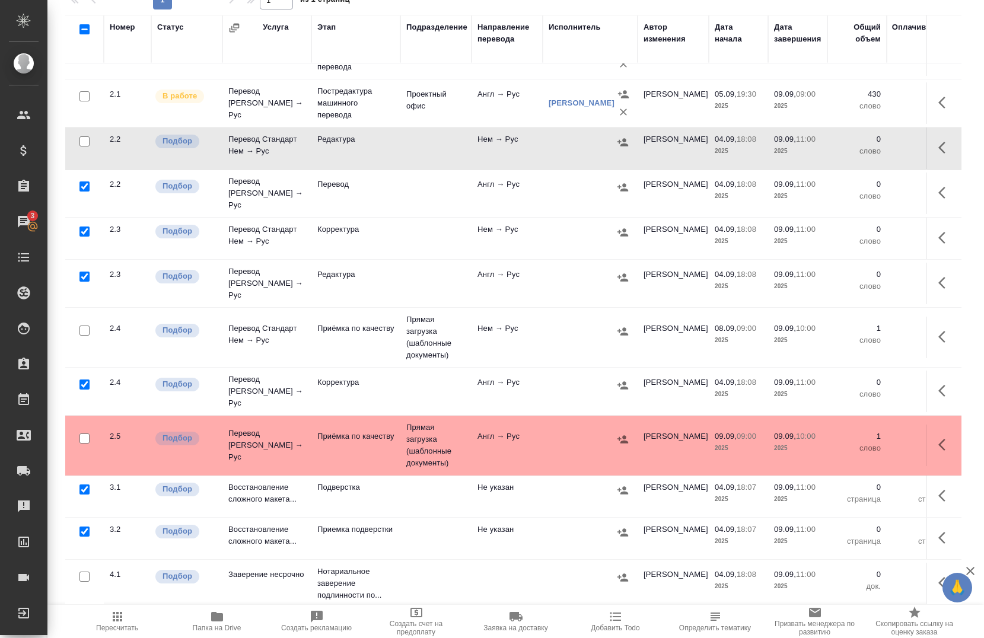
click at [85, 147] on input "checkbox" at bounding box center [85, 141] width 10 height 10
checkbox input "true"
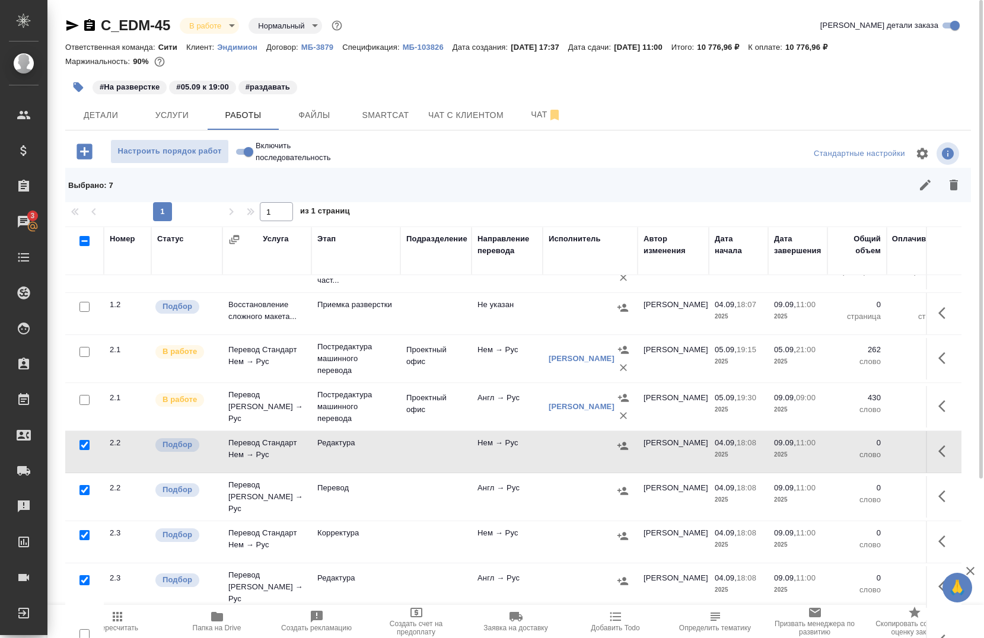
scroll to position [0, 0]
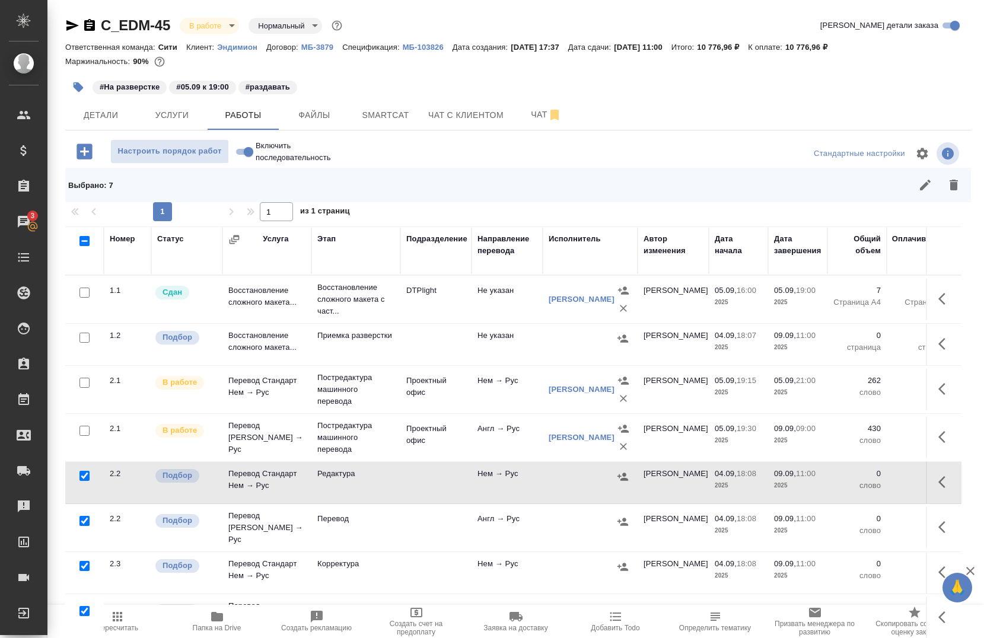
click at [84, 341] on input "checkbox" at bounding box center [85, 338] width 10 height 10
checkbox input "true"
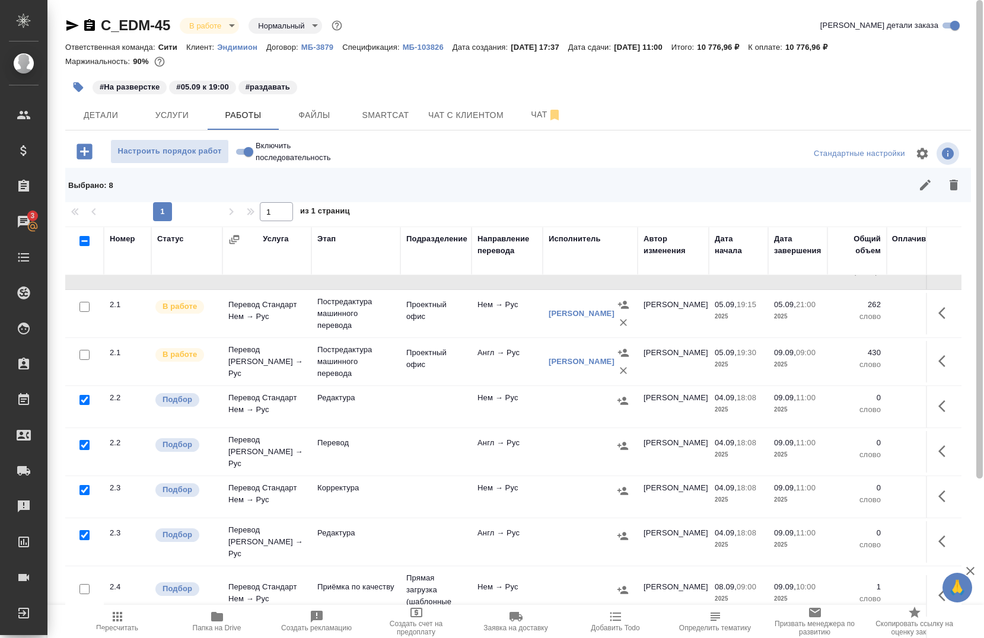
scroll to position [66, 0]
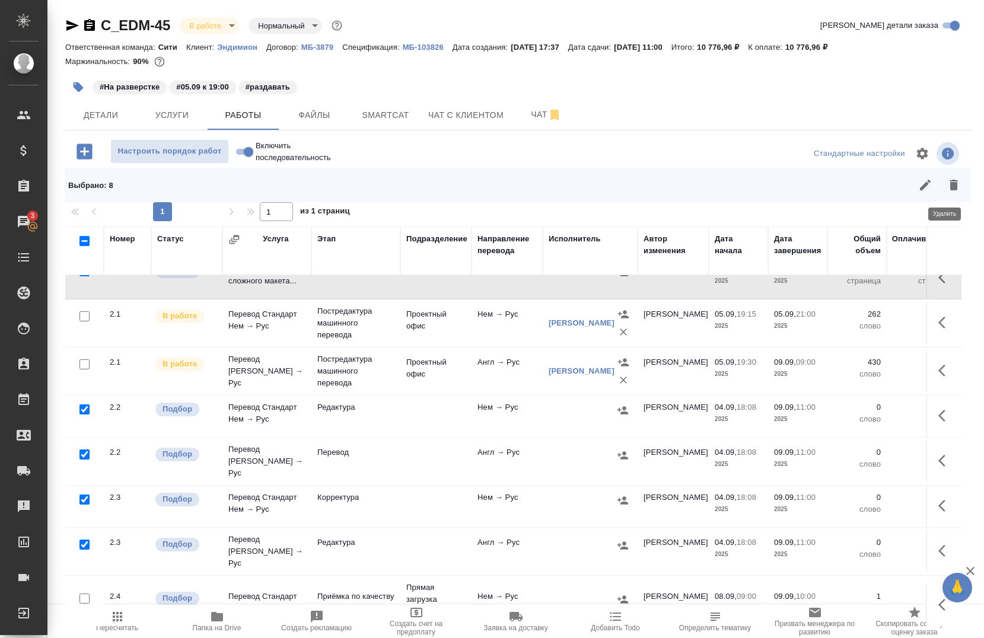
click at [950, 186] on icon "button" at bounding box center [954, 185] width 8 height 11
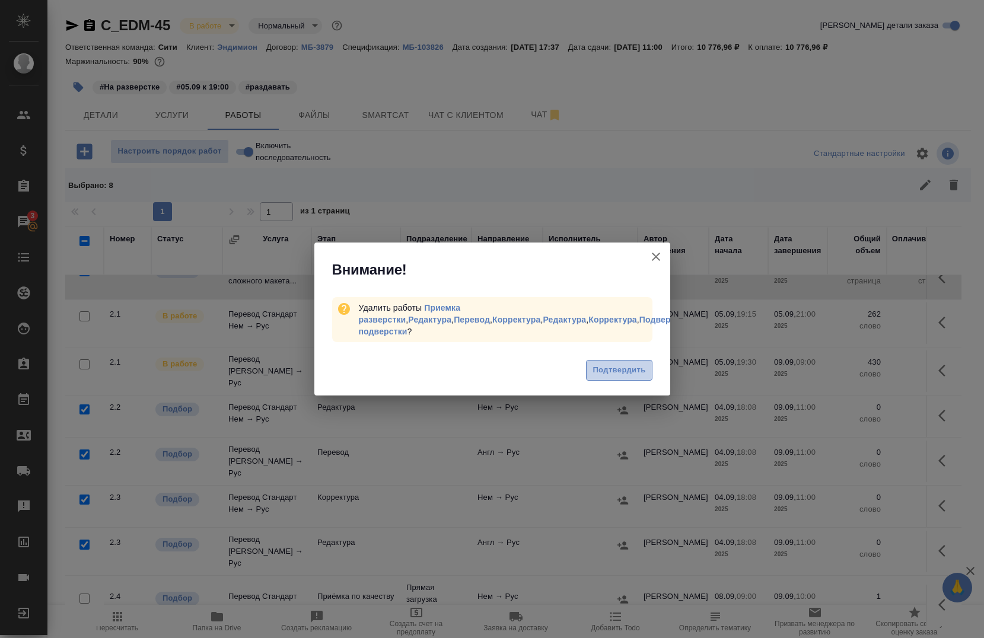
click at [609, 370] on span "Подтвердить" at bounding box center [619, 371] width 53 height 14
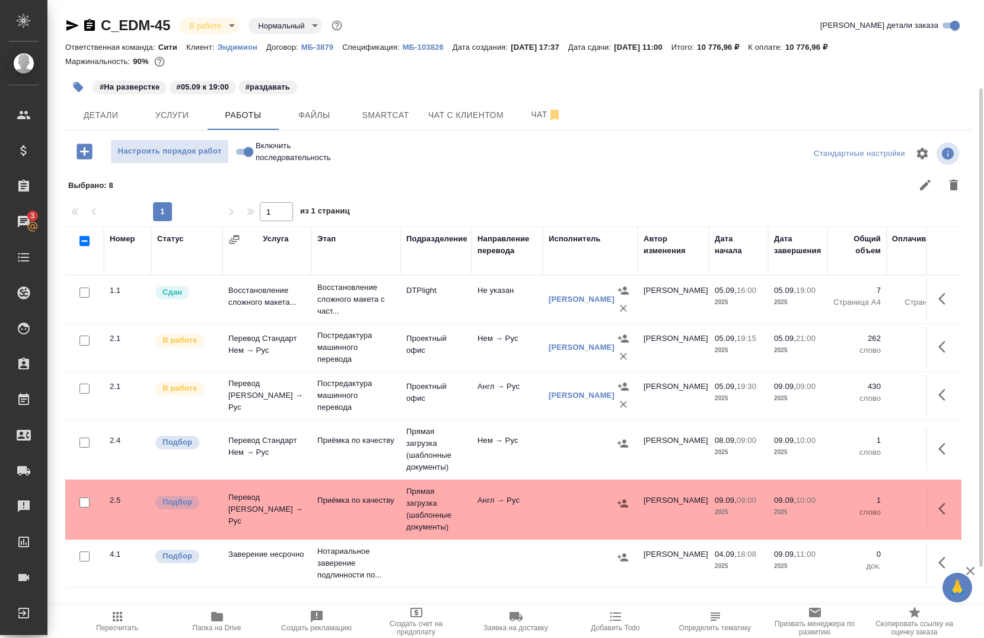
scroll to position [0, 0]
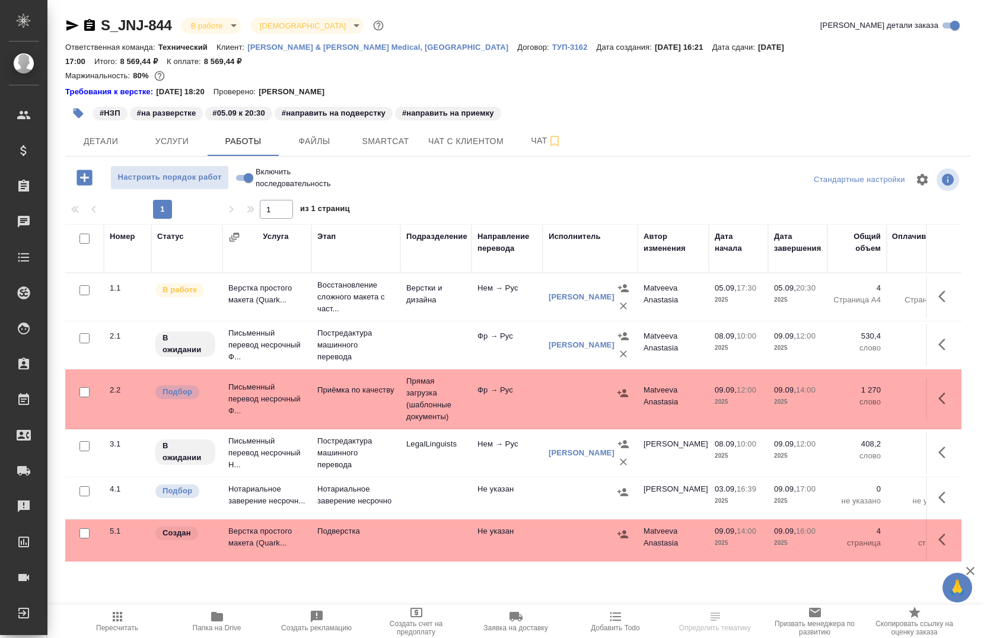
click at [245, 171] on input "Включить последовательность" at bounding box center [248, 178] width 43 height 14
checkbox input "true"
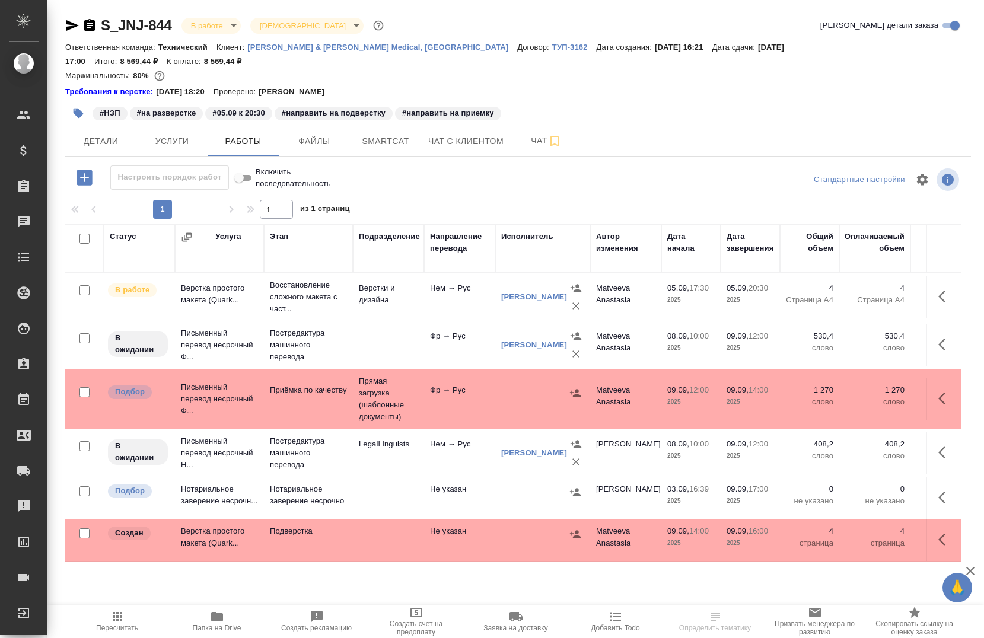
click at [231, 166] on div "Настроить порядок работ Включить последовательность" at bounding box center [216, 178] width 302 height 24
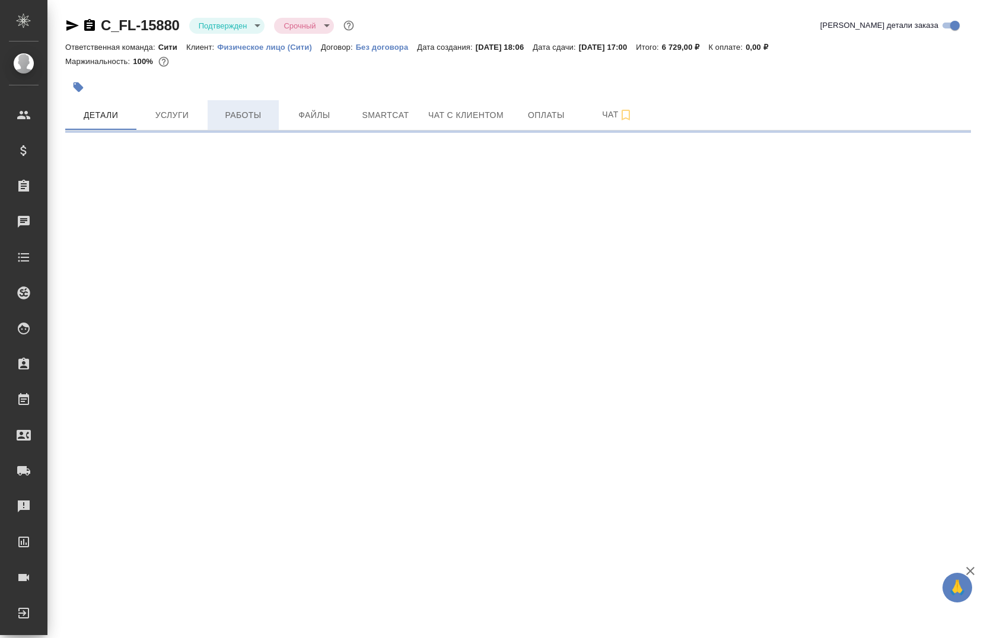
select select "RU"
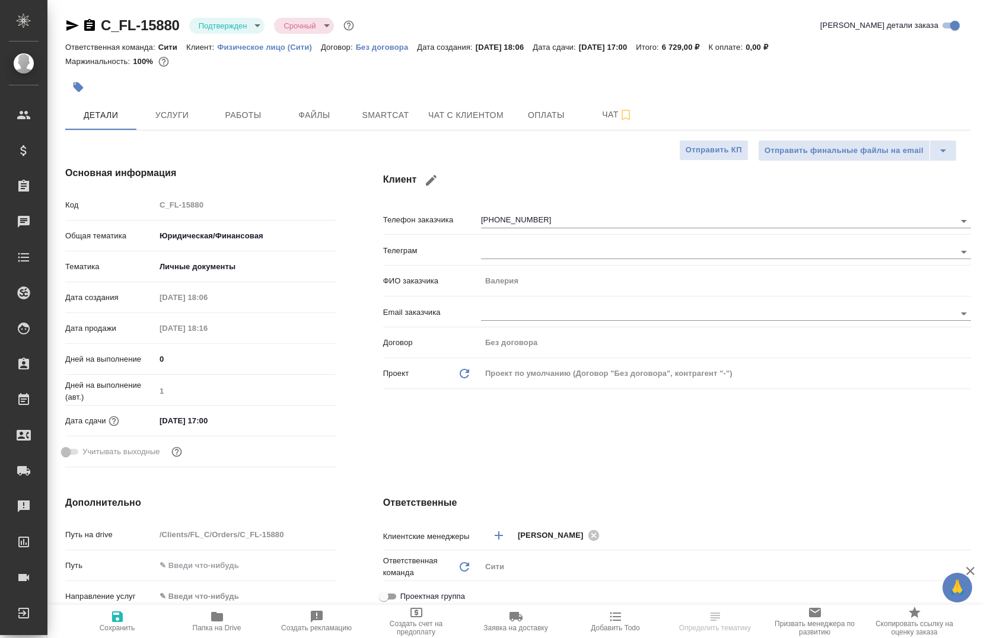
type textarea "x"
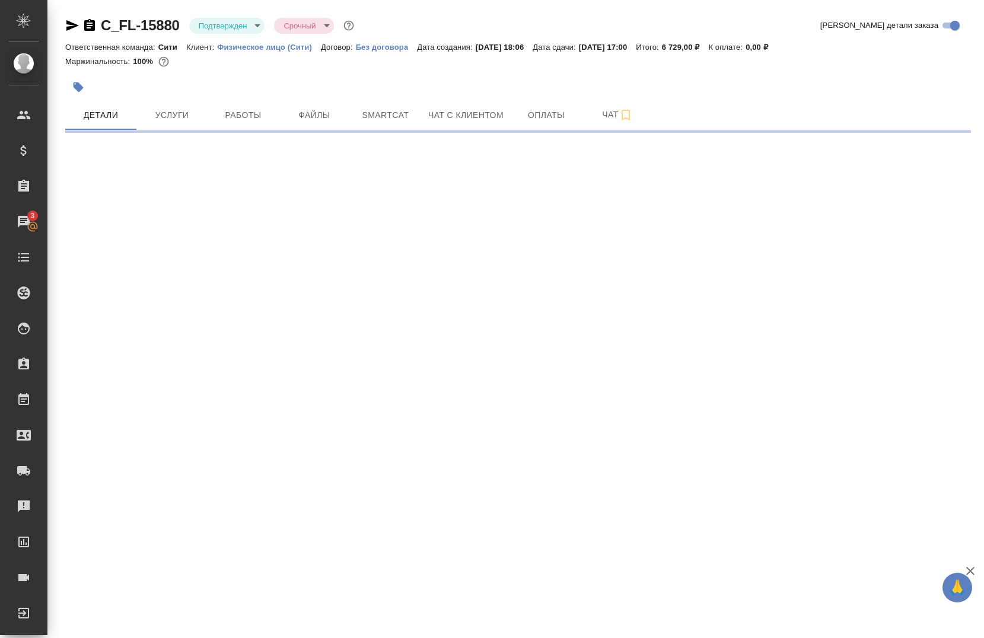
select select "RU"
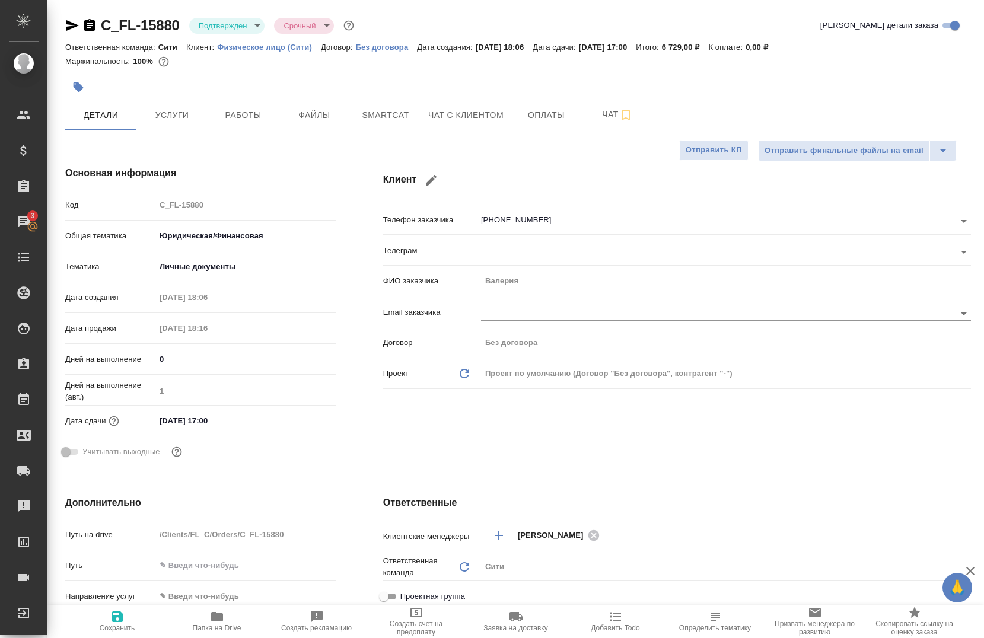
type textarea "x"
click at [220, 629] on span "Папка на Drive" at bounding box center [217, 628] width 49 height 8
type textarea "x"
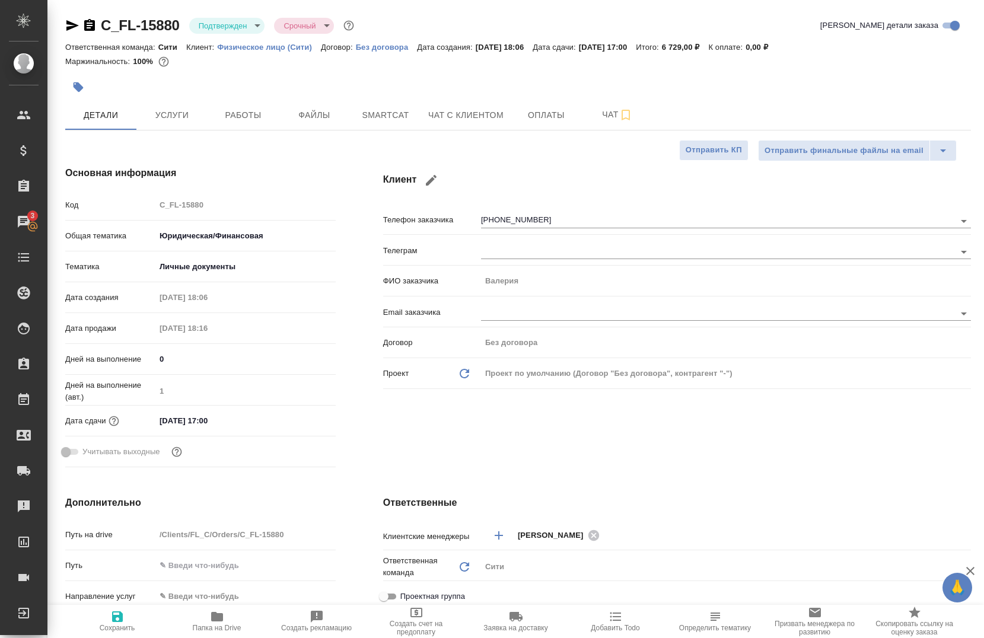
type textarea "x"
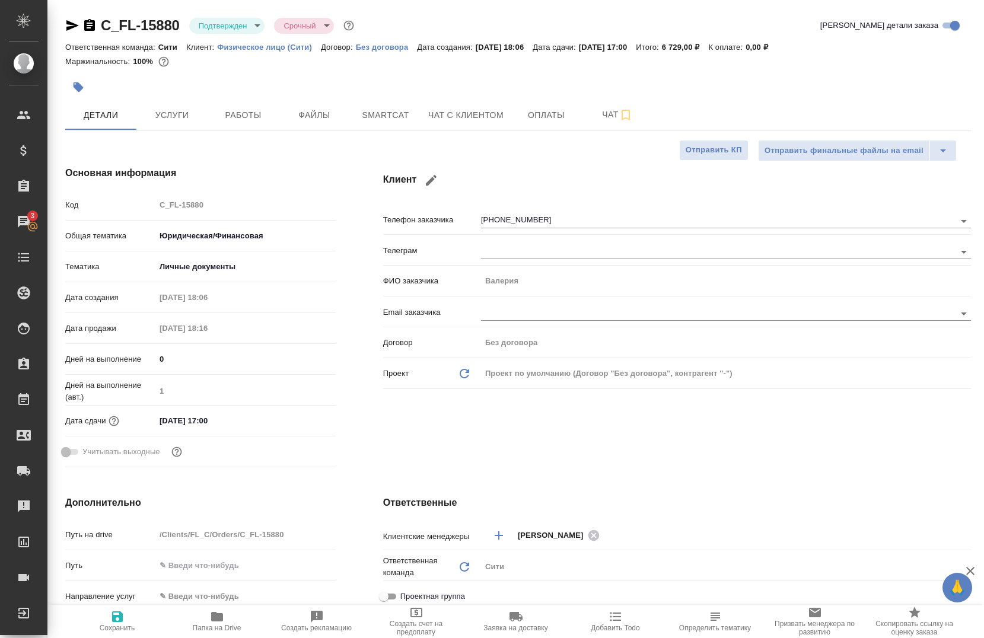
type textarea "x"
click at [224, 27] on body "🙏 .cls-1 fill:#fff; AWATERA [PERSON_NAME] Спецификации Заказы 3 Чаты Todo Проек…" at bounding box center [492, 319] width 984 height 638
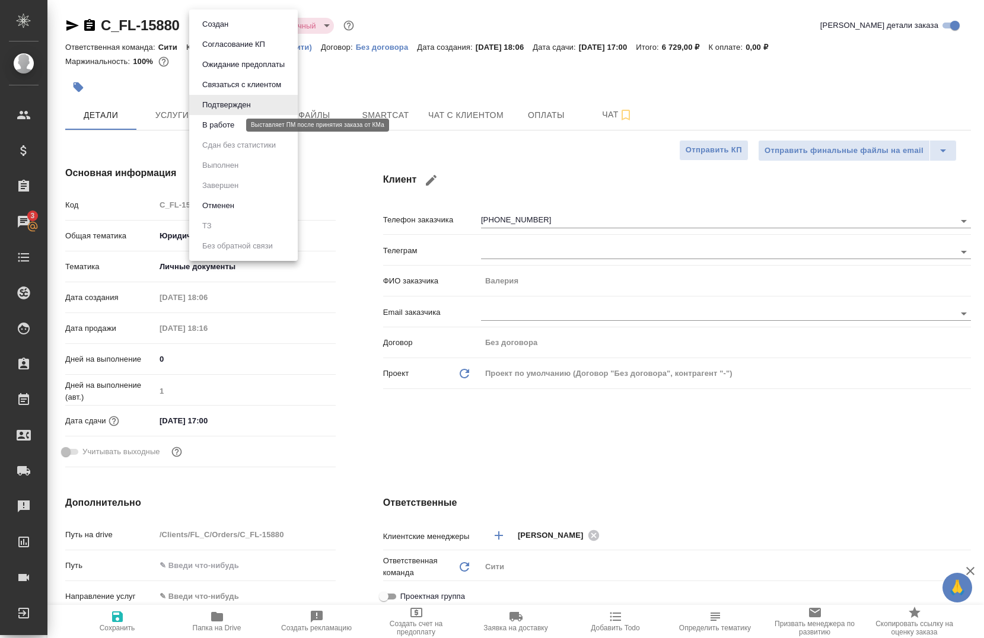
click at [217, 124] on button "В работе" at bounding box center [218, 125] width 39 height 13
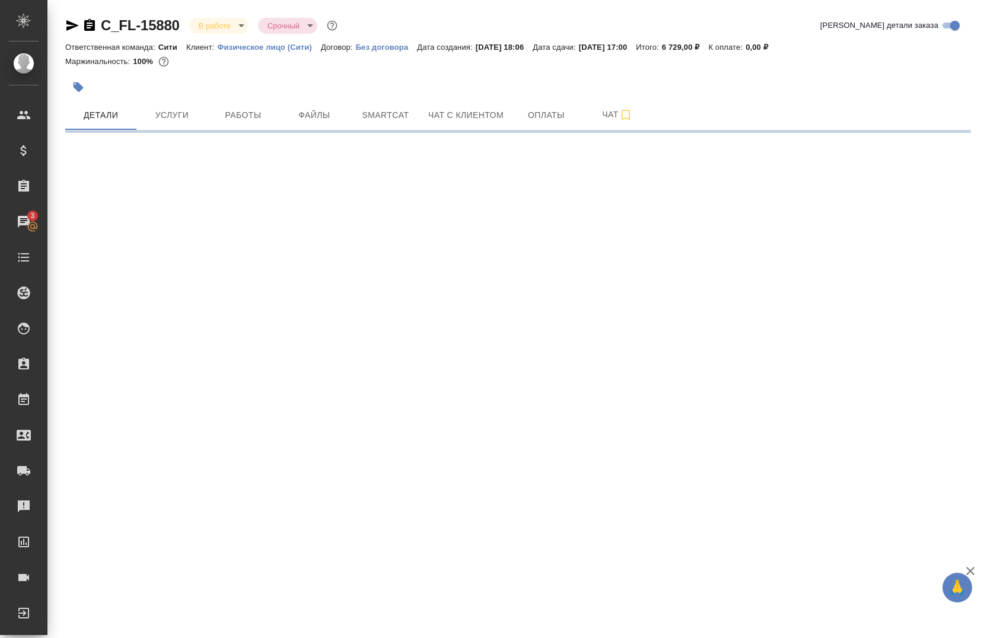
select select "RU"
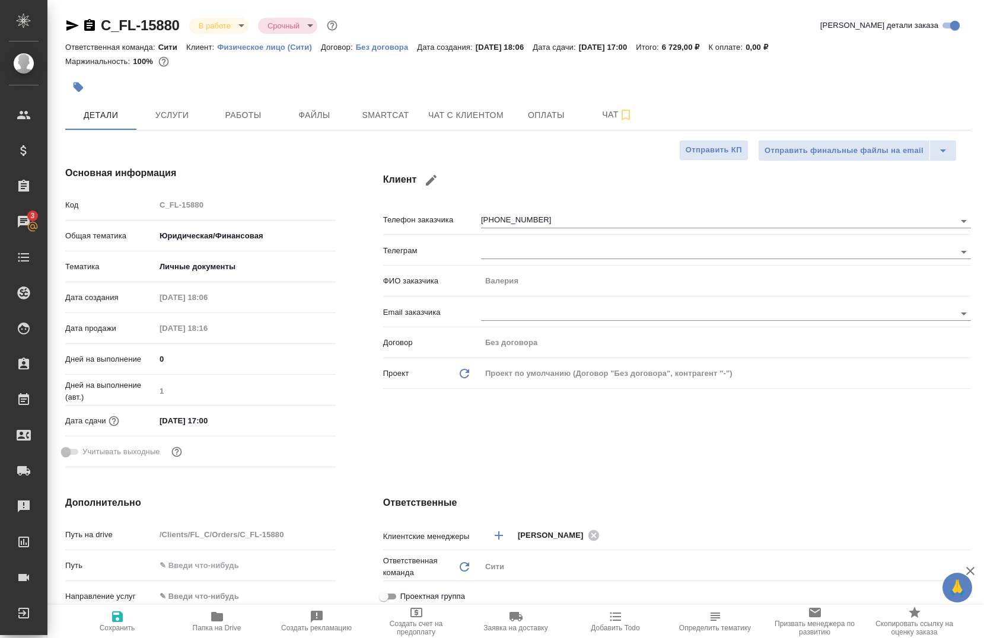
type textarea "x"
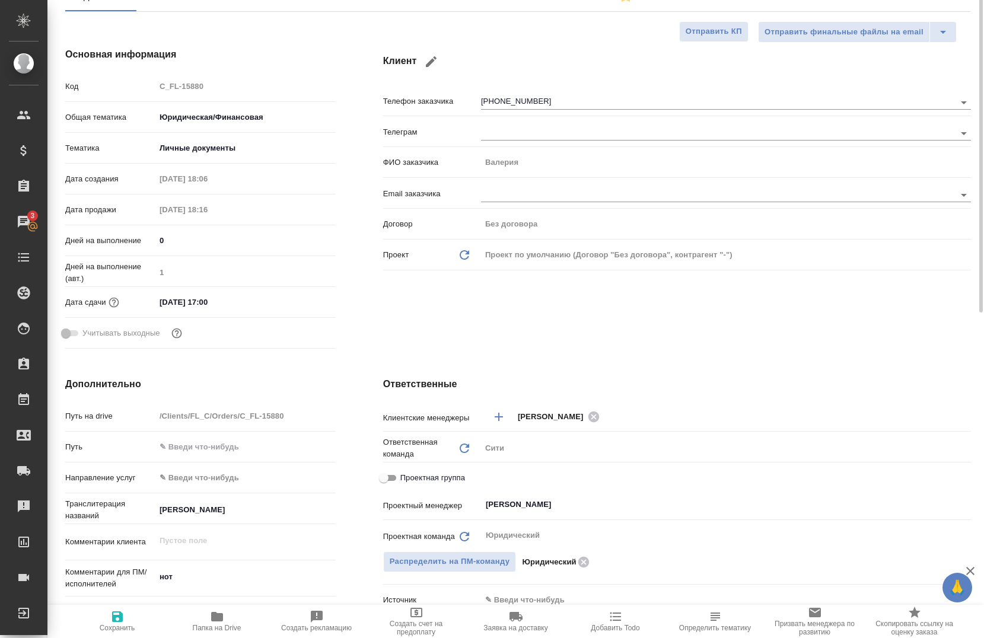
scroll to position [237, 0]
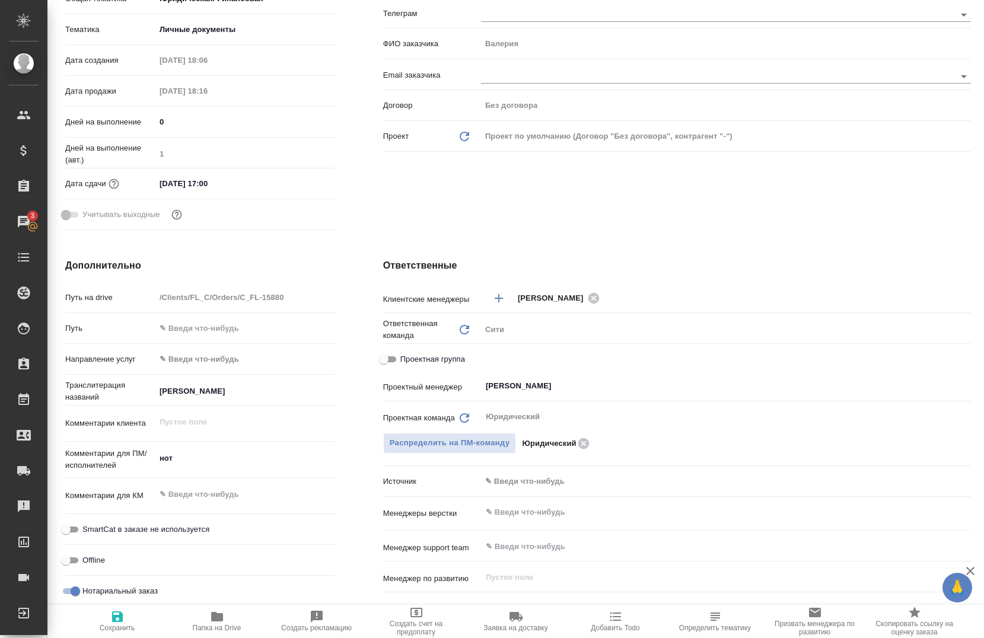
click at [127, 633] on button "Сохранить" at bounding box center [118, 621] width 100 height 33
type textarea "x"
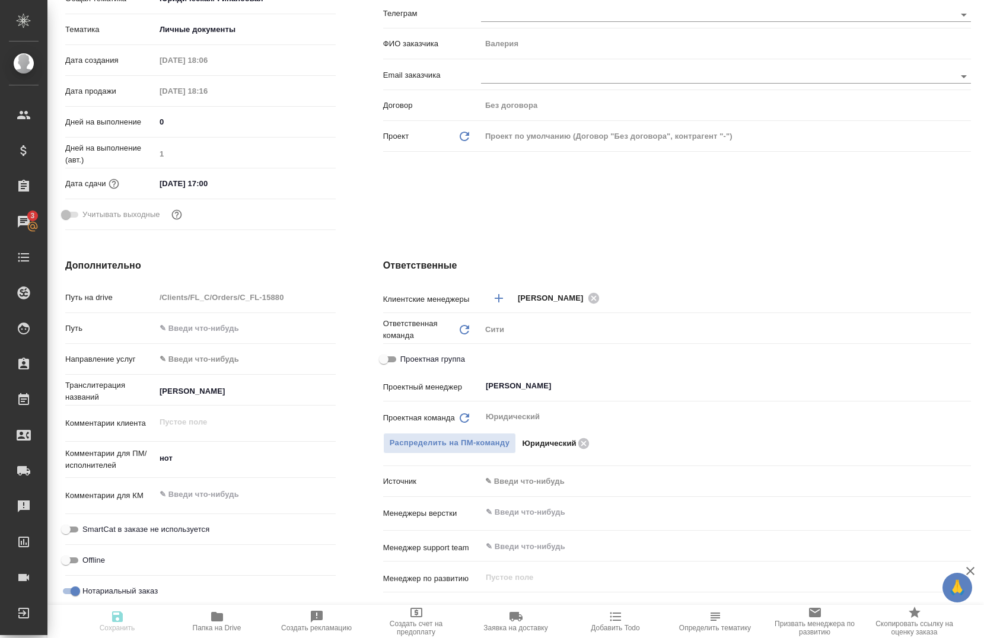
type textarea "x"
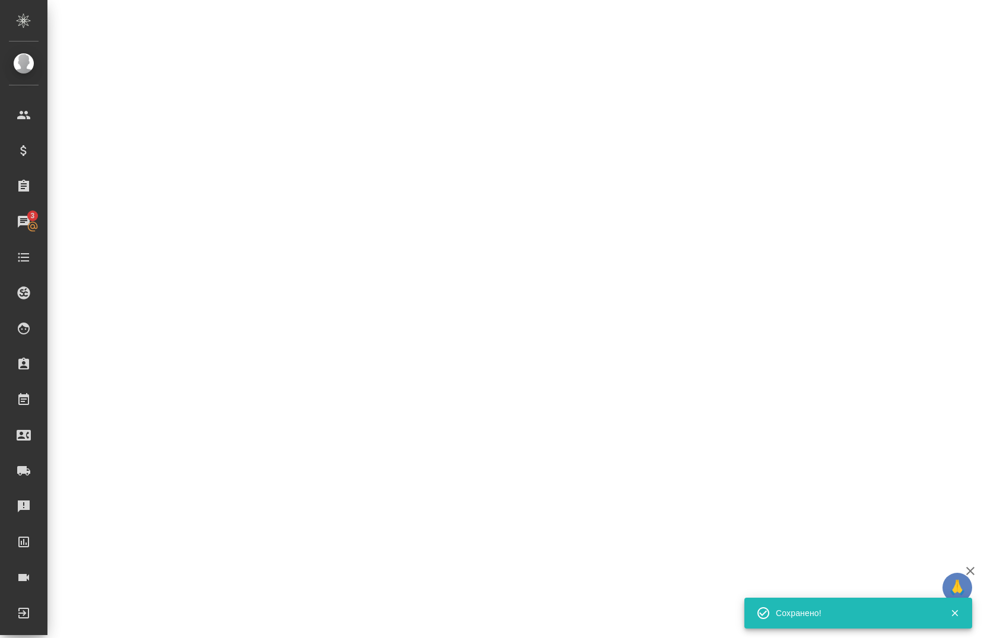
select select "RU"
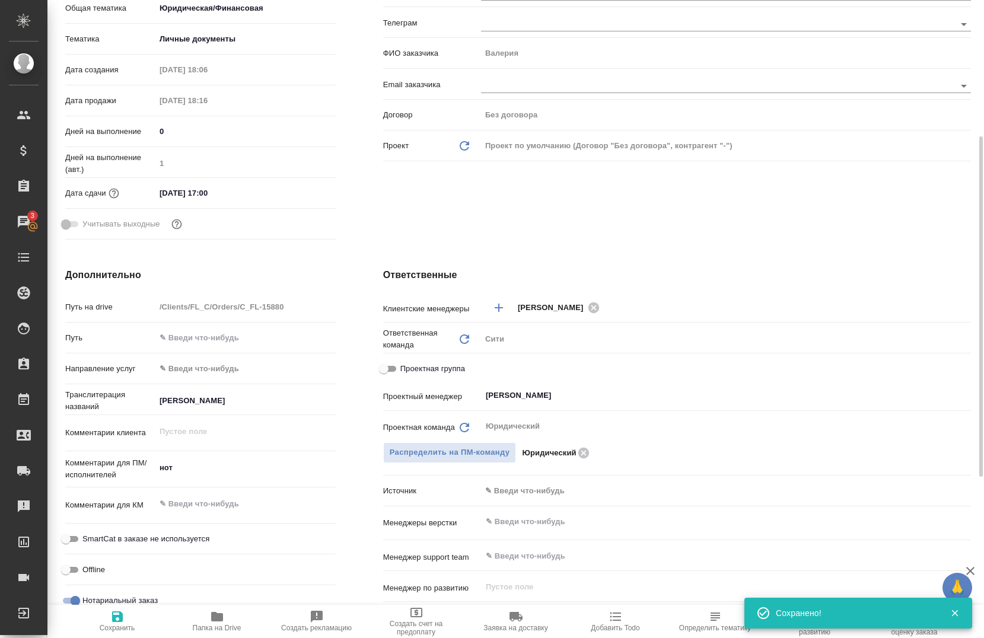
scroll to position [237, 0]
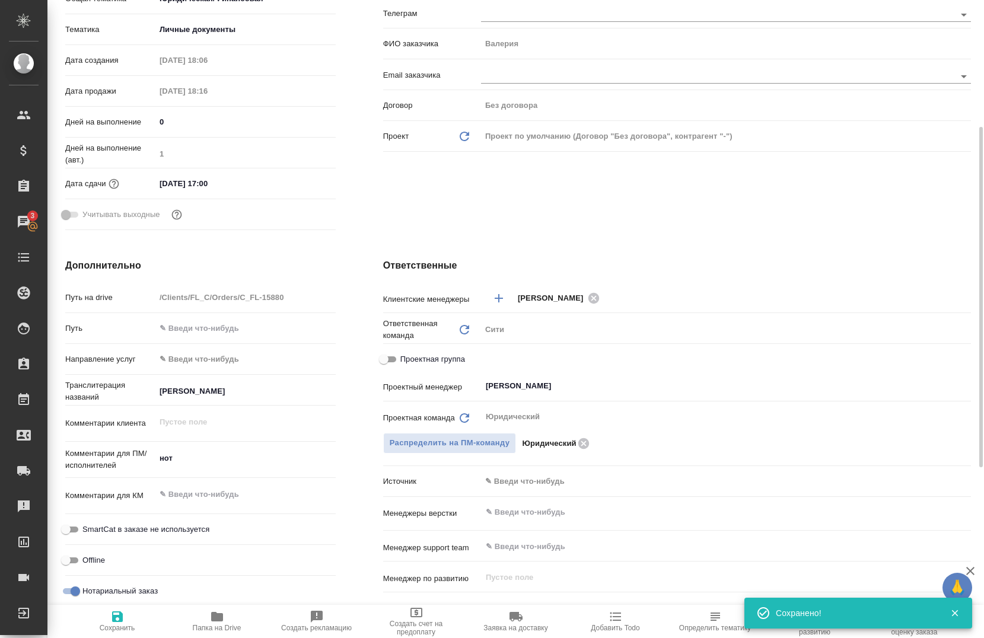
type textarea "x"
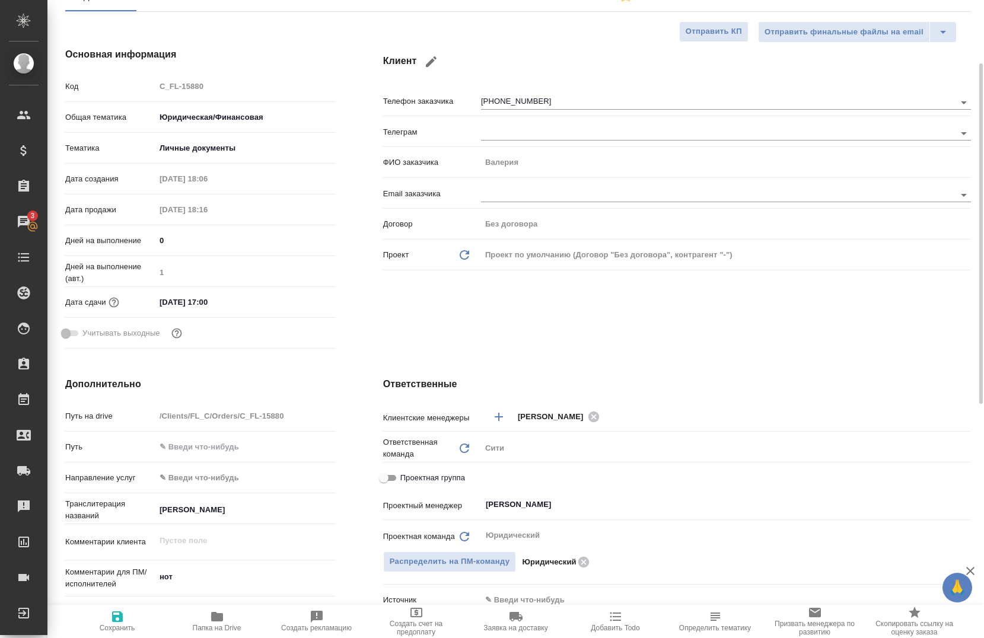
scroll to position [0, 0]
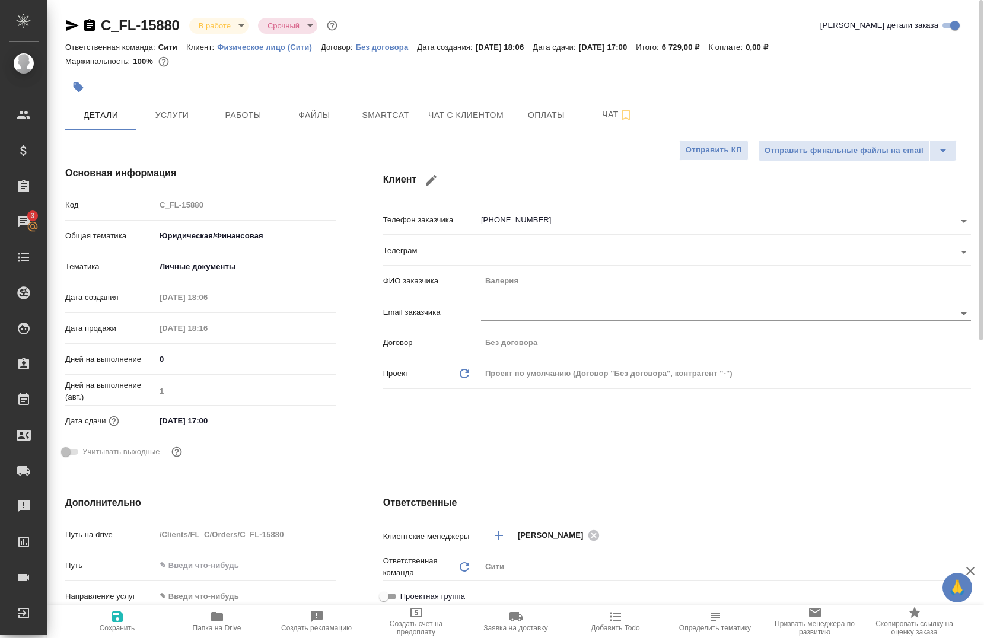
type textarea "x"
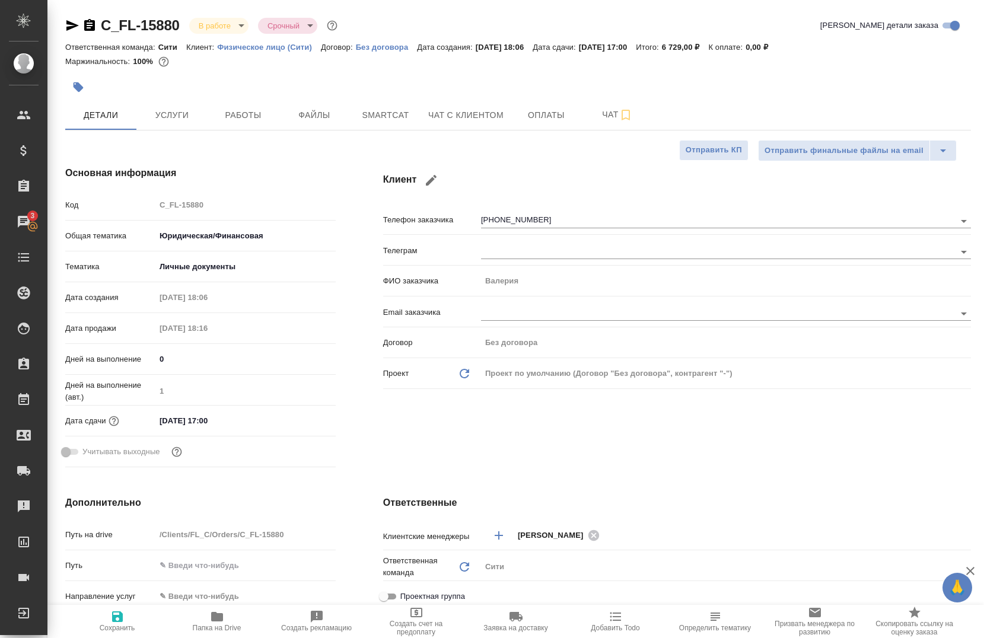
type textarea "x"
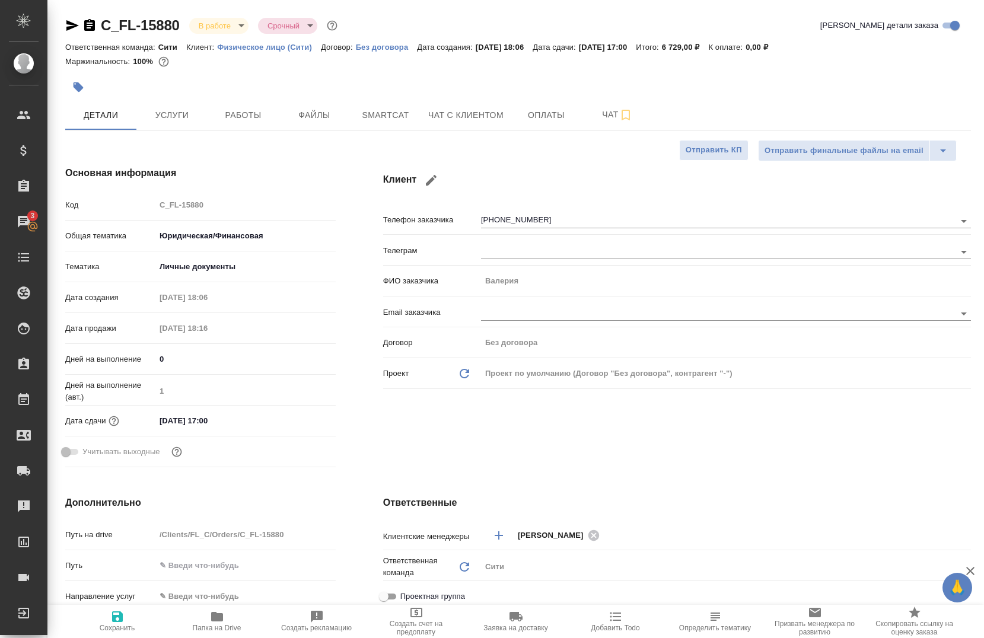
type textarea "x"
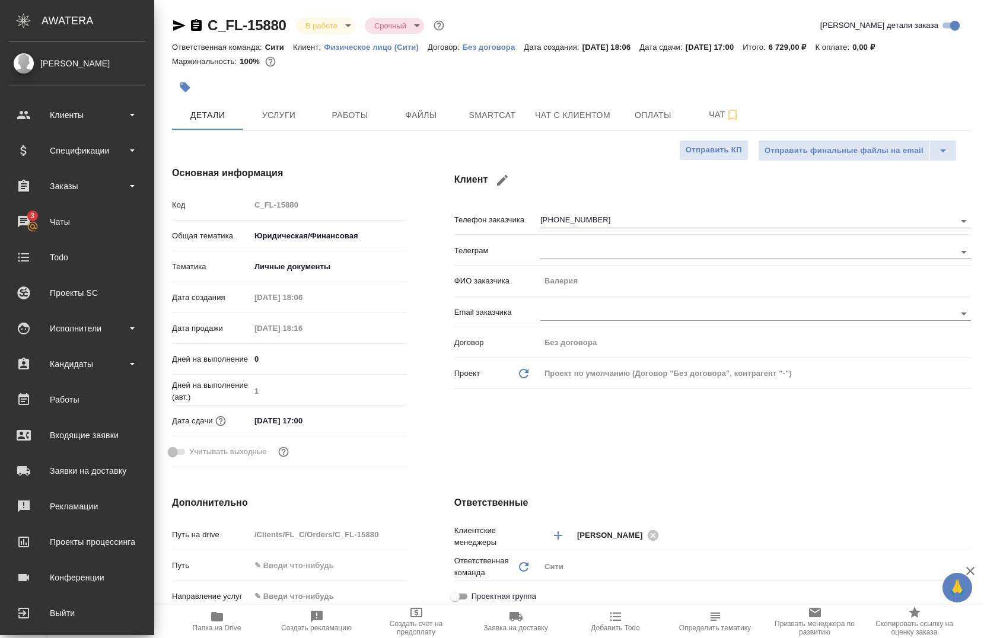
type textarea "x"
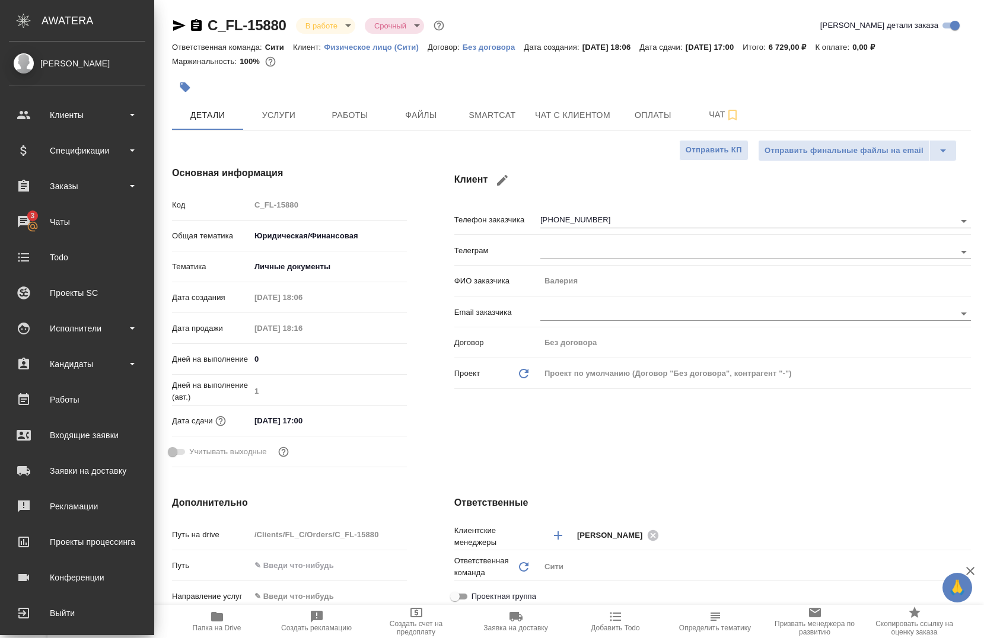
type textarea "x"
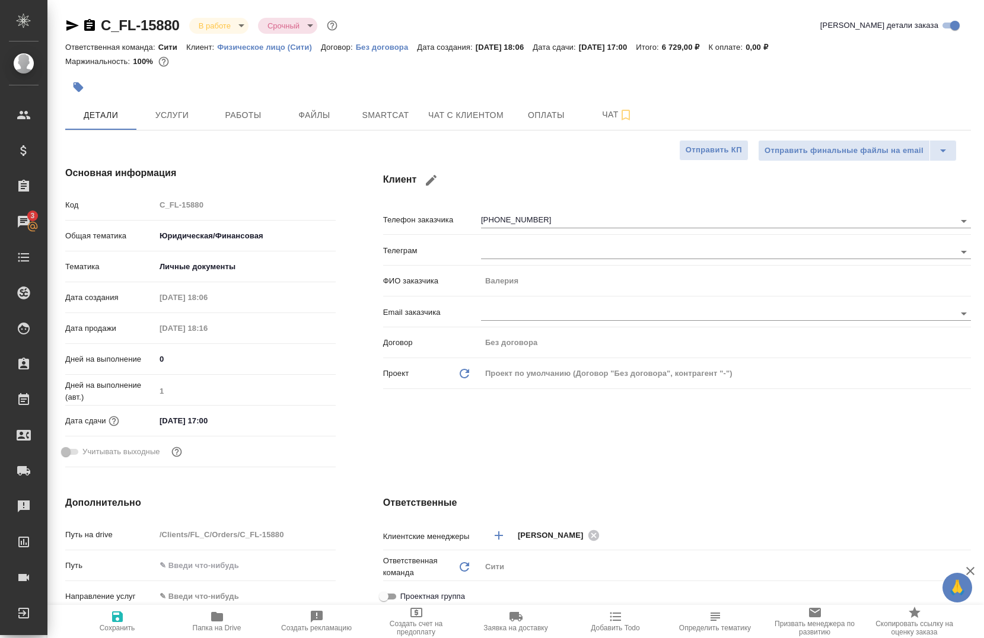
type textarea "x"
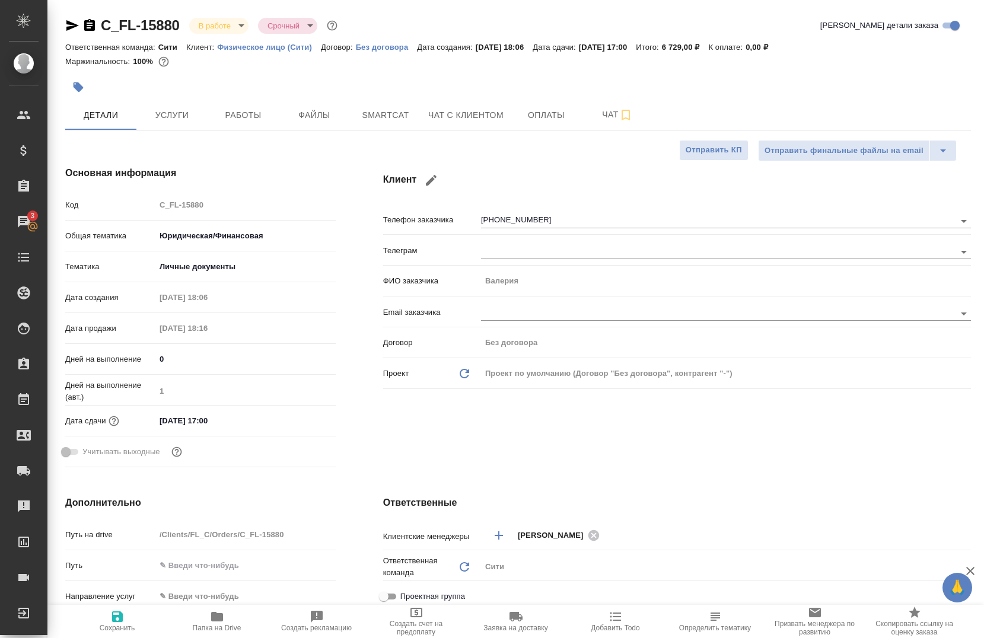
type textarea "x"
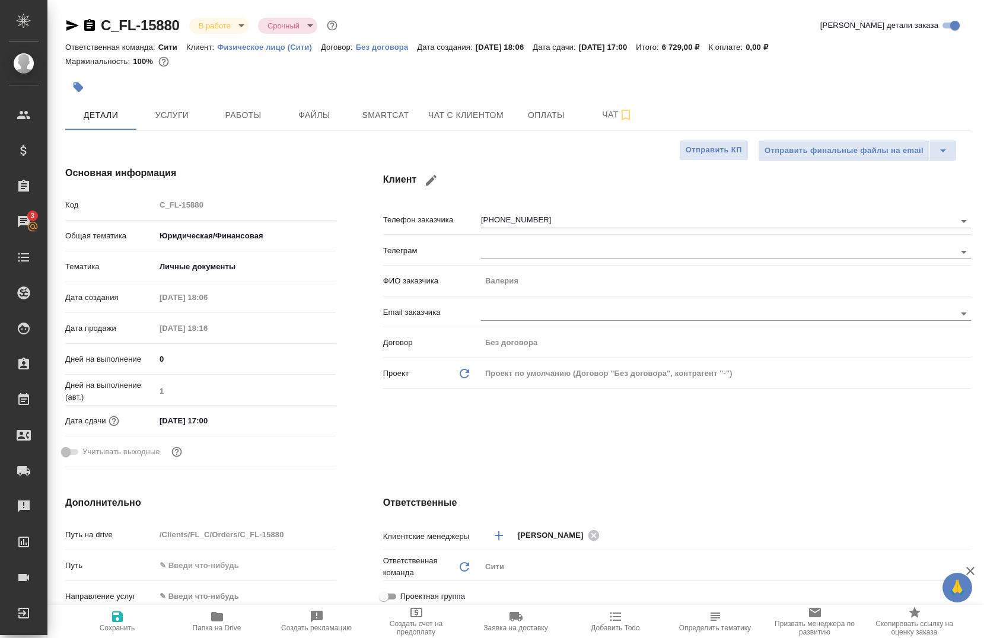
type textarea "x"
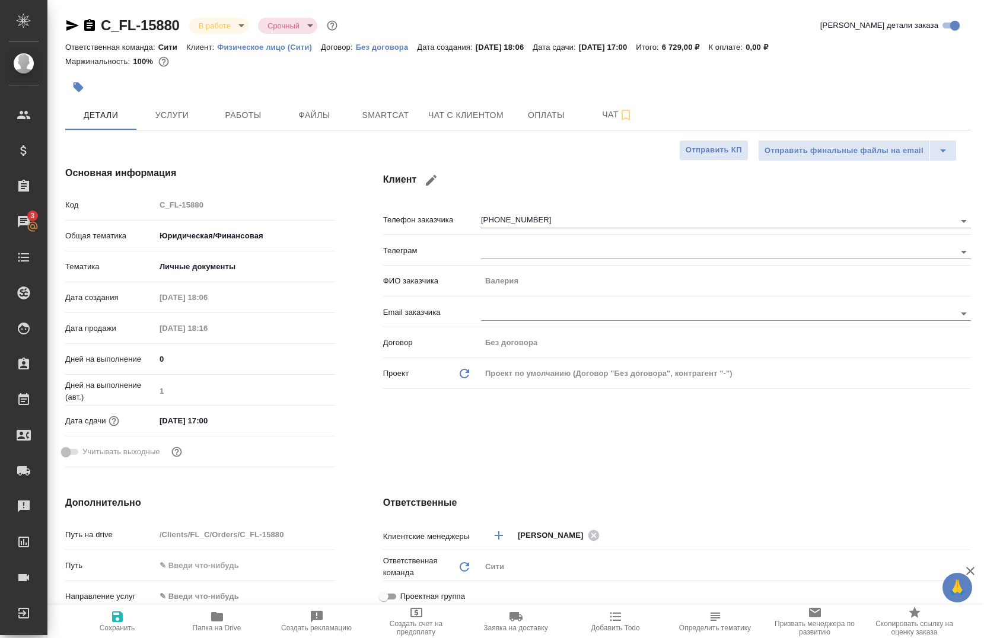
type textarea "x"
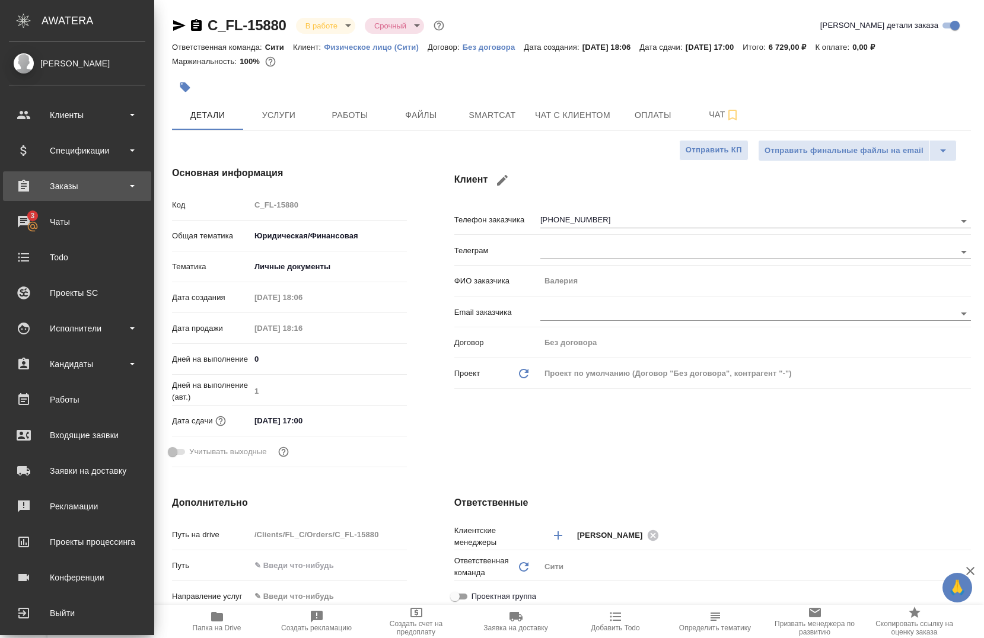
type textarea "x"
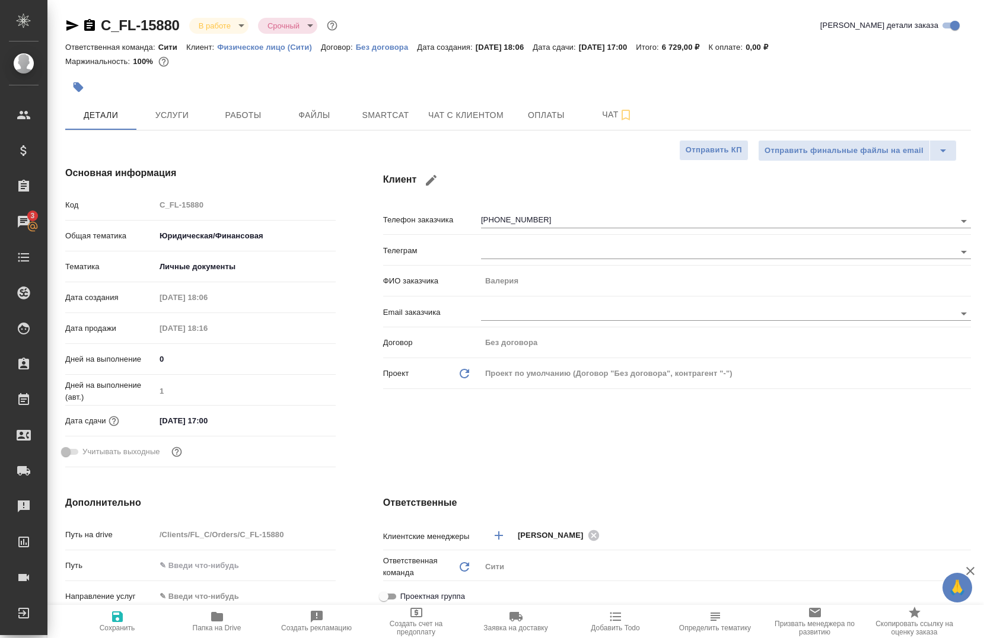
type textarea "x"
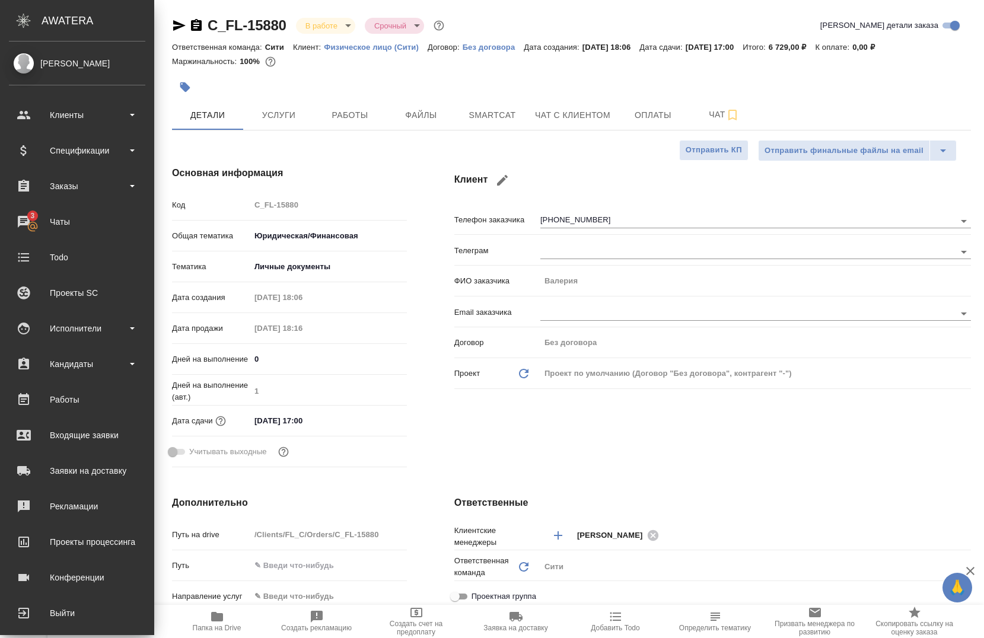
type textarea "x"
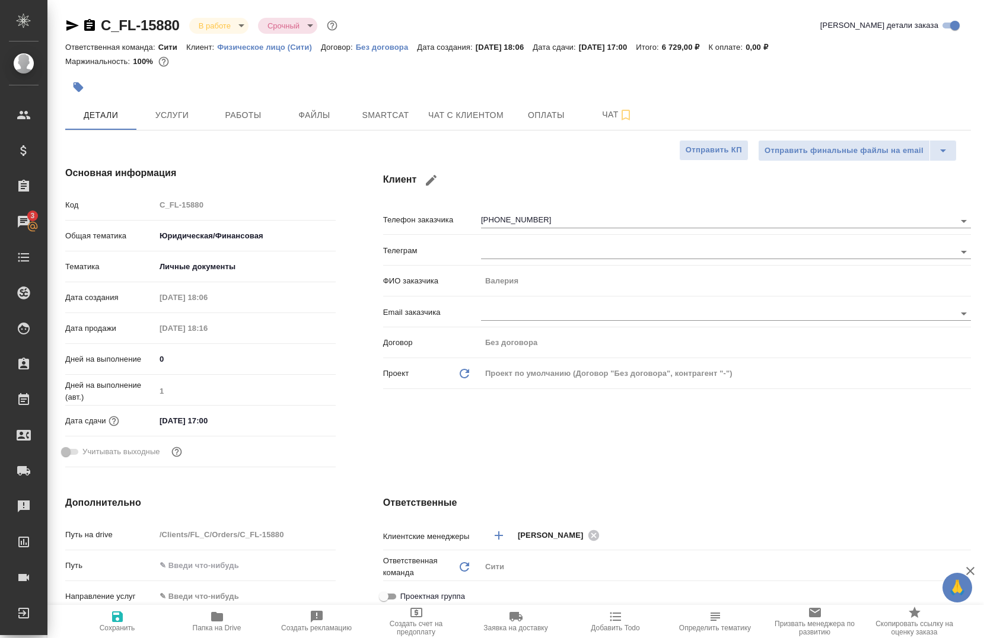
type textarea "x"
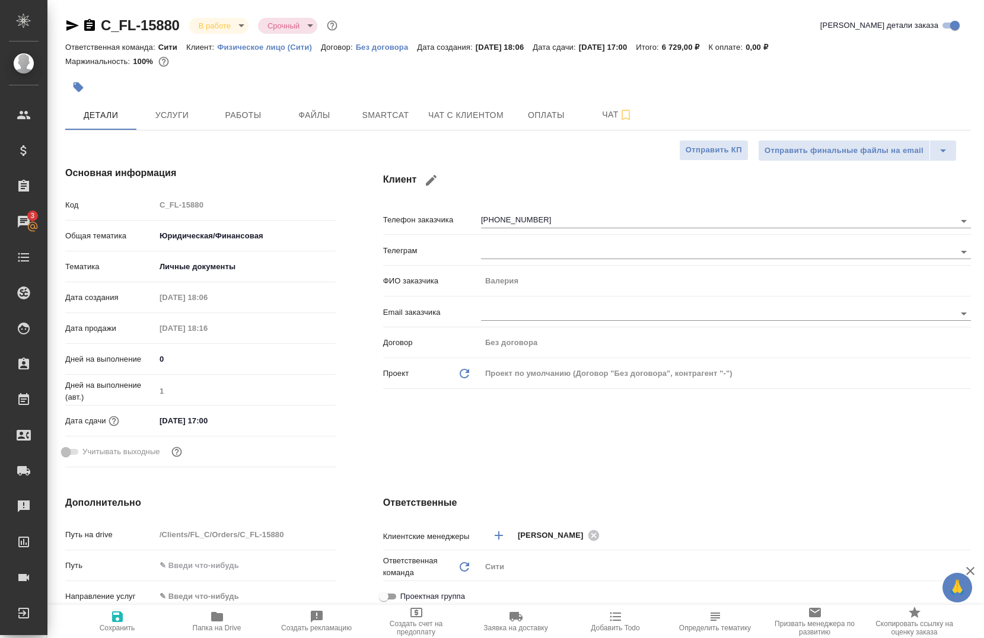
type textarea "x"
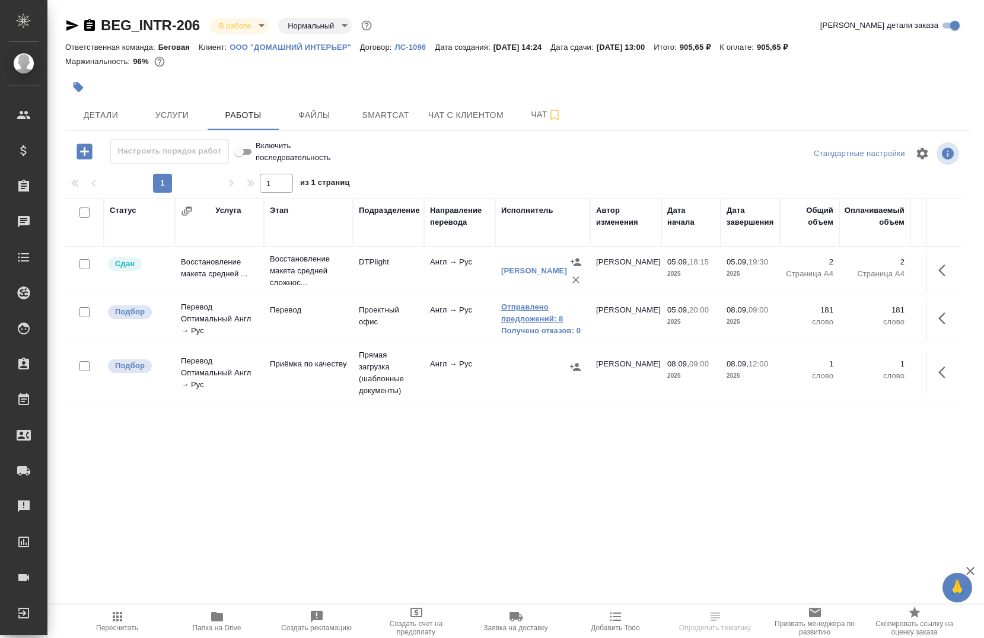
click at [514, 311] on link "Отправлено предложений: 8" at bounding box center [542, 313] width 83 height 24
click at [529, 332] on link "Получено отказов: 0" at bounding box center [542, 331] width 83 height 12
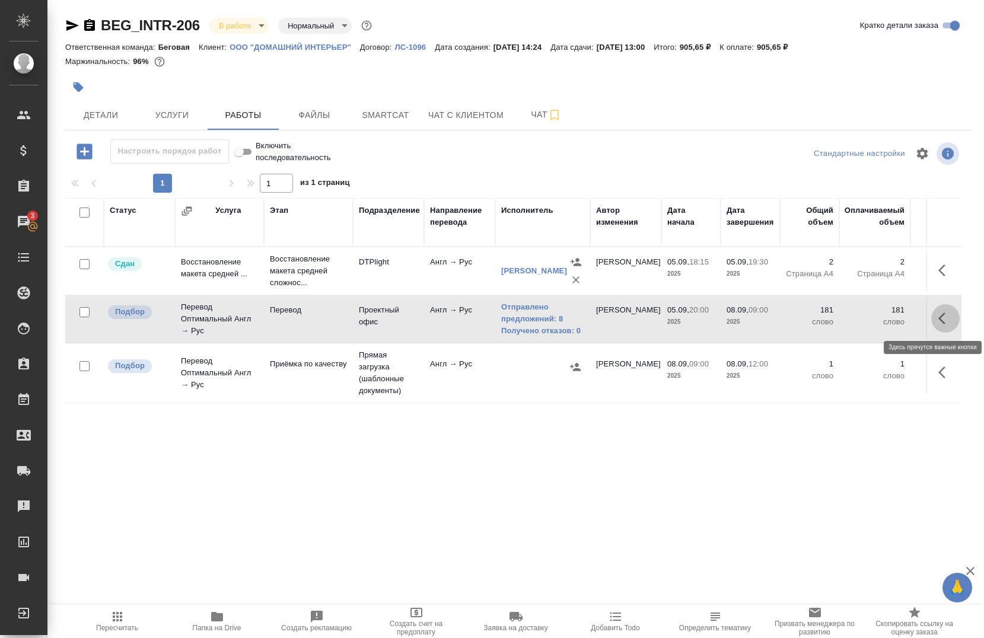
click at [939, 319] on icon "button" at bounding box center [942, 319] width 7 height 12
click at [853, 318] on icon "button" at bounding box center [858, 318] width 11 height 11
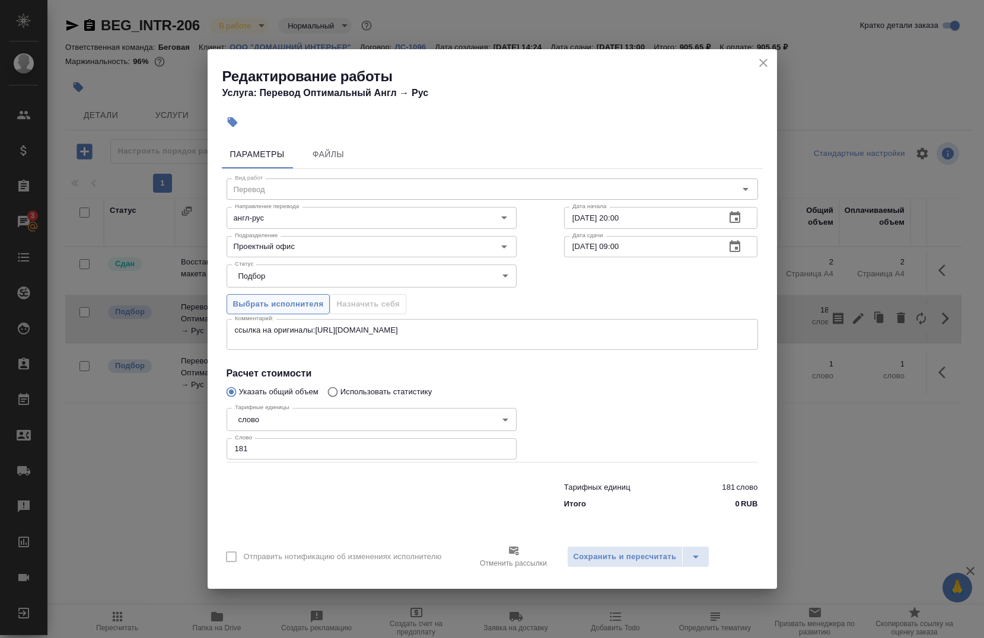
click at [279, 301] on span "Выбрать исполнителя" at bounding box center [278, 305] width 91 height 14
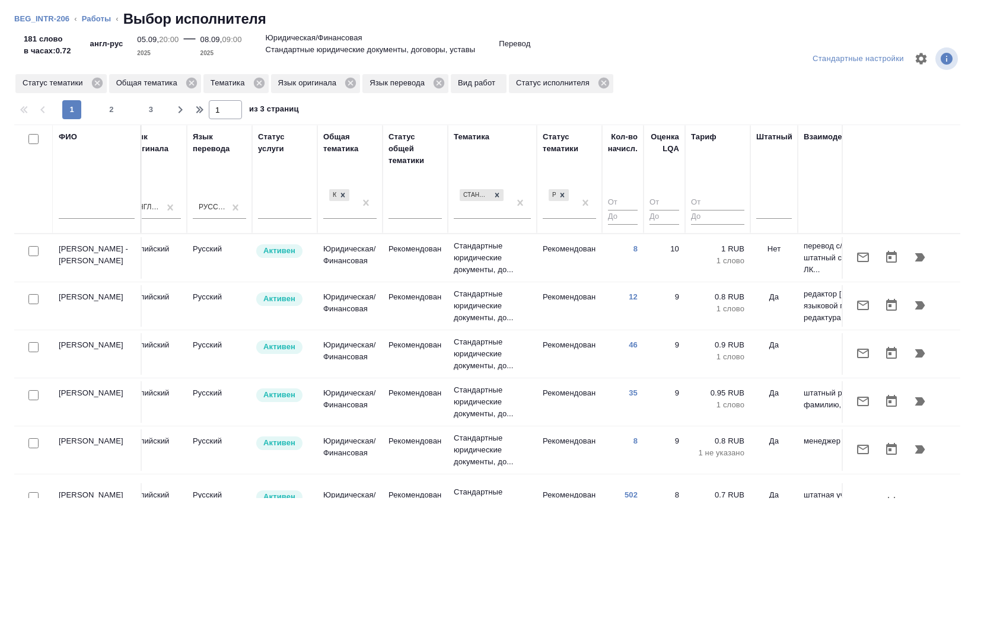
scroll to position [0, 675]
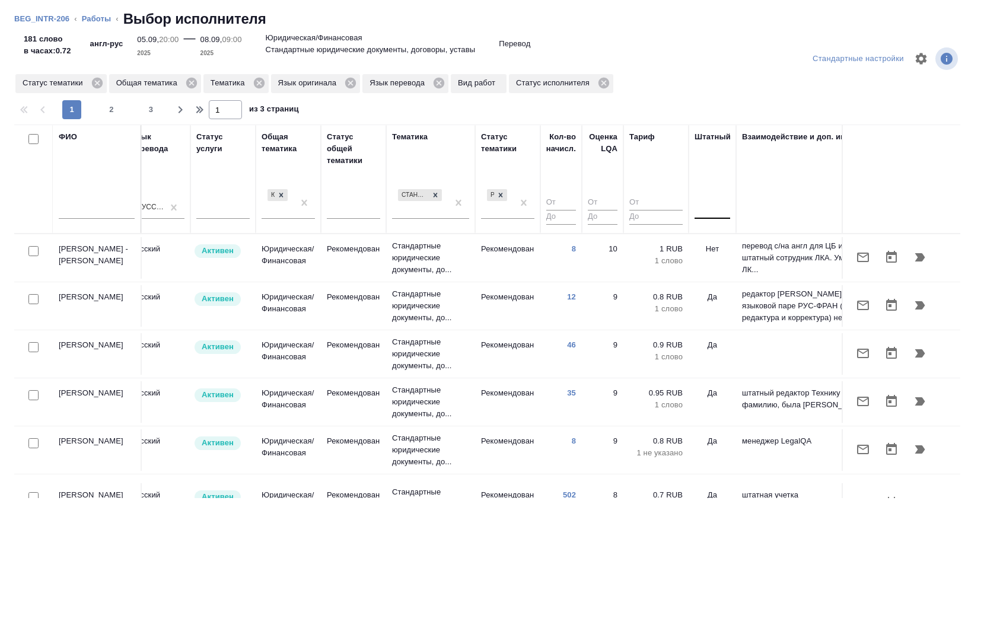
click at [710, 217] on div at bounding box center [713, 207] width 36 height 23
click at [709, 244] on div "Нет" at bounding box center [784, 244] width 178 height 21
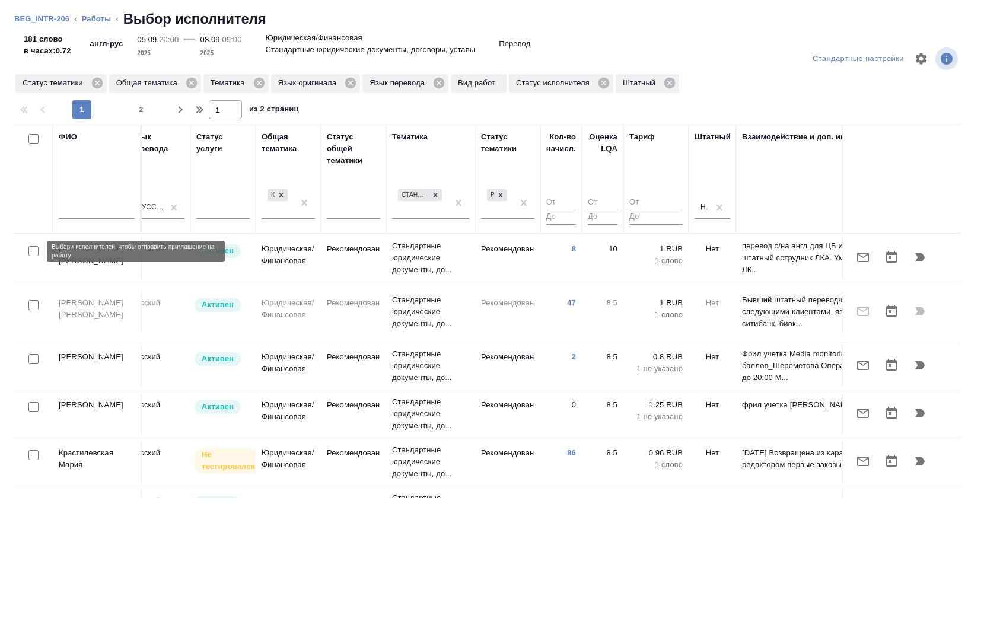
click at [37, 253] on input "checkbox" at bounding box center [33, 251] width 10 height 10
checkbox input "true"
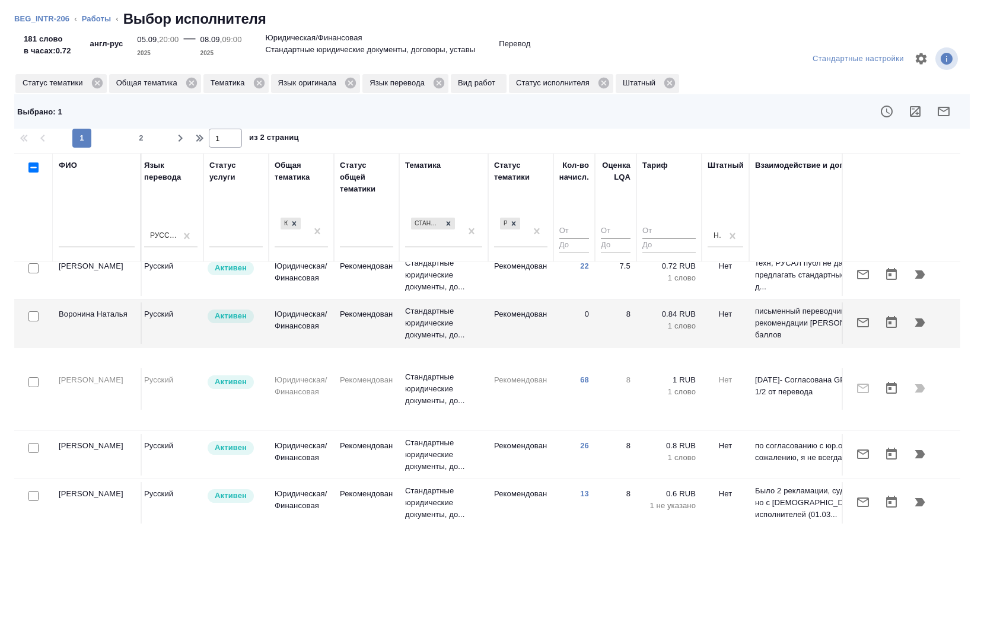
scroll to position [652, 662]
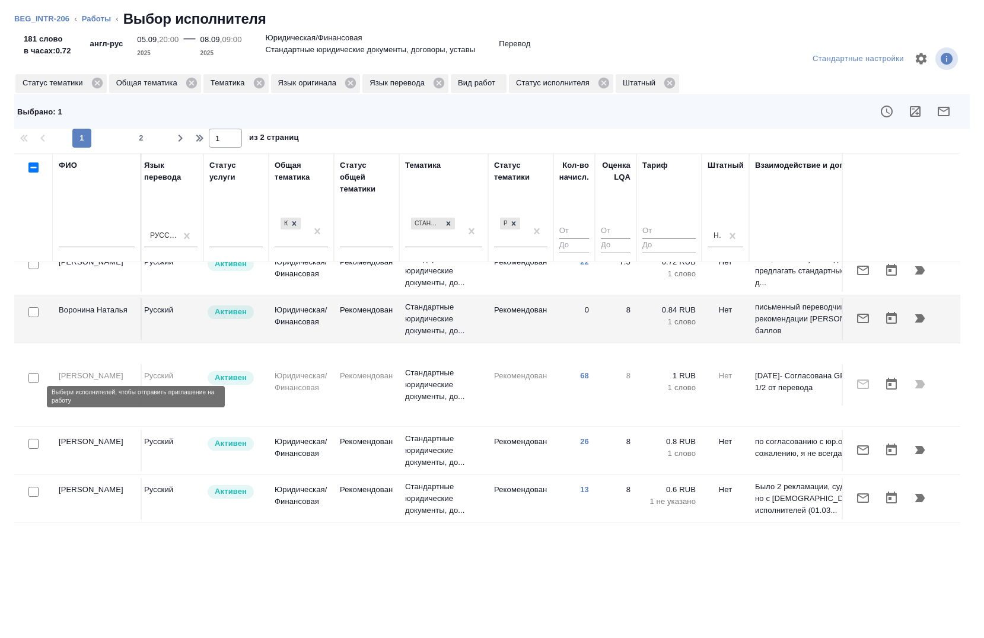
click at [31, 439] on input "checkbox" at bounding box center [33, 444] width 10 height 10
checkbox input "true"
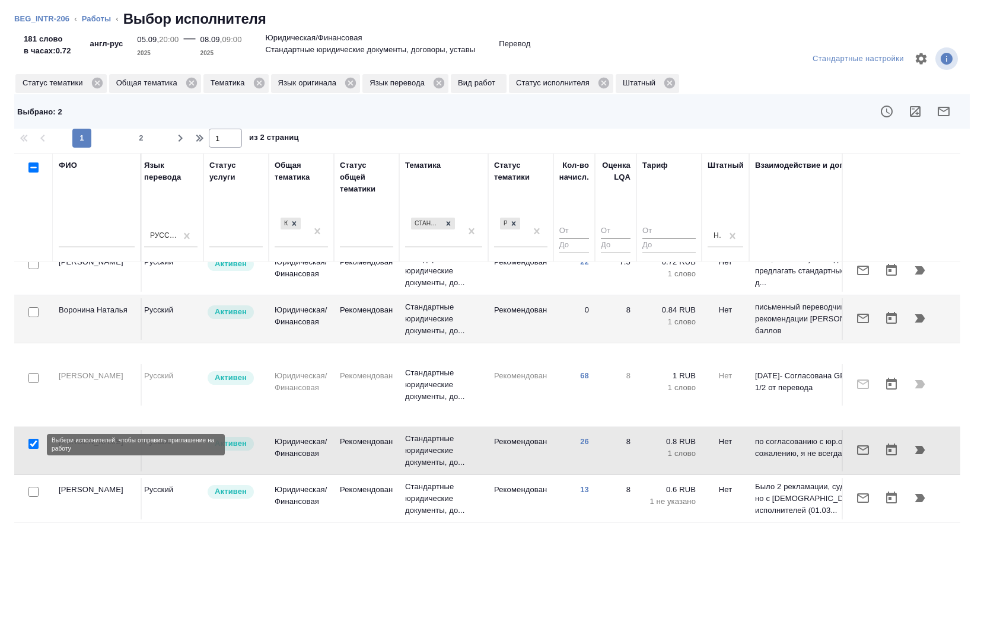
click at [33, 487] on input "checkbox" at bounding box center [33, 492] width 10 height 10
checkbox input "true"
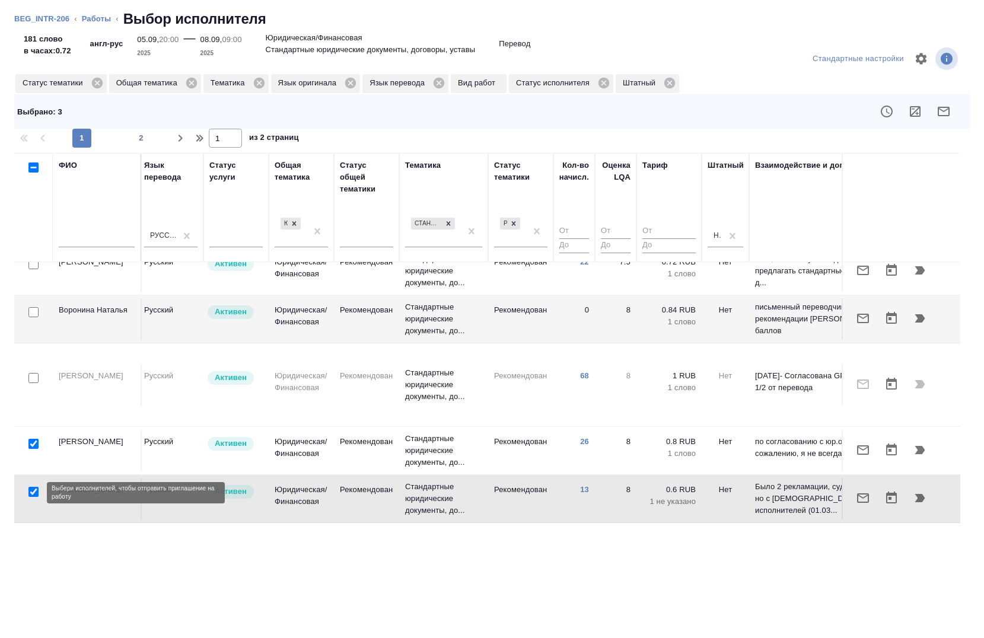
click at [34, 559] on input "checkbox" at bounding box center [33, 564] width 10 height 10
checkbox input "true"
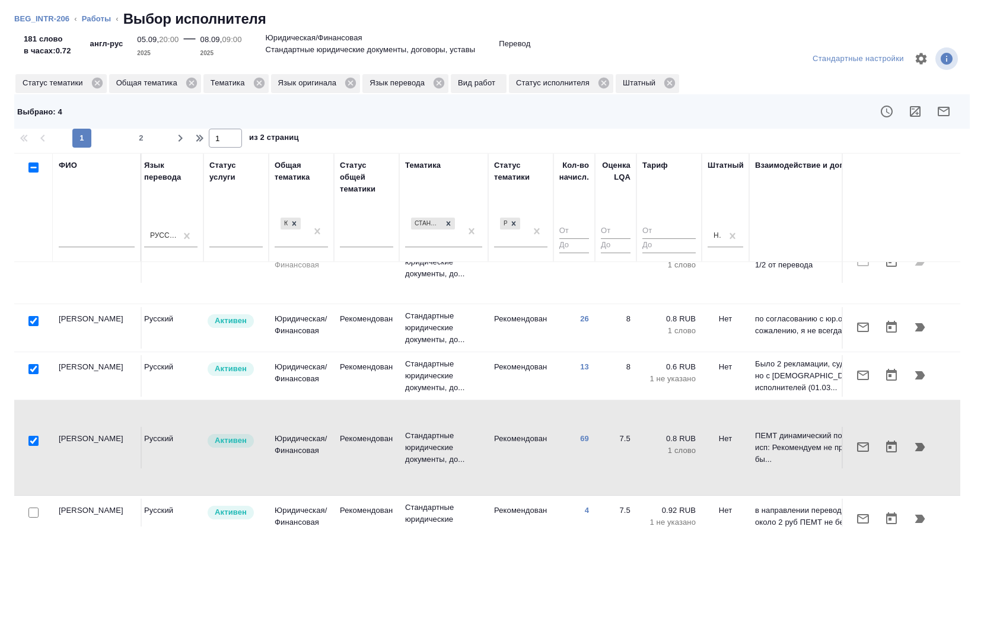
scroll to position [775, 662]
click at [38, 555] on input "checkbox" at bounding box center [33, 560] width 10 height 10
checkbox input "true"
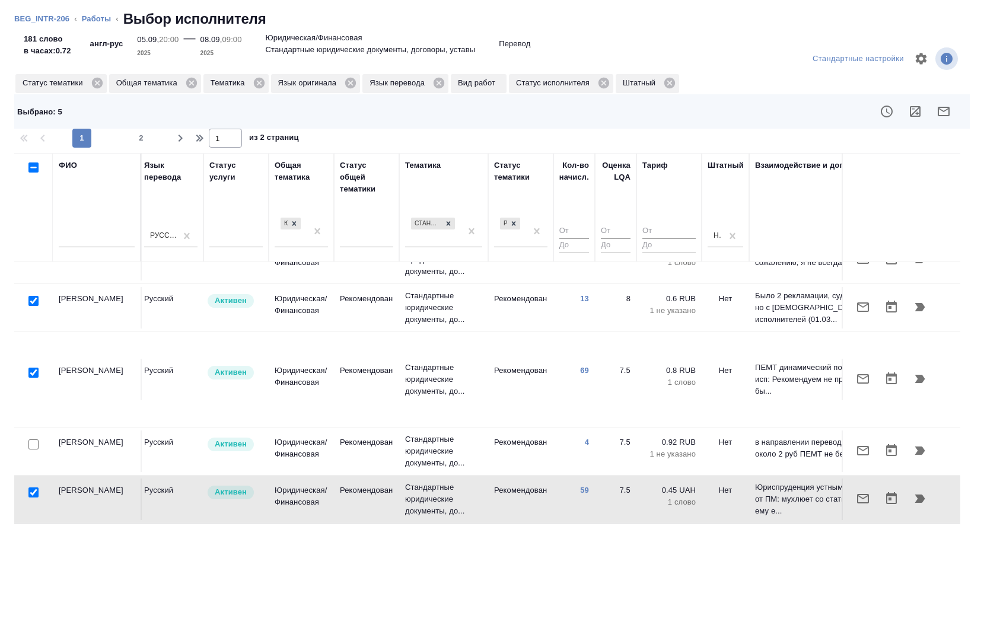
scroll to position [844, 662]
click at [36, 535] on input "checkbox" at bounding box center [33, 540] width 10 height 10
checkbox input "true"
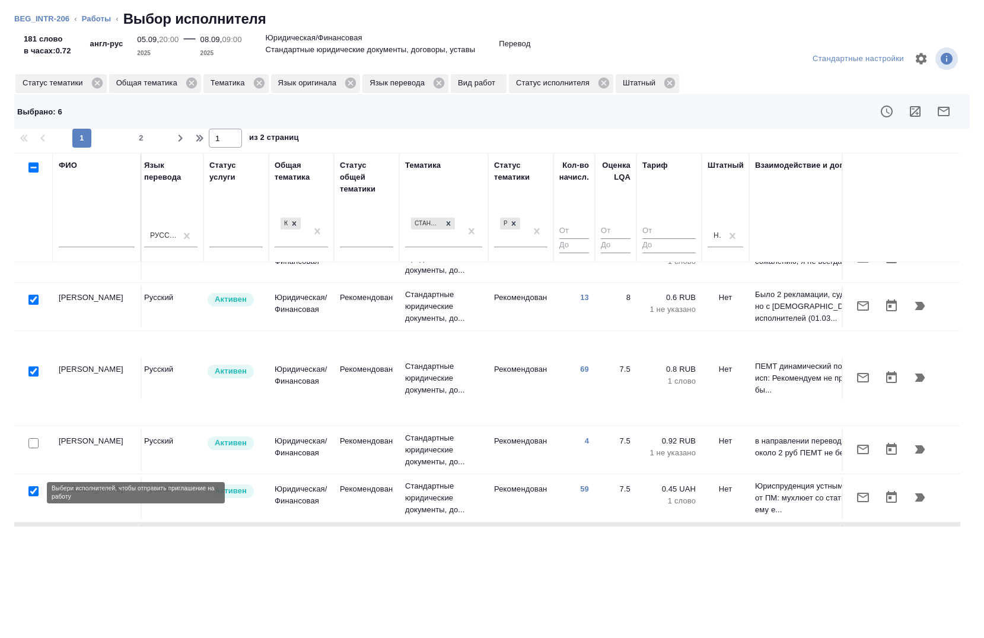
click at [30, 583] on input "checkbox" at bounding box center [33, 588] width 10 height 10
checkbox input "true"
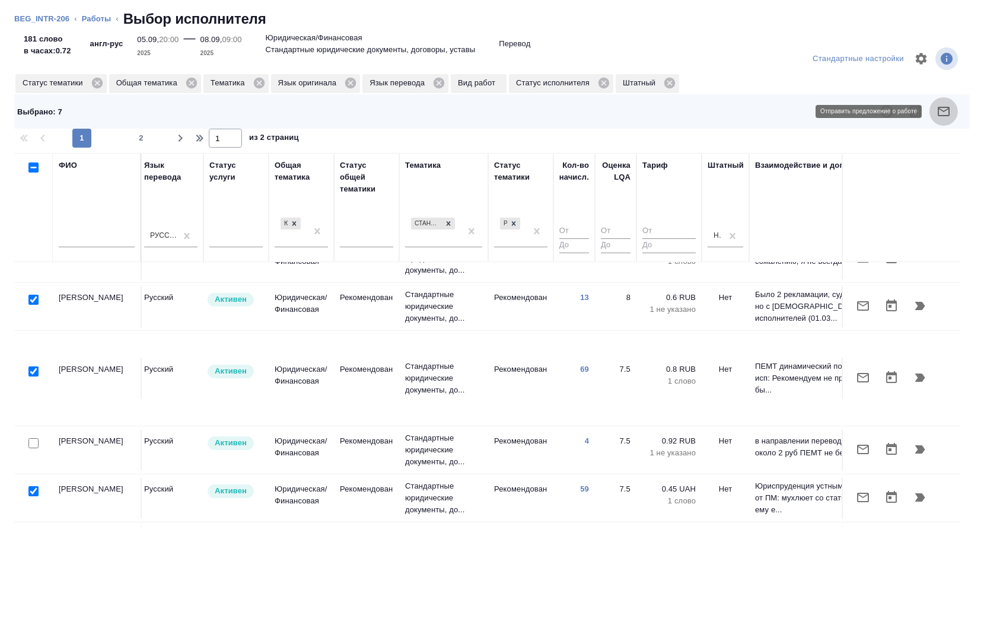
click at [940, 119] on button "button" at bounding box center [944, 111] width 28 height 28
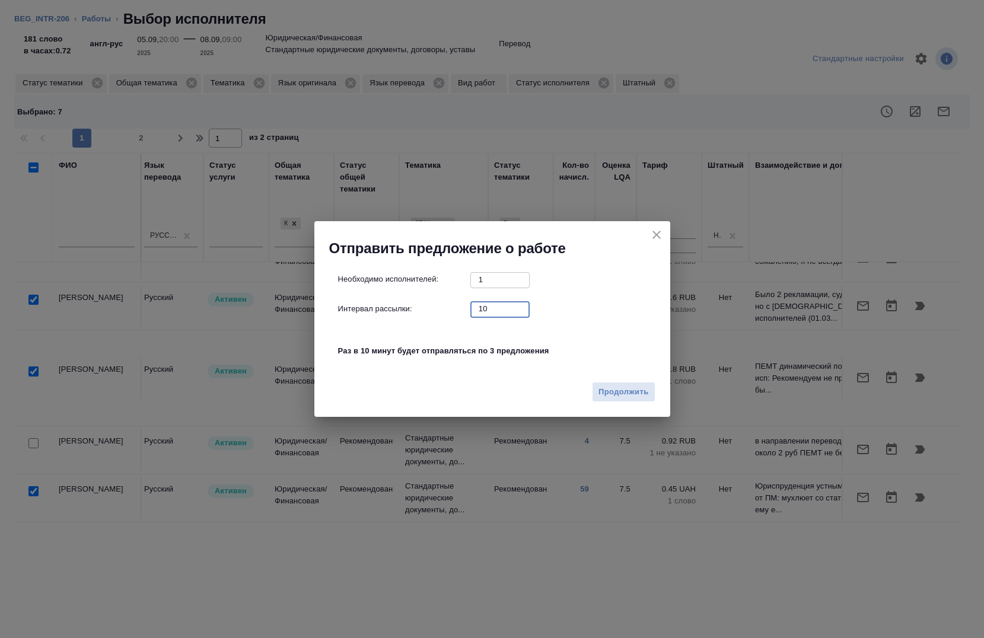
click at [485, 311] on input "10" at bounding box center [499, 308] width 59 height 15
type input "0"
click at [623, 384] on button "Продолжить" at bounding box center [623, 392] width 63 height 21
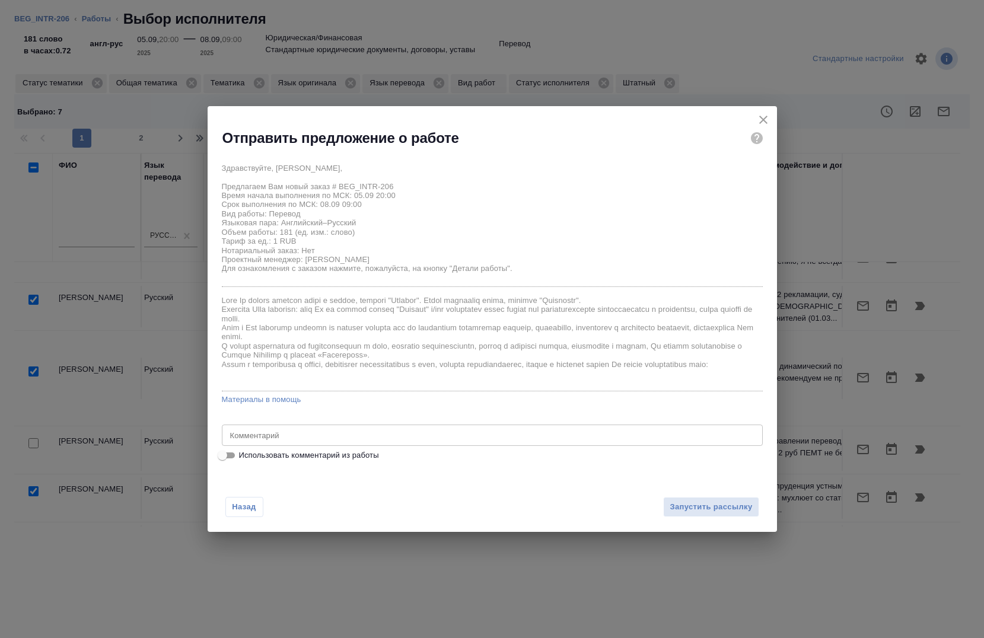
click at [278, 459] on span "Использовать комментарий из работы" at bounding box center [309, 456] width 140 height 12
click at [244, 459] on input "Использовать комментарий из работы" at bounding box center [222, 456] width 43 height 14
checkbox input "true"
type textarea "ссылка на оригиналы:[URL][DOMAIN_NAME]"
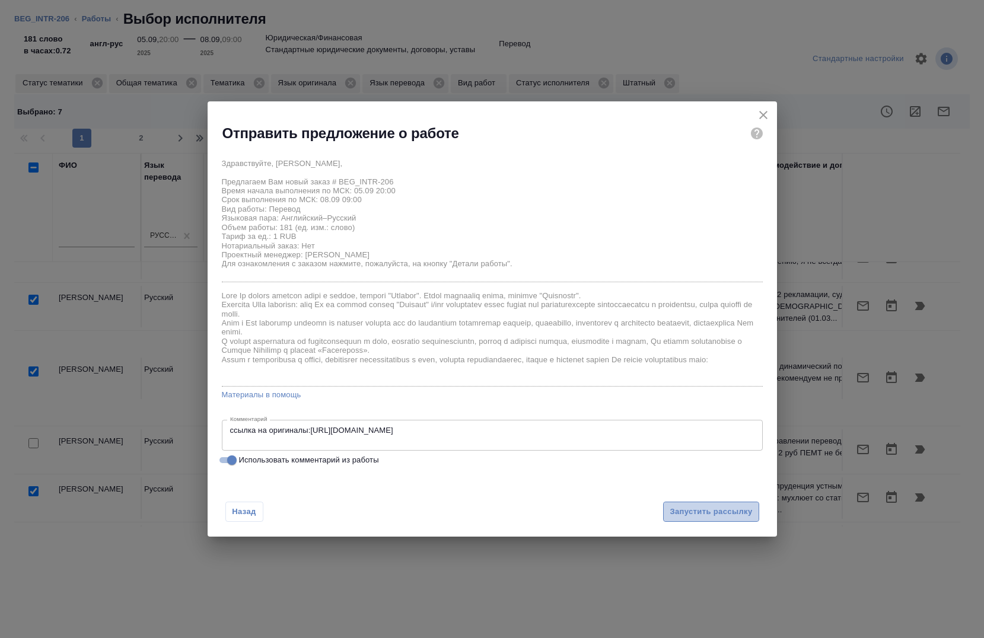
click at [681, 514] on span "Запустить рассылку" at bounding box center [711, 512] width 82 height 14
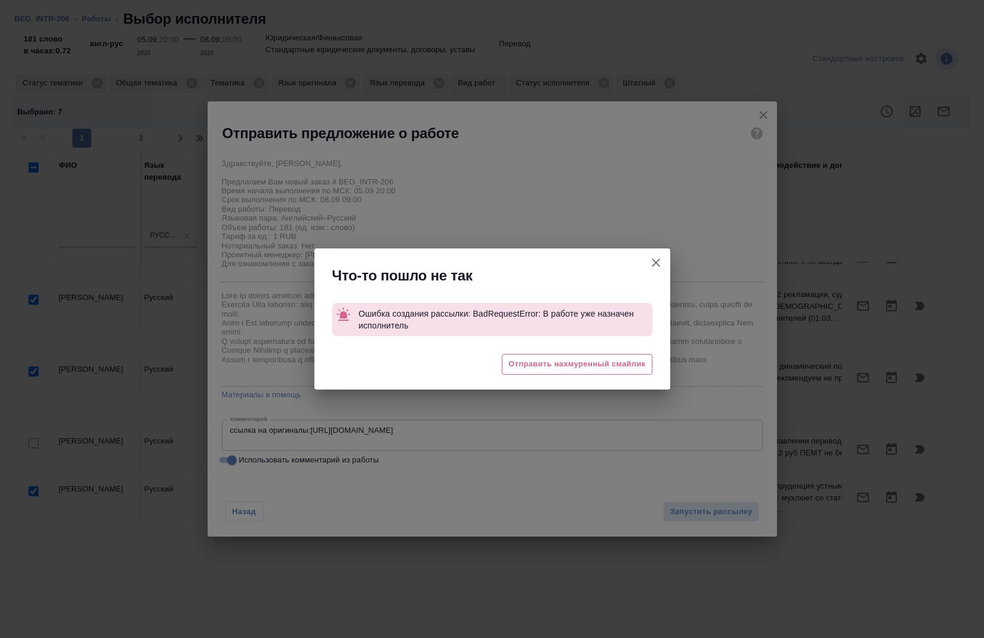
click at [659, 259] on icon "button" at bounding box center [656, 263] width 14 height 14
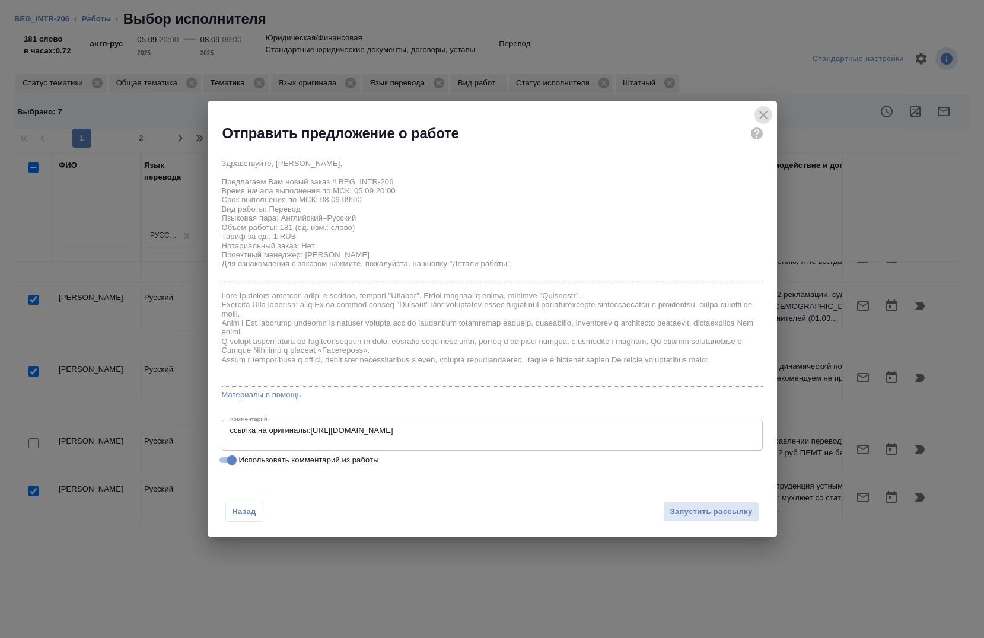
click at [771, 119] on button "close" at bounding box center [764, 115] width 18 height 18
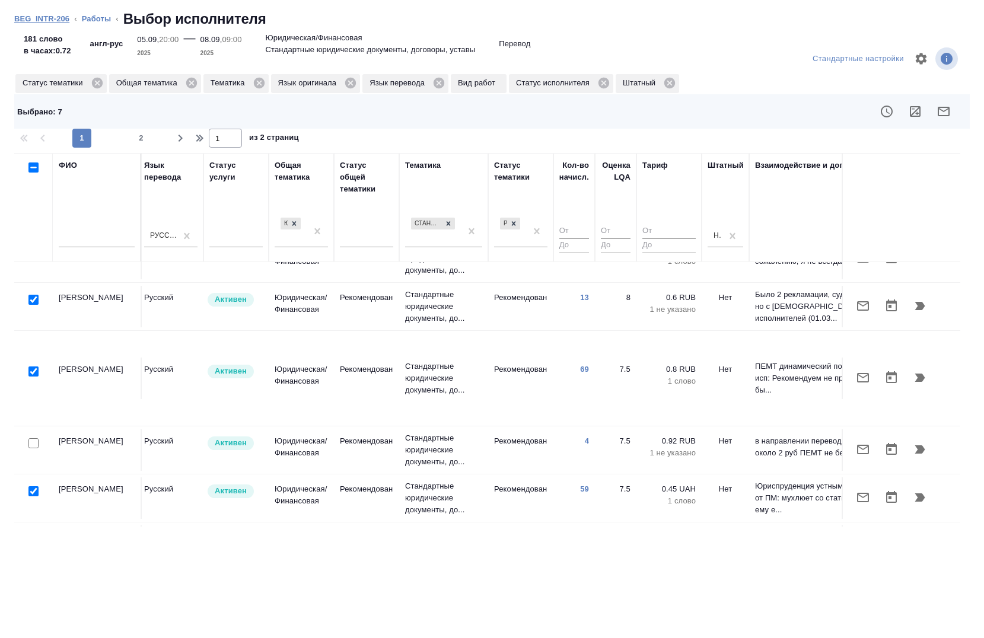
click at [53, 23] on link "BEG_INTR-206" at bounding box center [41, 18] width 55 height 9
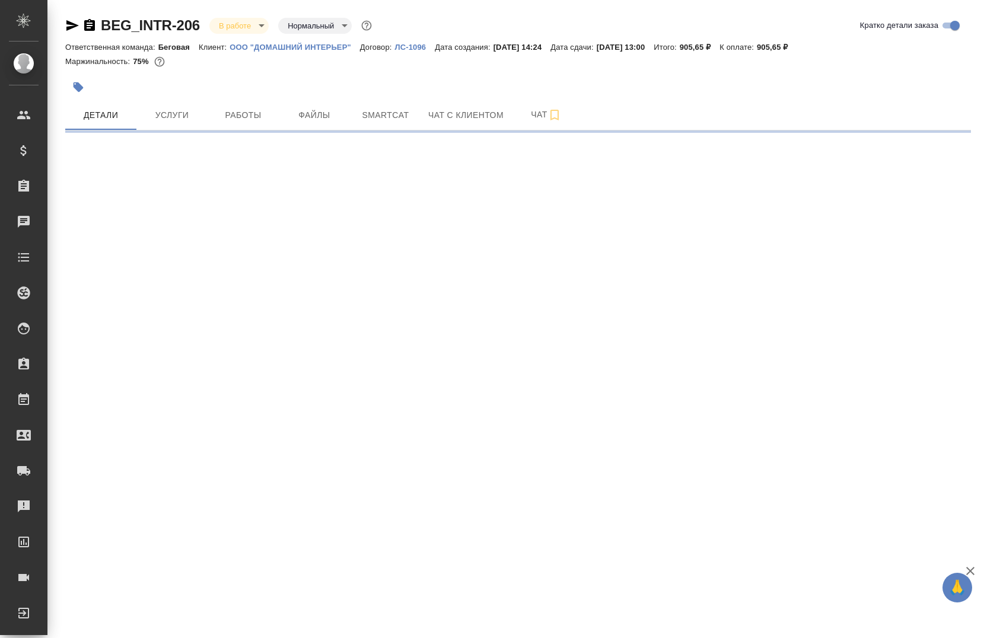
select select "RU"
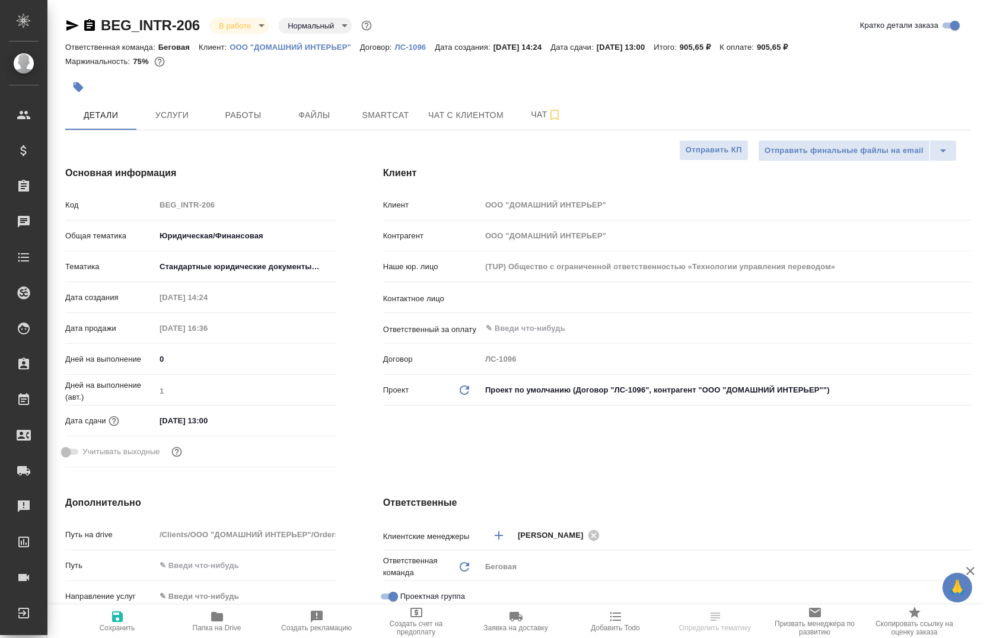
type textarea "x"
click at [212, 111] on button "Работы" at bounding box center [243, 115] width 71 height 30
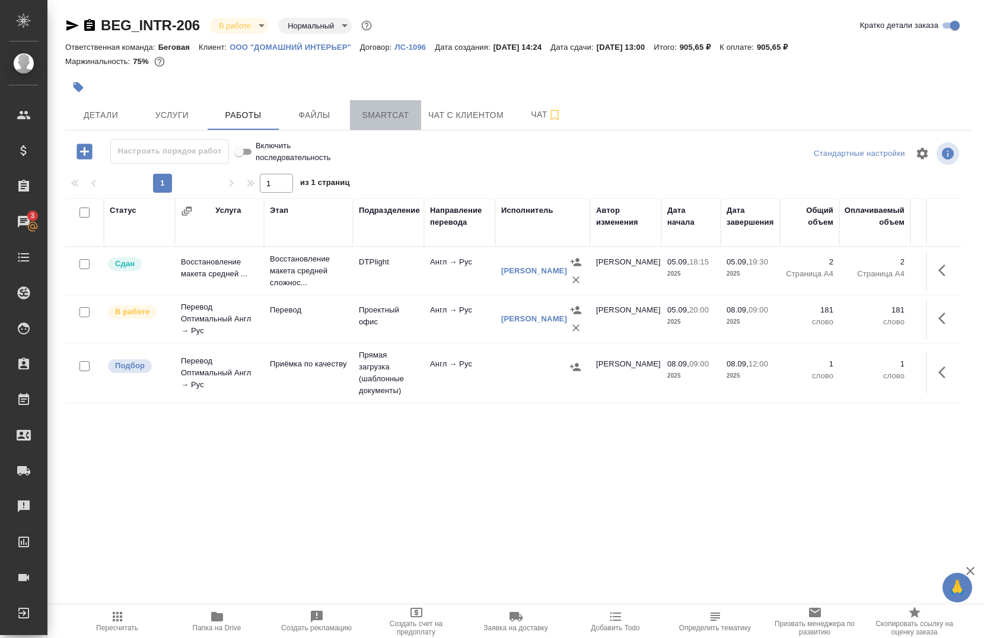
click at [372, 117] on span "Smartcat" at bounding box center [385, 115] width 57 height 15
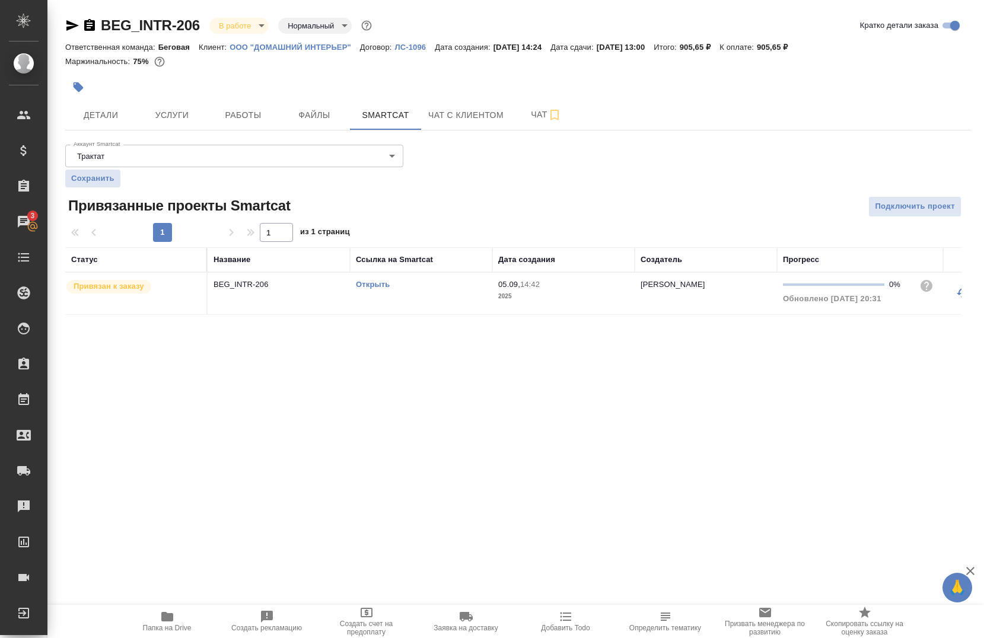
click at [389, 281] on link "Открыть" at bounding box center [373, 284] width 34 height 9
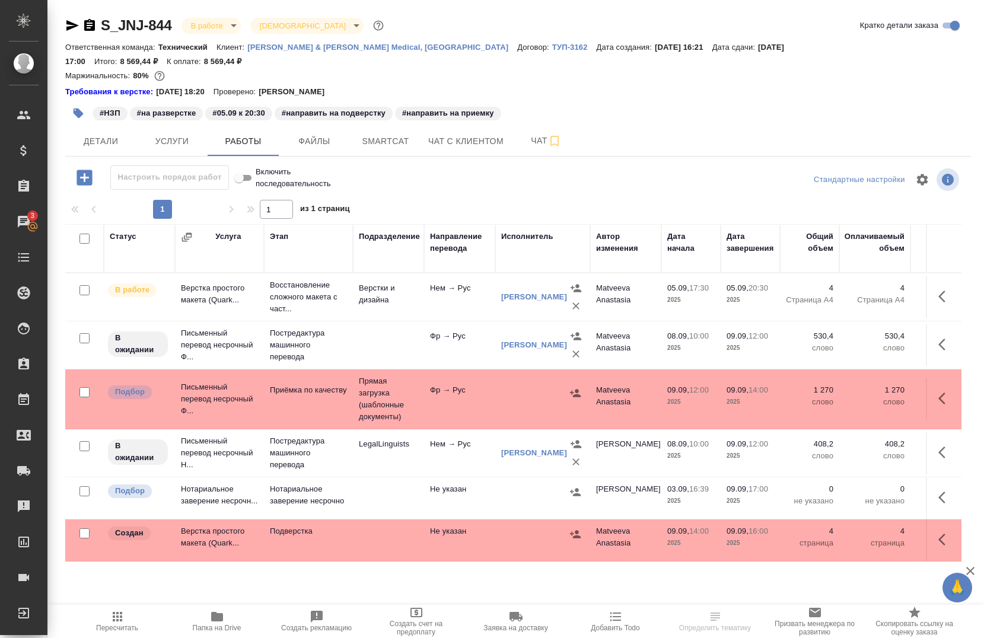
click at [227, 621] on span "Папка на Drive" at bounding box center [216, 621] width 85 height 23
click at [206, 622] on span "Папка на Drive" at bounding box center [216, 621] width 85 height 23
click at [223, 622] on icon "button" at bounding box center [217, 617] width 14 height 14
click at [225, 634] on button "Папка на Drive" at bounding box center [217, 621] width 100 height 33
click at [392, 134] on span "Smartcat" at bounding box center [385, 141] width 57 height 15
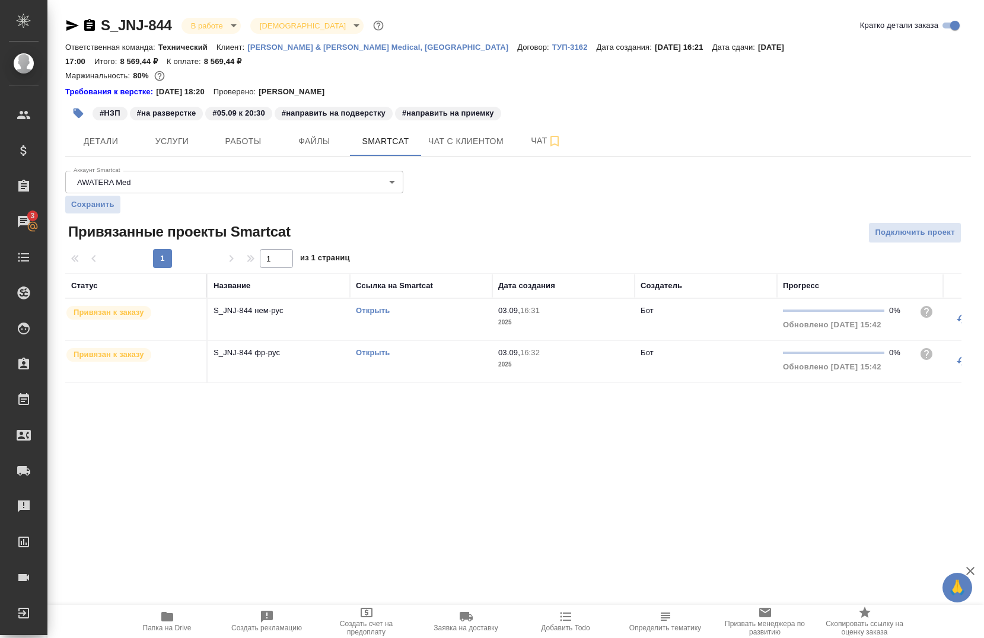
click at [378, 306] on link "Открыть" at bounding box center [373, 310] width 34 height 9
click at [115, 134] on span "Детали" at bounding box center [100, 141] width 57 height 15
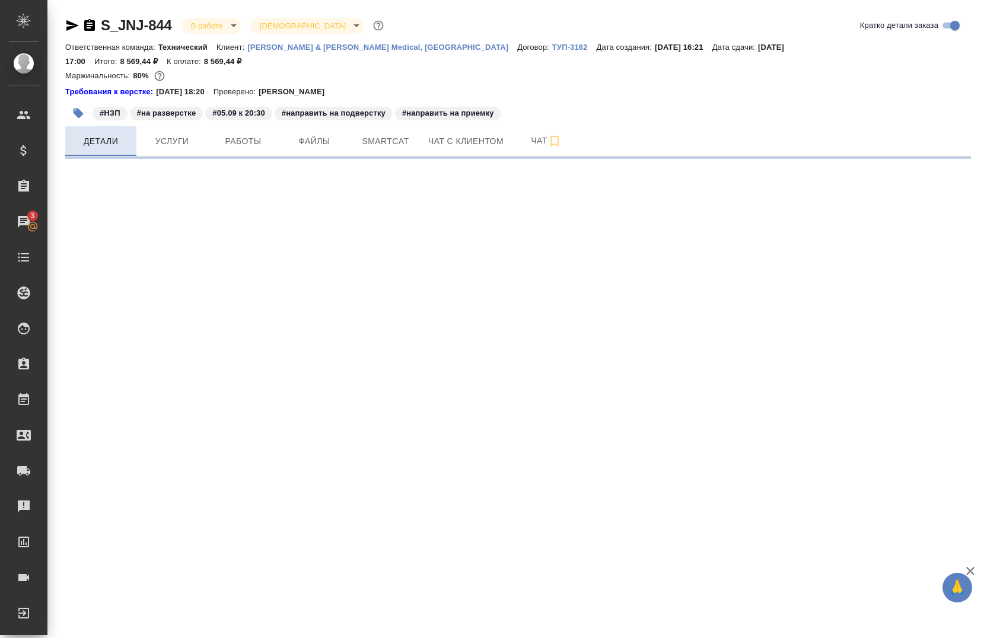
select select "RU"
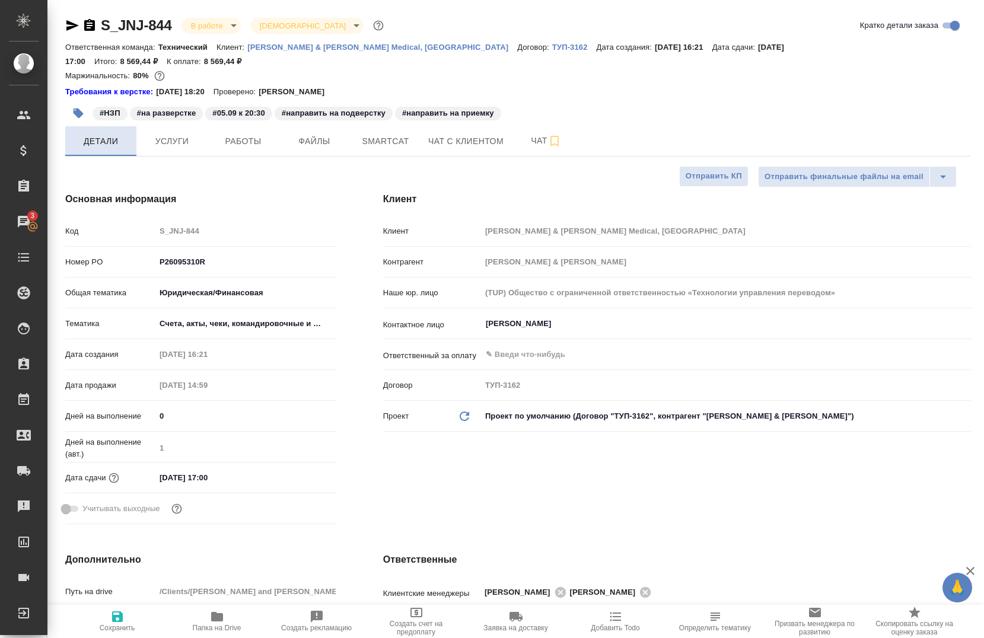
type textarea "x"
click at [255, 134] on span "Работы" at bounding box center [243, 141] width 57 height 15
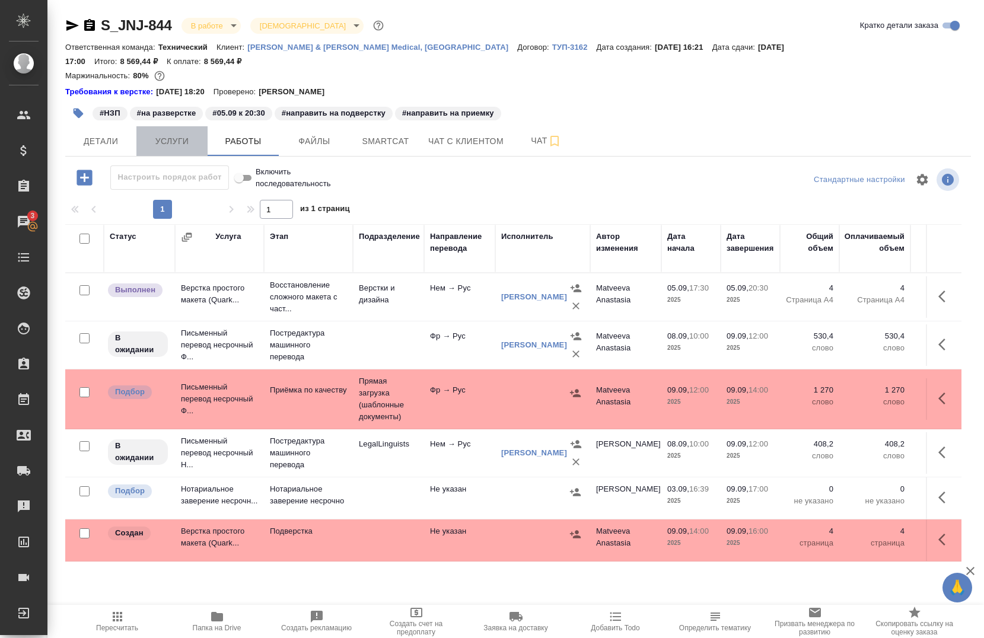
click at [163, 134] on span "Услуги" at bounding box center [172, 141] width 57 height 15
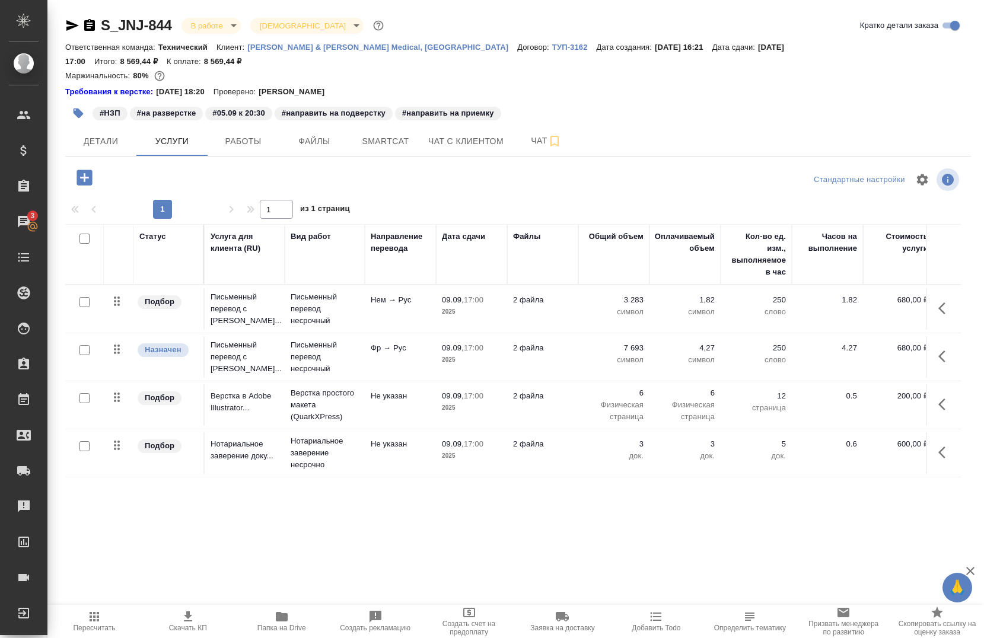
click at [939, 301] on icon "button" at bounding box center [946, 308] width 14 height 14
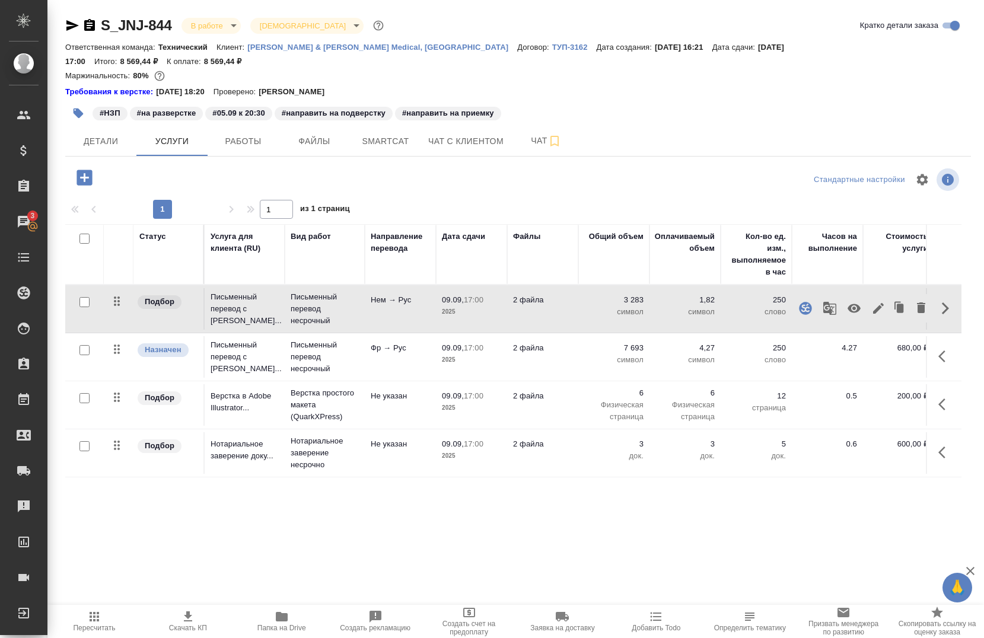
click at [818, 302] on button "button" at bounding box center [830, 308] width 28 height 28
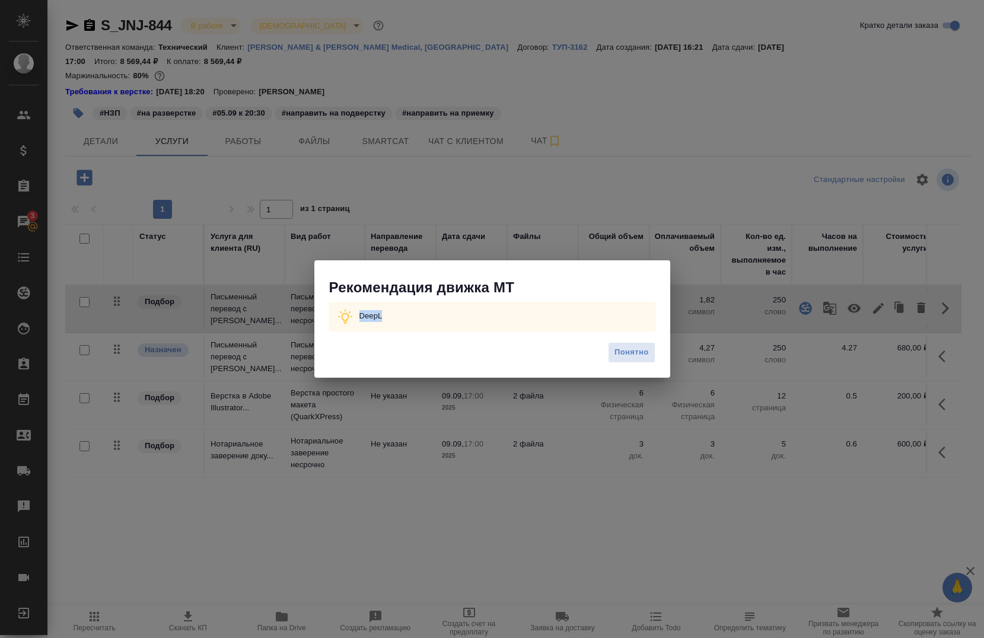
drag, startPoint x: 389, startPoint y: 320, endPoint x: 354, endPoint y: 323, distance: 35.1
click at [354, 323] on div "DeepL" at bounding box center [493, 317] width 328 height 30
copy p "DeepL"
click at [635, 357] on span "Понятно" at bounding box center [632, 353] width 34 height 14
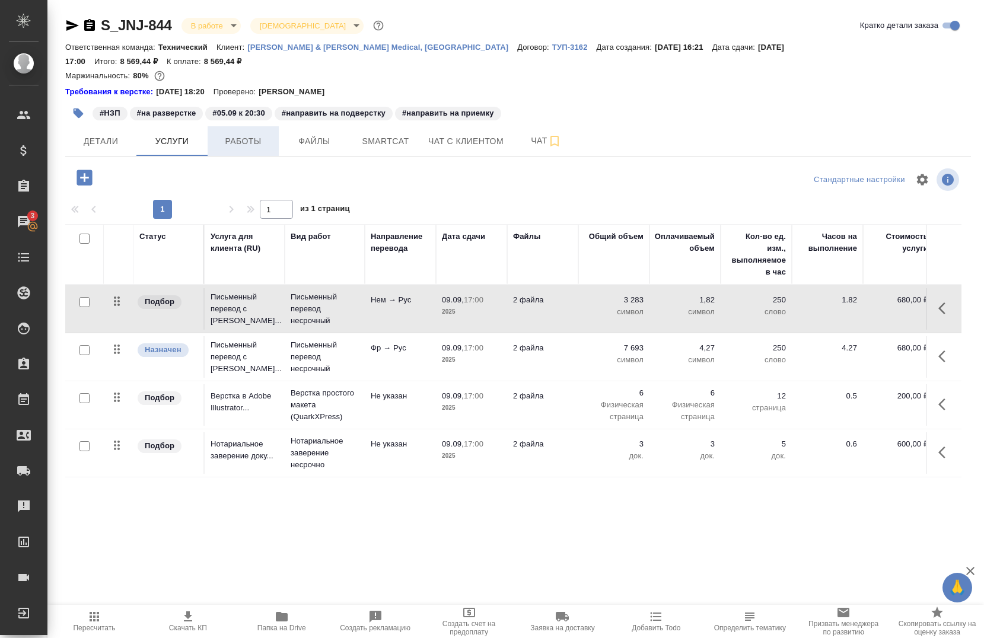
click at [267, 134] on span "Работы" at bounding box center [243, 141] width 57 height 15
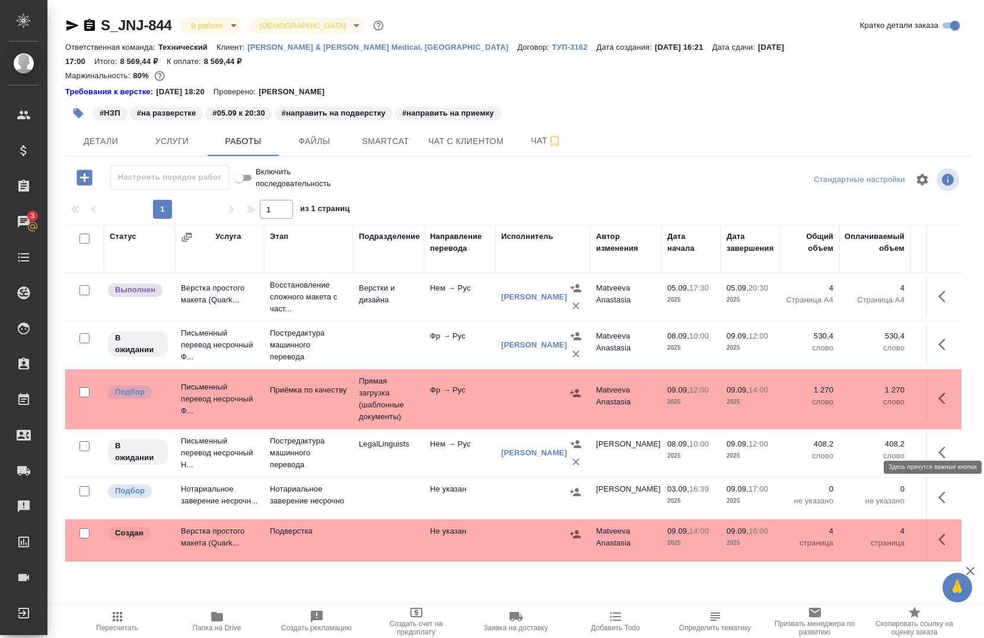
click at [939, 446] on icon "button" at bounding box center [946, 453] width 14 height 14
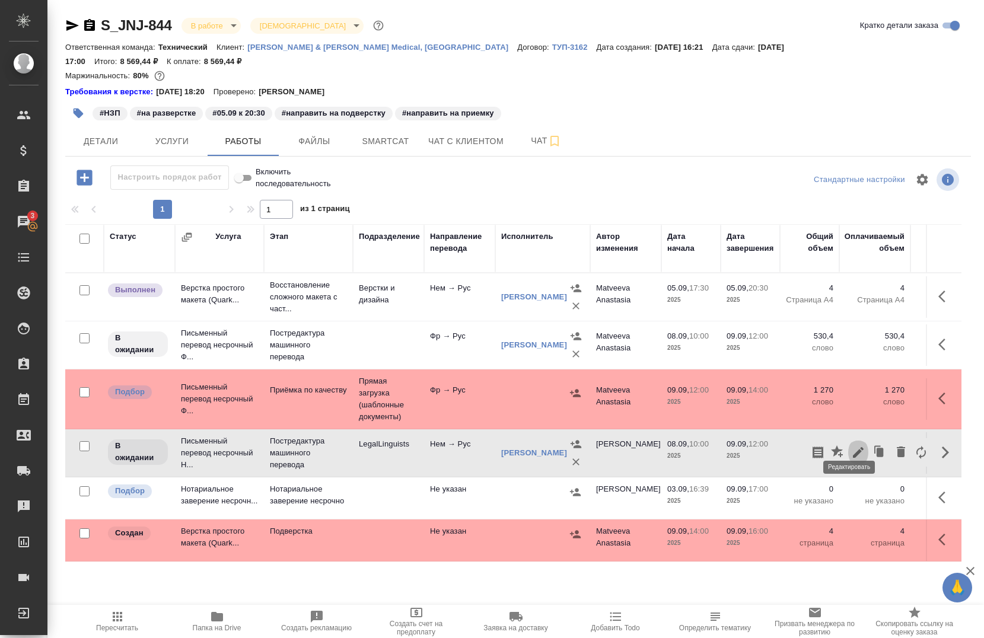
click at [851, 446] on icon "button" at bounding box center [858, 453] width 14 height 14
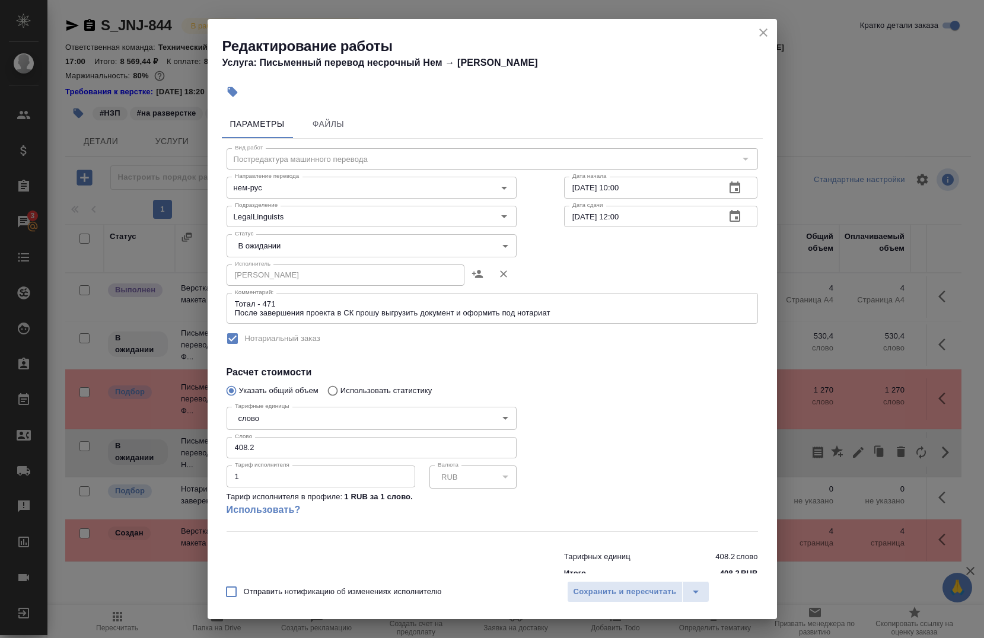
click at [294, 447] on input "408.2" at bounding box center [372, 447] width 290 height 21
type input "401.2"
click at [605, 596] on span "Сохранить и пересчитать" at bounding box center [625, 593] width 103 height 14
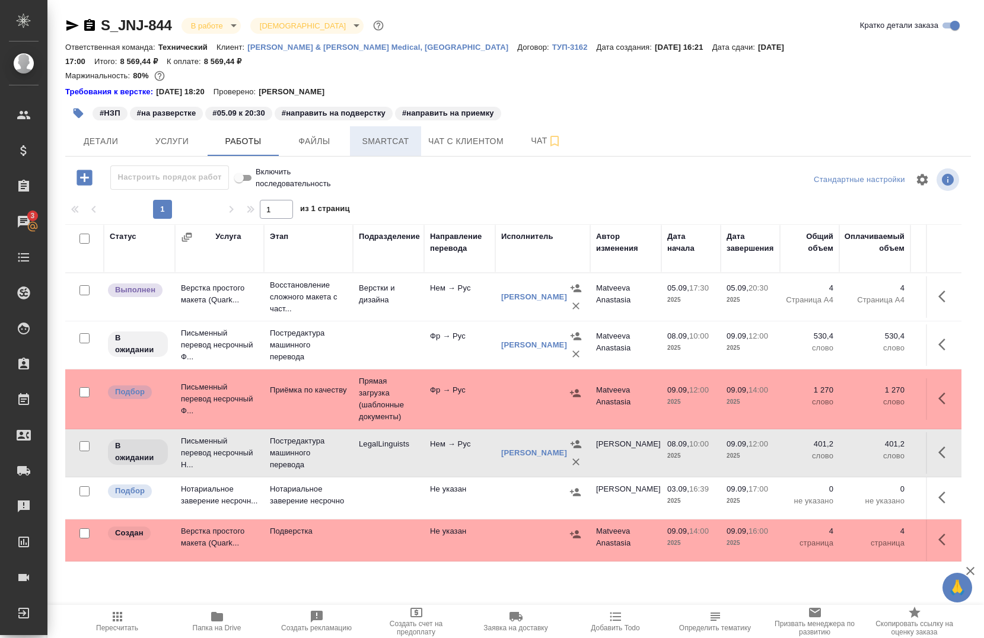
click at [384, 134] on span "Smartcat" at bounding box center [385, 141] width 57 height 15
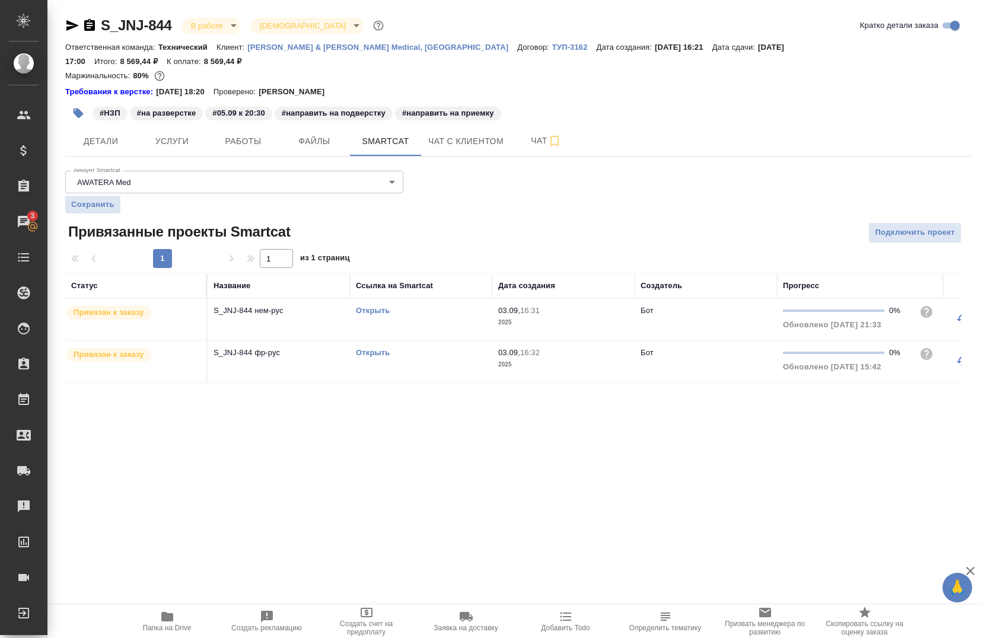
click at [392, 347] on div "Открыть" at bounding box center [421, 353] width 131 height 12
click at [376, 341] on td "Открыть" at bounding box center [421, 362] width 142 height 42
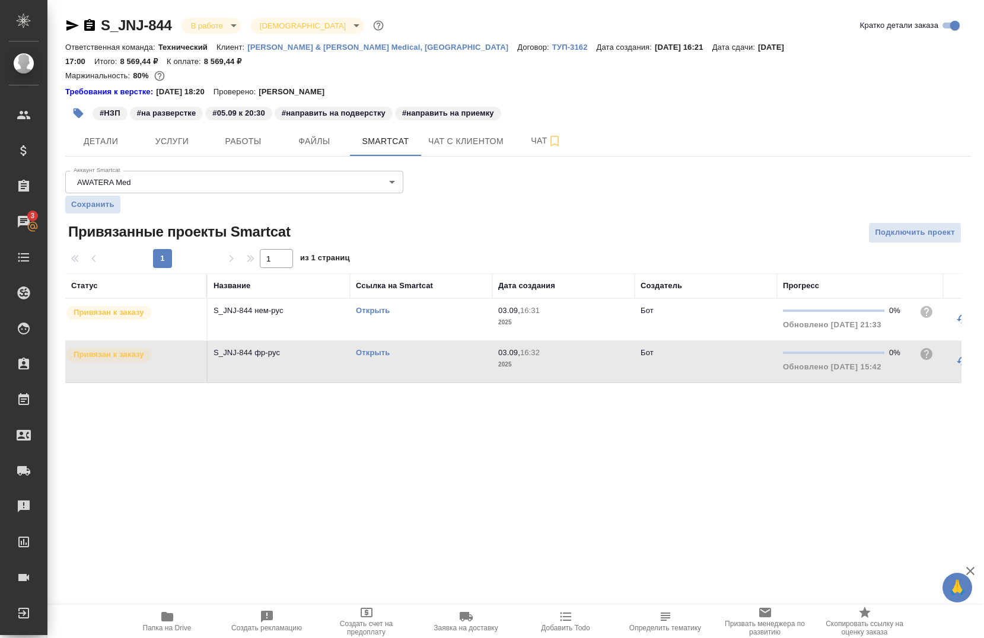
click at [376, 341] on td "Открыть" at bounding box center [421, 362] width 142 height 42
click at [365, 347] on div "Открыть" at bounding box center [421, 353] width 131 height 12
click at [367, 348] on link "Открыть" at bounding box center [373, 352] width 34 height 9
click at [192, 134] on span "Услуги" at bounding box center [172, 141] width 57 height 15
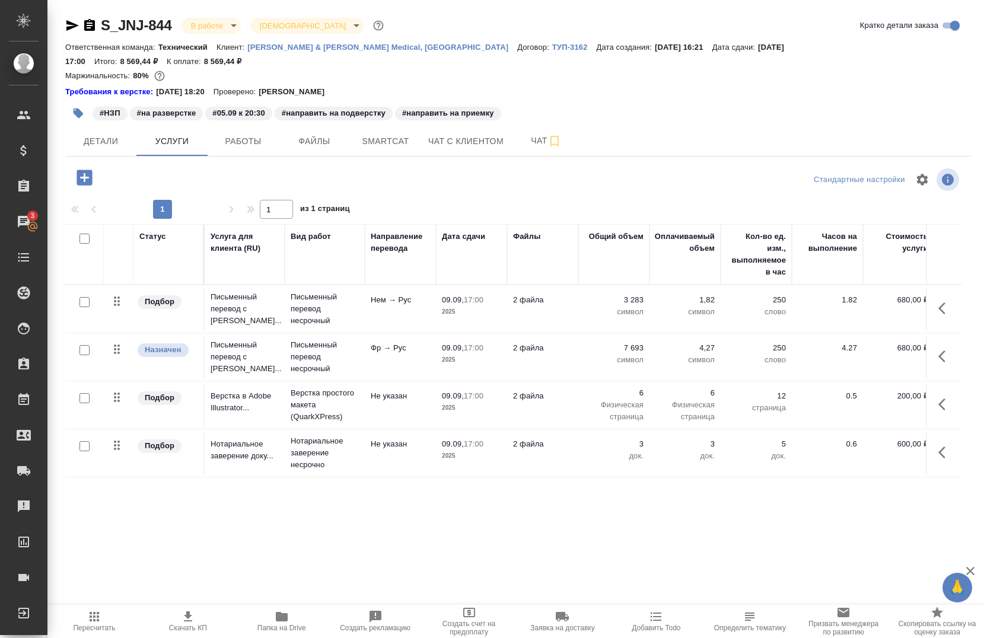
drag, startPoint x: 930, startPoint y: 338, endPoint x: 925, endPoint y: 333, distance: 7.1
click at [931, 342] on button "button" at bounding box center [945, 356] width 28 height 28
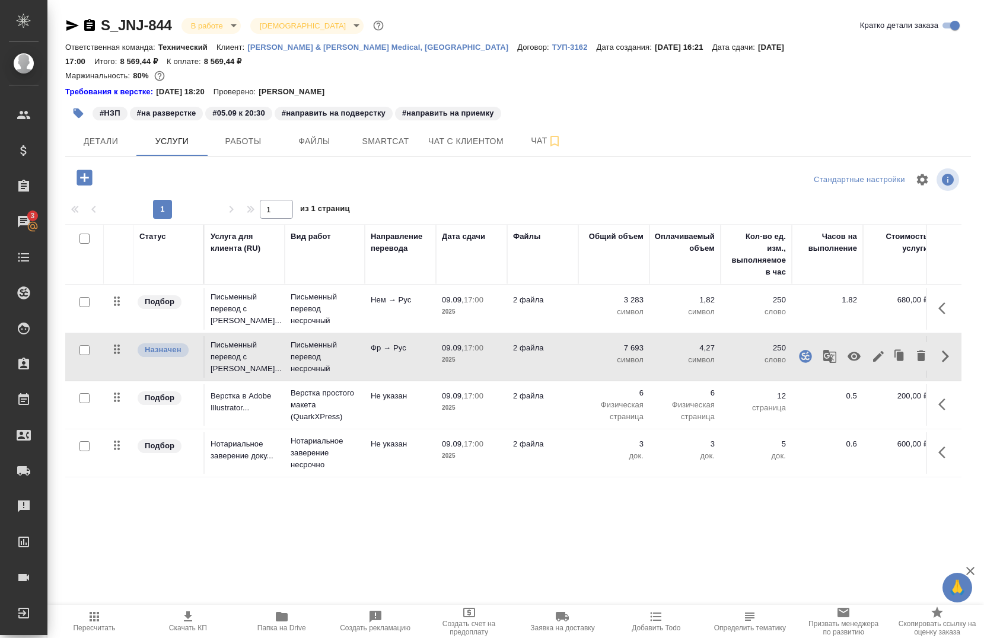
click at [818, 351] on button "button" at bounding box center [830, 356] width 28 height 28
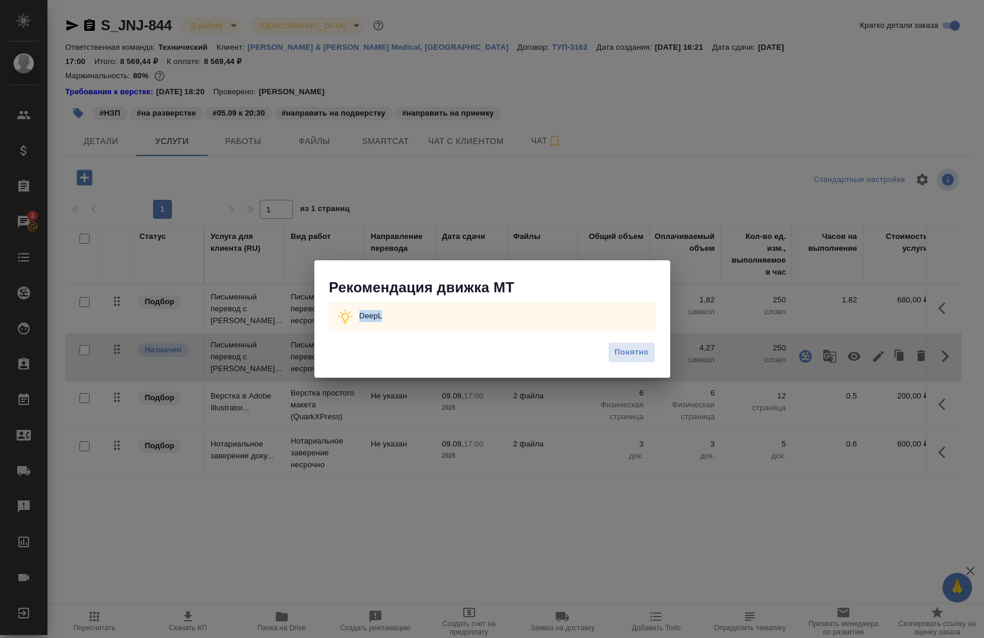
drag, startPoint x: 398, startPoint y: 323, endPoint x: 358, endPoint y: 319, distance: 40.6
click at [358, 319] on div "DeepL" at bounding box center [493, 317] width 328 height 30
copy p "DeepL"
drag, startPoint x: 623, startPoint y: 354, endPoint x: 479, endPoint y: 271, distance: 165.6
click at [623, 354] on span "Понятно" at bounding box center [632, 353] width 34 height 14
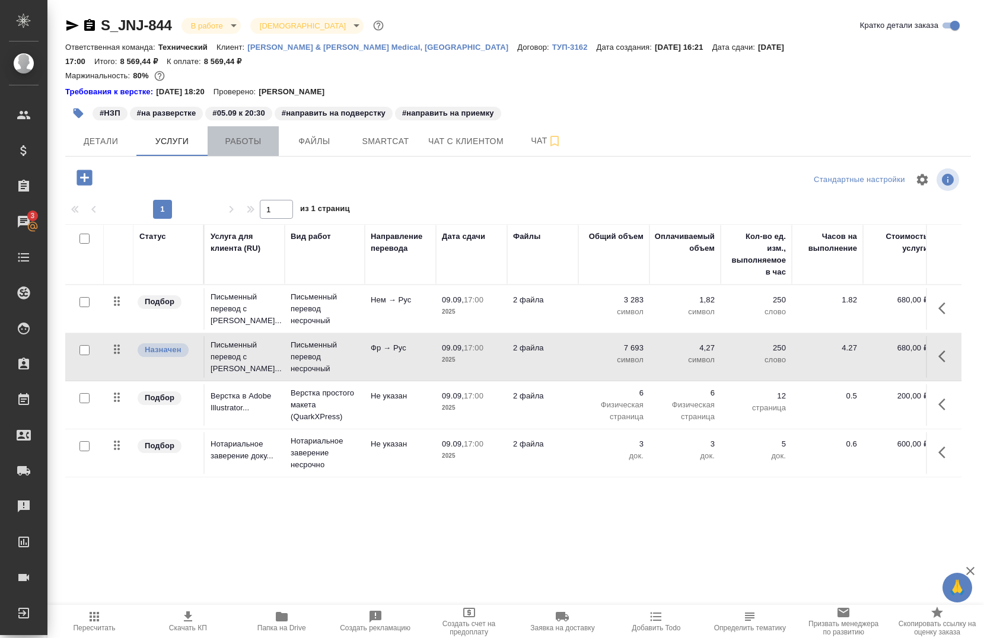
click at [230, 134] on span "Работы" at bounding box center [243, 141] width 57 height 15
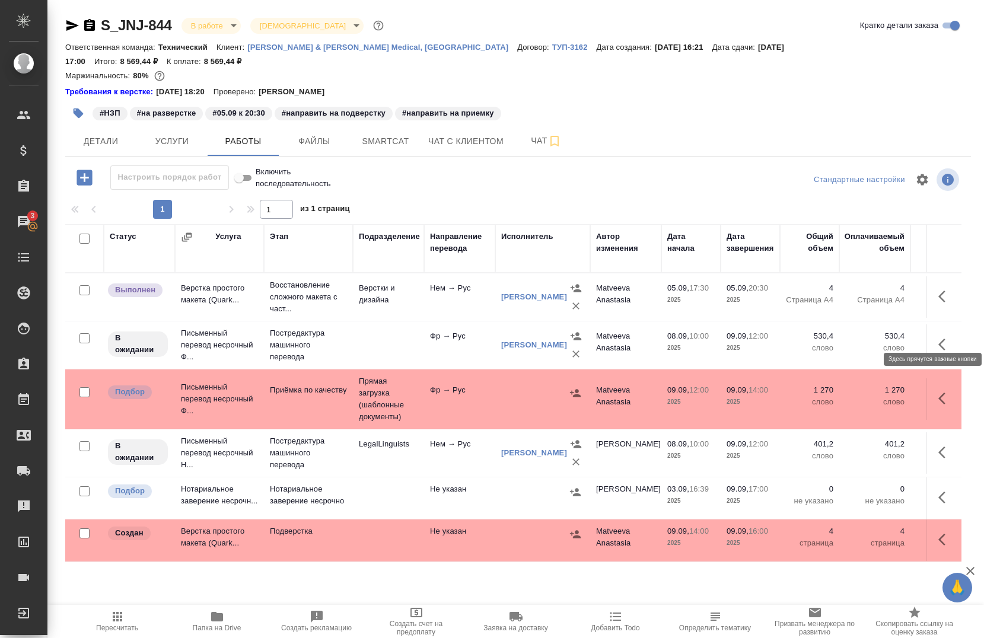
click at [939, 338] on icon "button" at bounding box center [946, 345] width 14 height 14
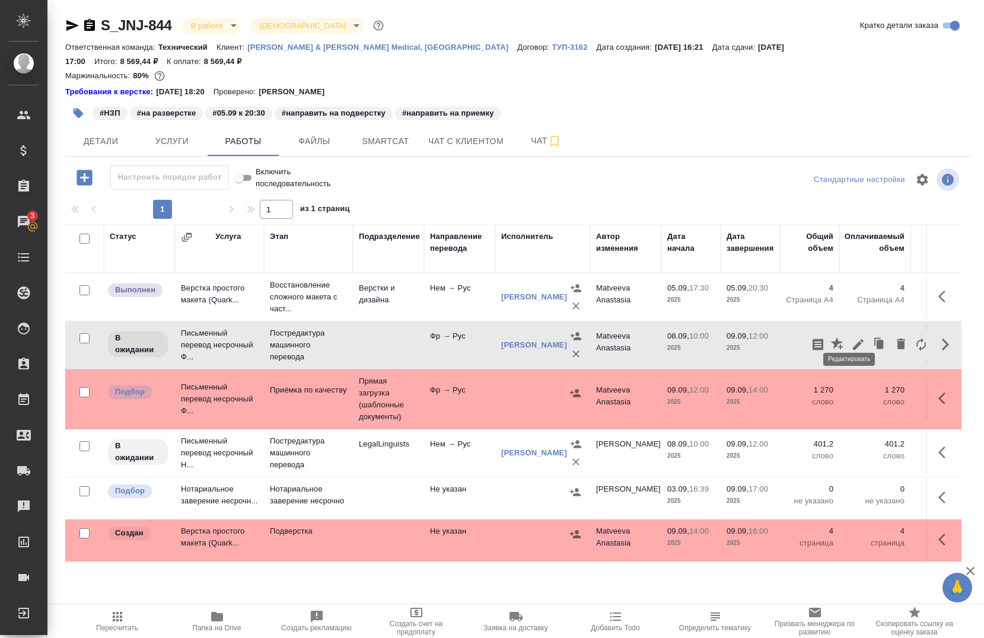
click at [853, 339] on icon "button" at bounding box center [858, 344] width 11 height 11
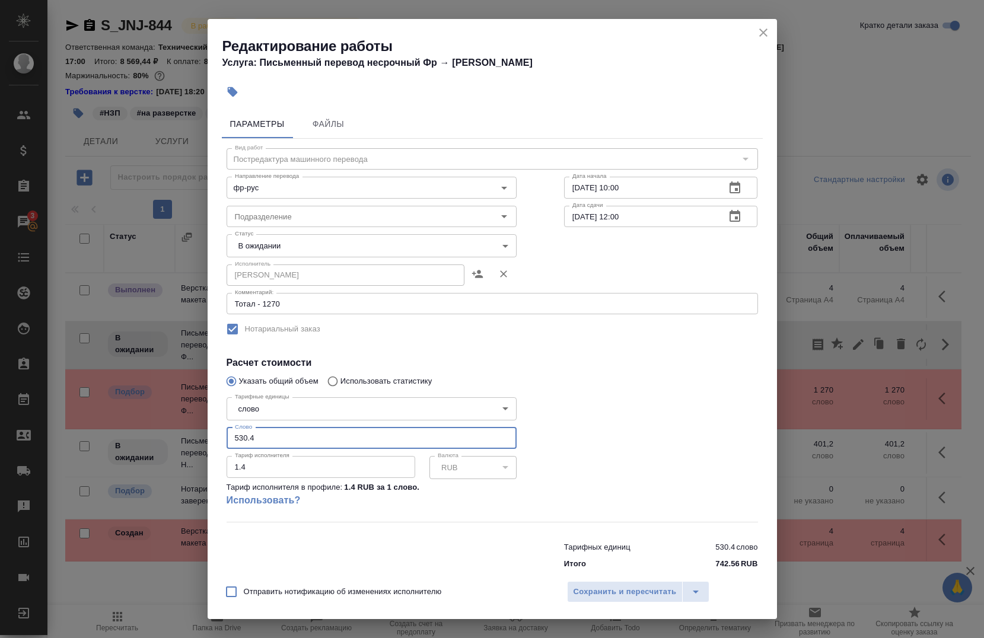
drag, startPoint x: 283, startPoint y: 437, endPoint x: 219, endPoint y: 438, distance: 64.1
click at [230, 439] on input "530.4" at bounding box center [372, 438] width 290 height 21
paste input "383.2"
type input "383.2"
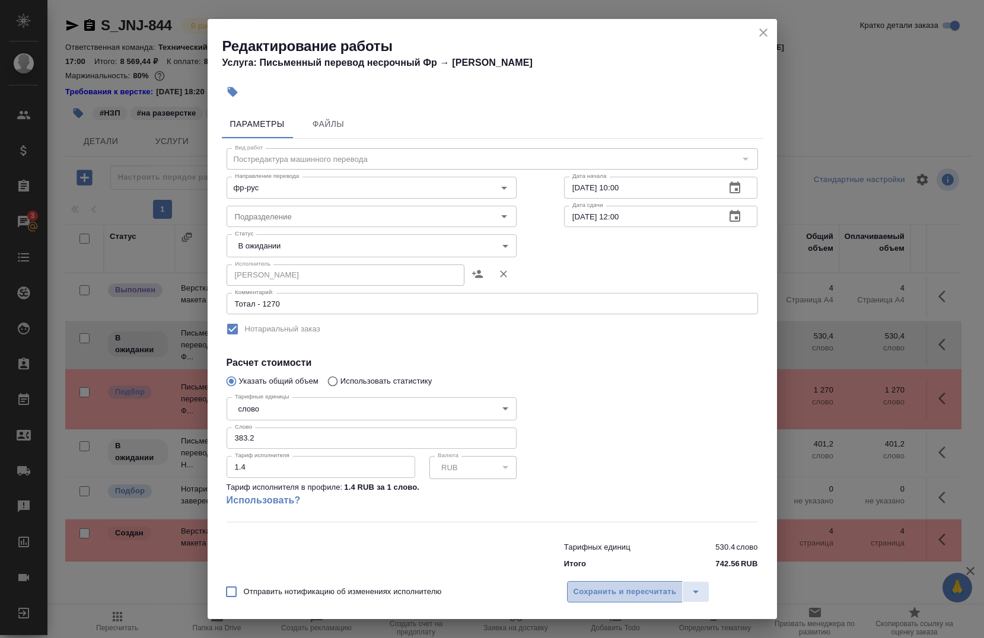
click at [622, 594] on span "Сохранить и пересчитать" at bounding box center [625, 593] width 103 height 14
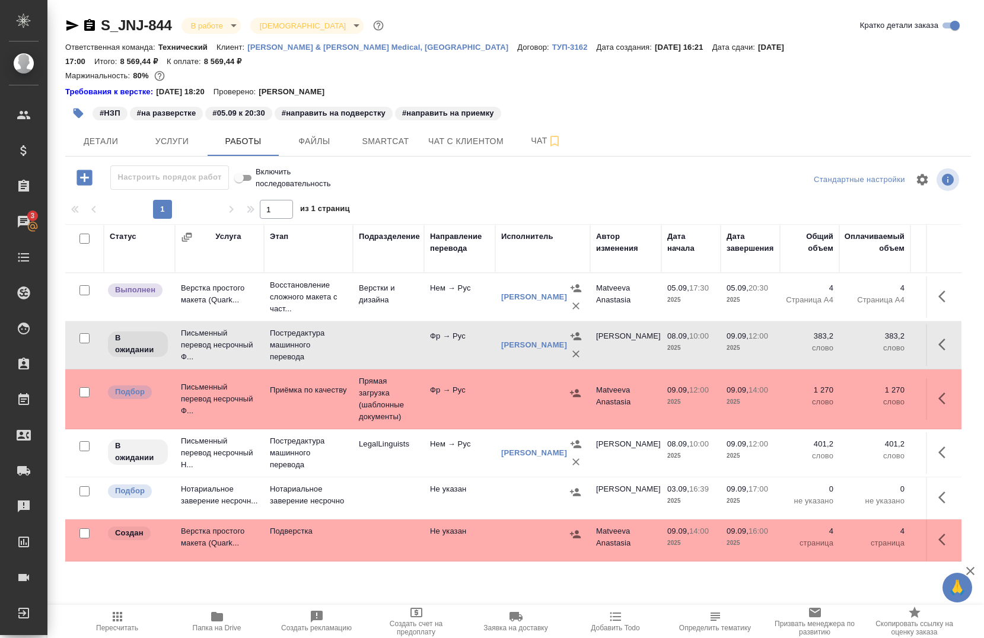
click at [84, 107] on icon "button" at bounding box center [78, 113] width 12 height 12
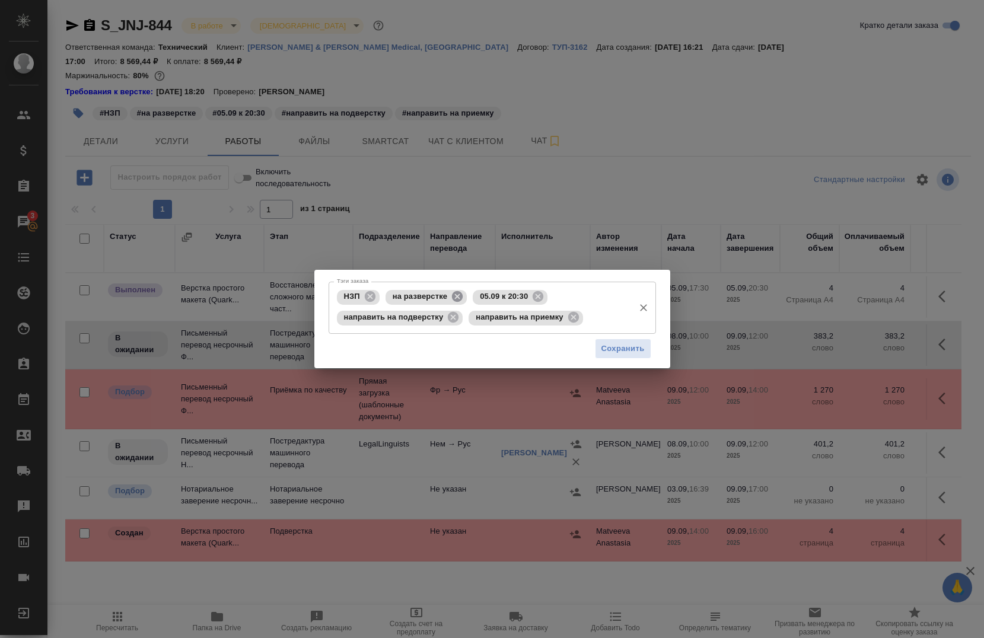
click at [460, 297] on icon at bounding box center [457, 296] width 11 height 11
click at [447, 297] on icon at bounding box center [451, 296] width 11 height 11
click at [501, 297] on icon at bounding box center [502, 296] width 13 height 13
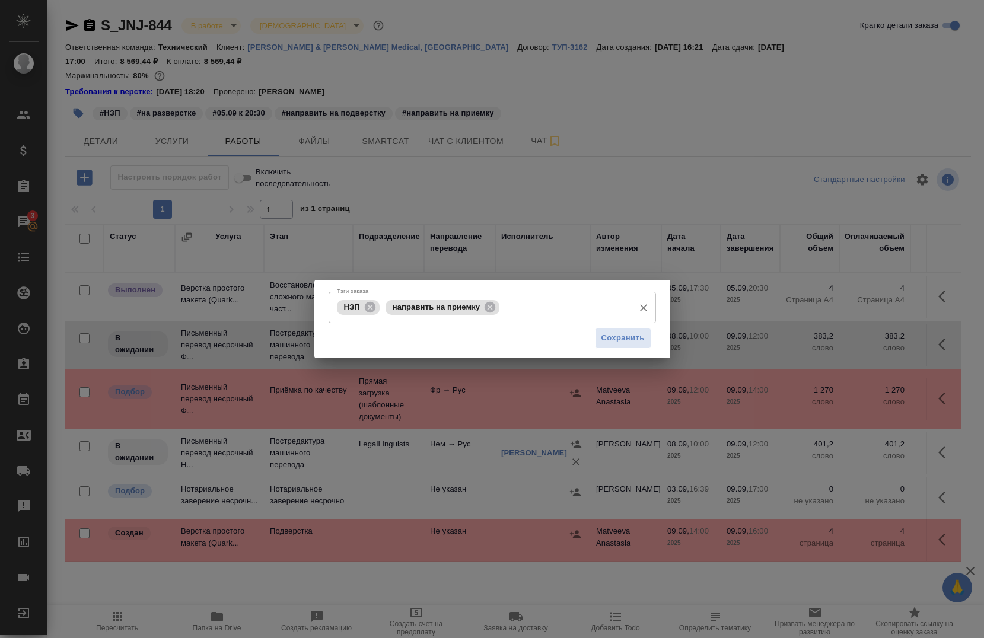
click at [546, 309] on input "Тэги заказа" at bounding box center [565, 307] width 125 height 20
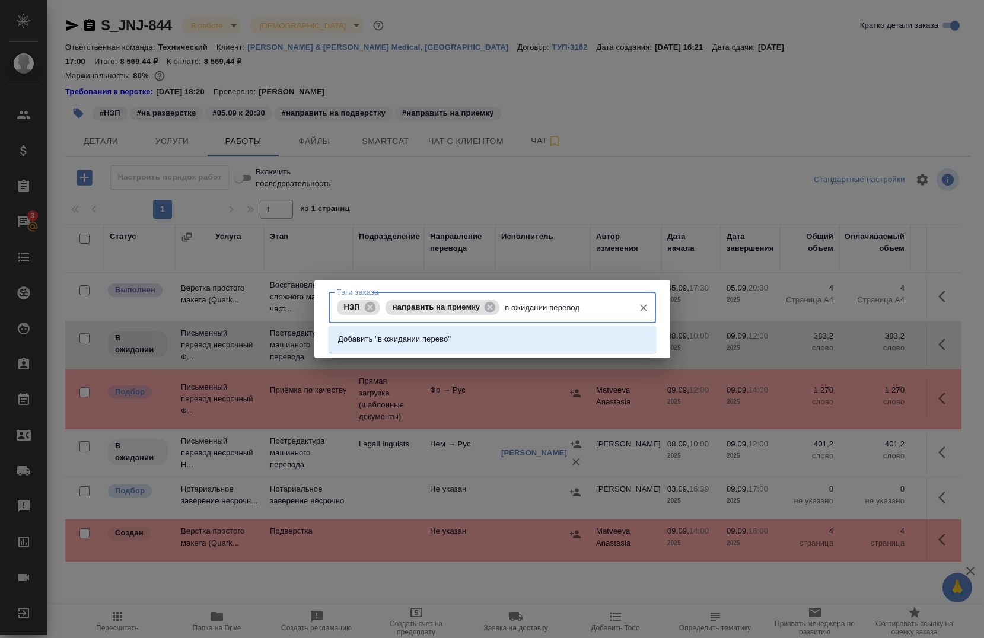
type input "в ожидании перевода"
click at [510, 335] on li "Добавить "в ожидании перевода"" at bounding box center [493, 339] width 328 height 21
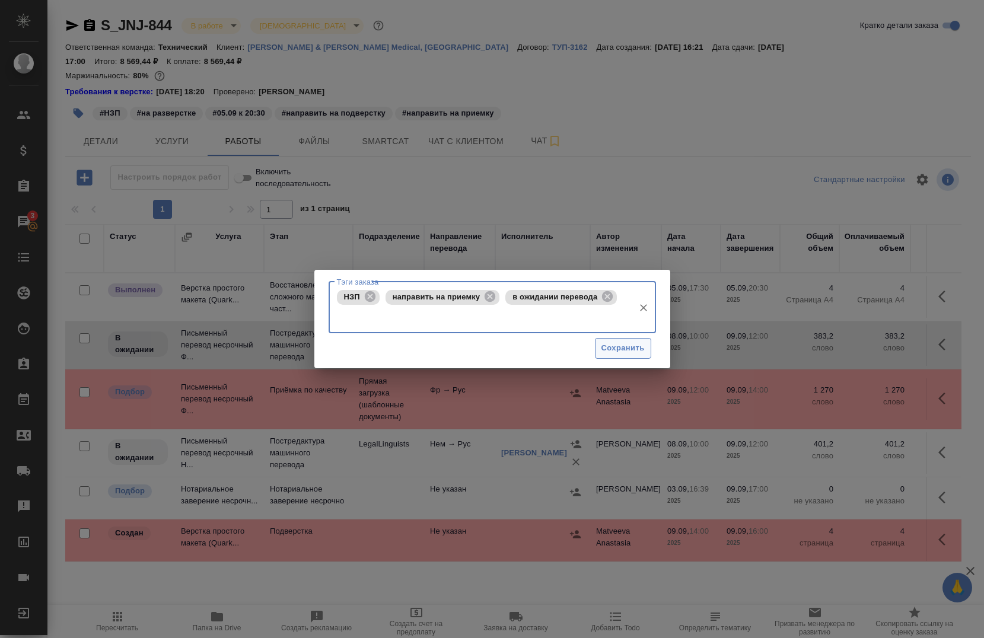
click at [640, 345] on span "Сохранить" at bounding box center [623, 349] width 43 height 14
